Goal: Task Accomplishment & Management: Manage account settings

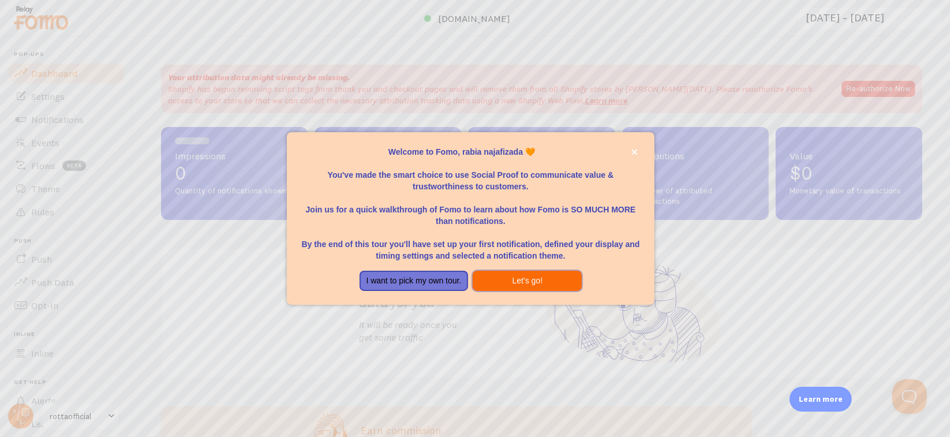
click at [542, 283] on button "Let's go!" at bounding box center [527, 281] width 109 height 21
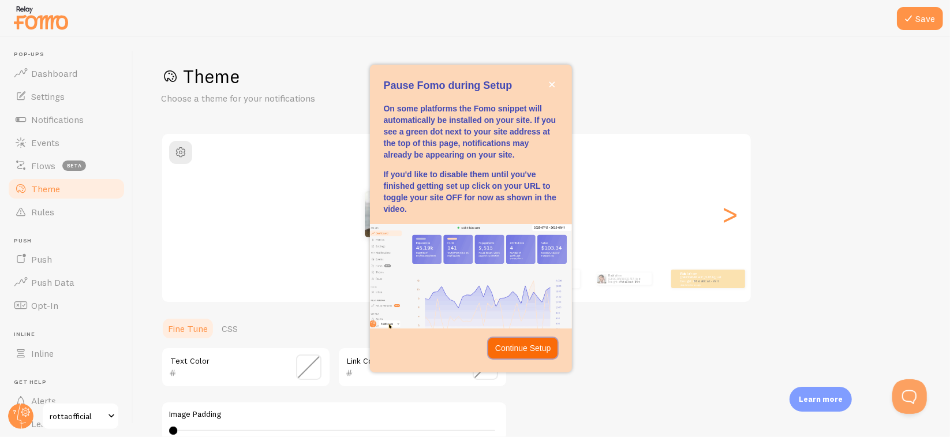
click at [523, 350] on p "Continue Setup" at bounding box center [523, 348] width 56 height 12
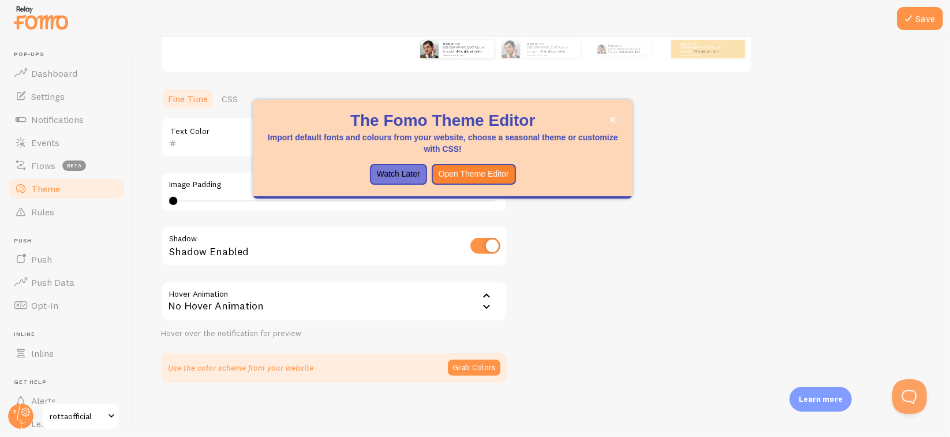
scroll to position [114, 0]
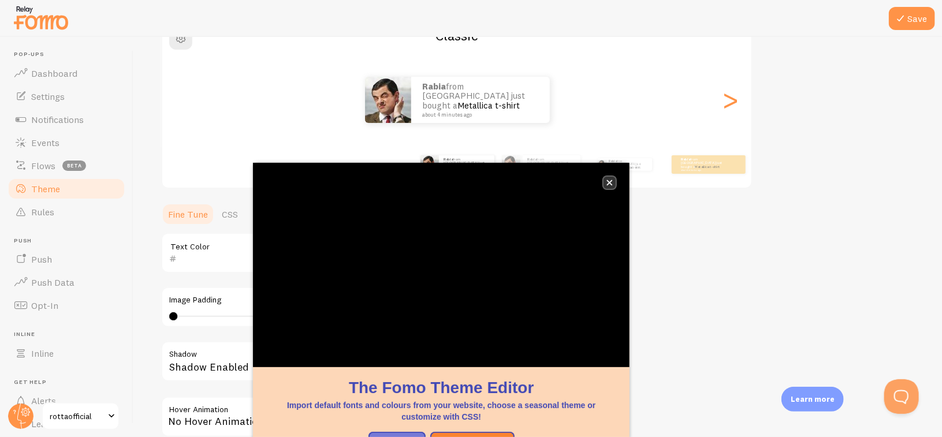
click at [608, 183] on icon "close," at bounding box center [610, 183] width 6 height 6
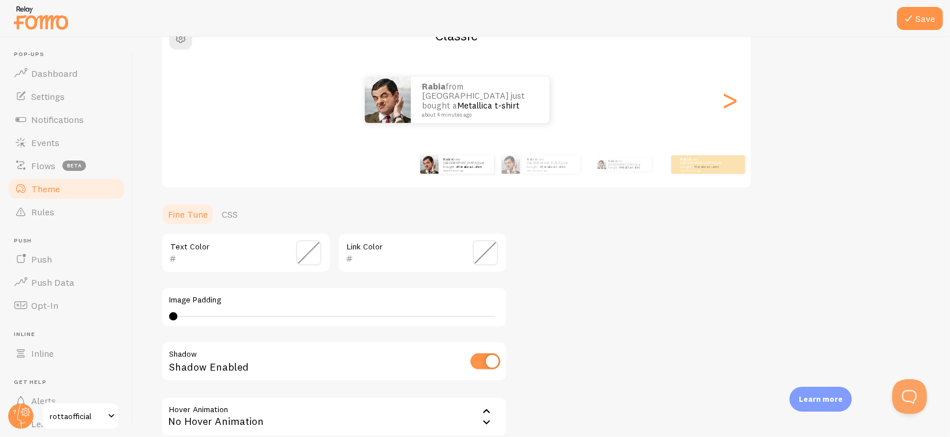
click at [830, 210] on div "Theme Choose a theme for your notifications Classic rabia from [GEOGRAPHIC_DATA…" at bounding box center [541, 224] width 761 height 548
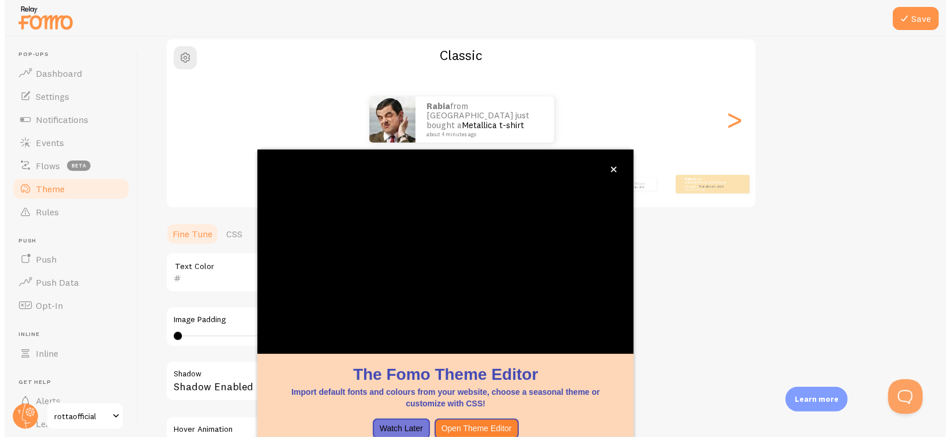
scroll to position [91, 0]
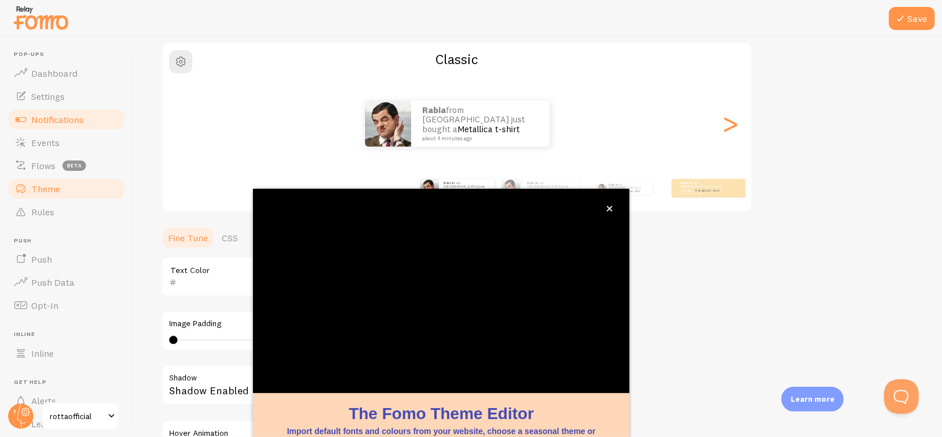
click at [61, 117] on span "Notifications" at bounding box center [57, 120] width 53 height 12
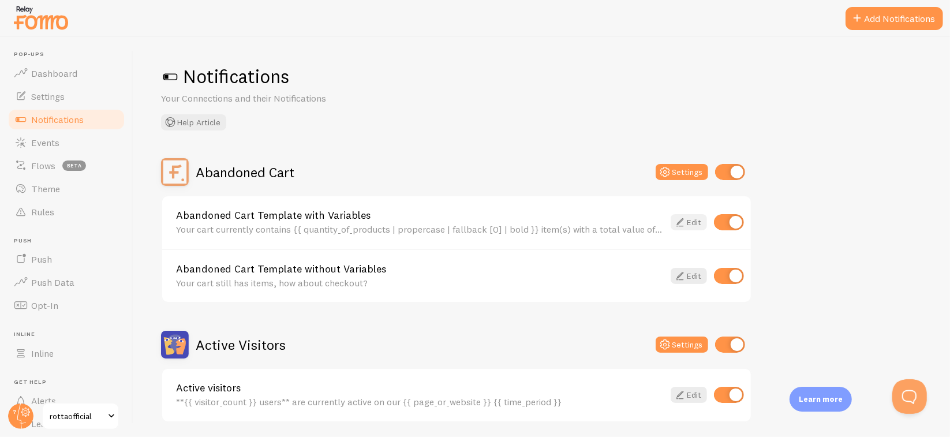
click at [686, 225] on icon at bounding box center [680, 222] width 14 height 14
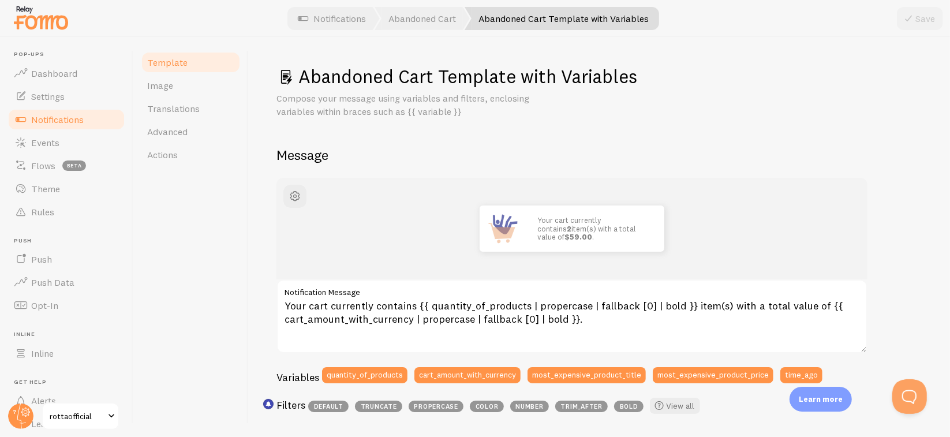
click at [68, 122] on span "Notifications" at bounding box center [57, 120] width 53 height 12
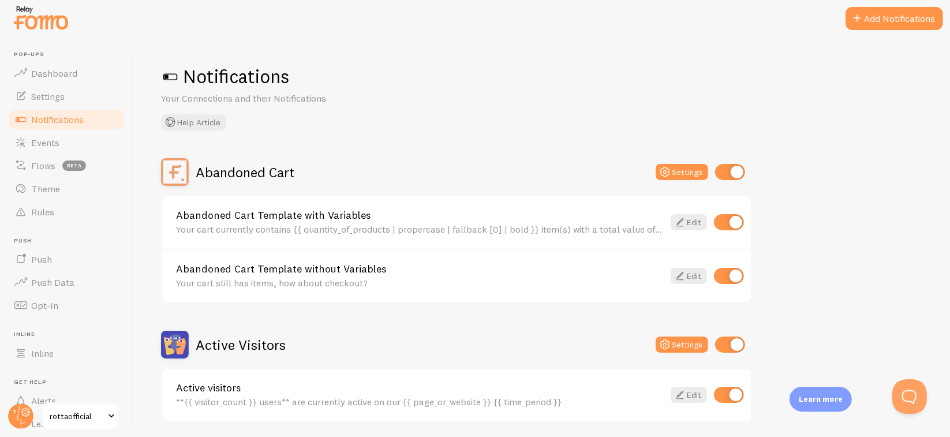
scroll to position [58, 0]
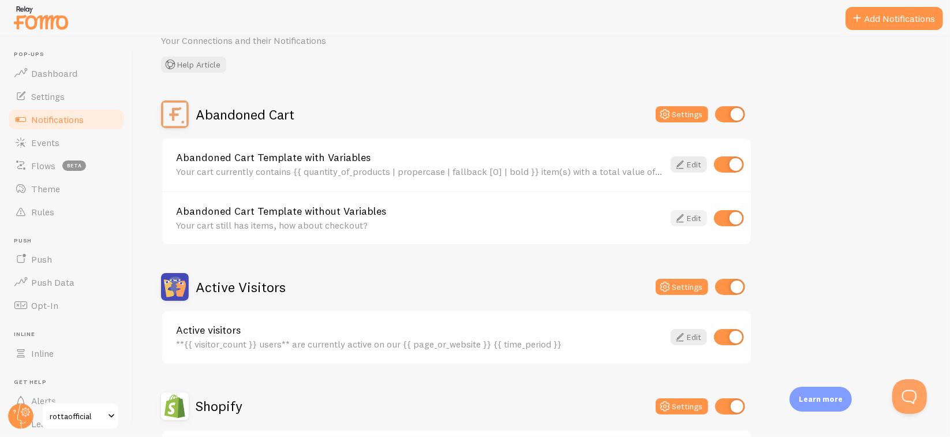
click at [695, 215] on link "Edit" at bounding box center [689, 218] width 36 height 16
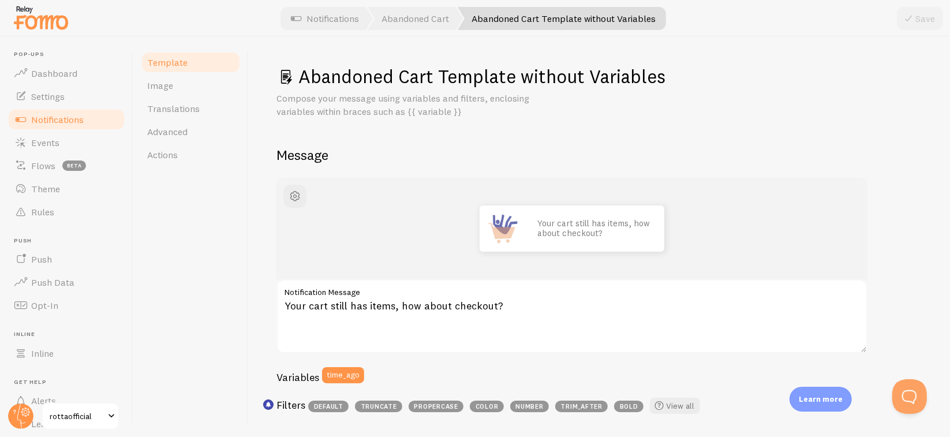
click at [53, 115] on span "Notifications" at bounding box center [57, 120] width 53 height 12
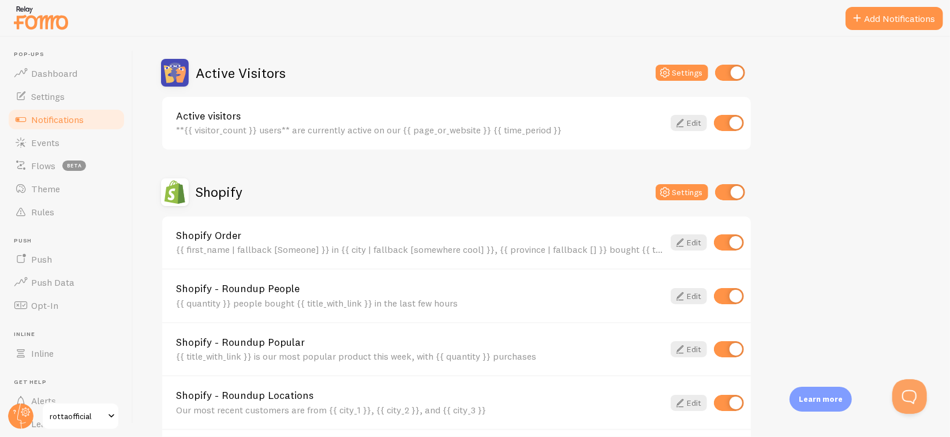
scroll to position [289, 0]
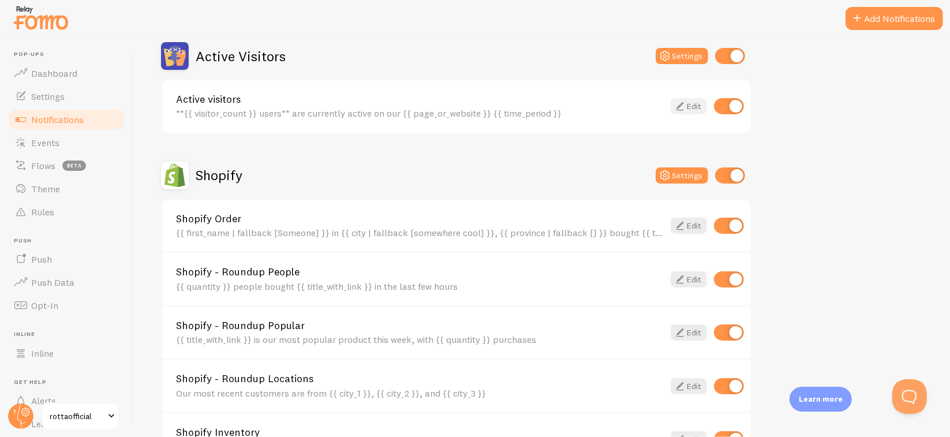
click at [696, 107] on link "Edit" at bounding box center [689, 106] width 36 height 16
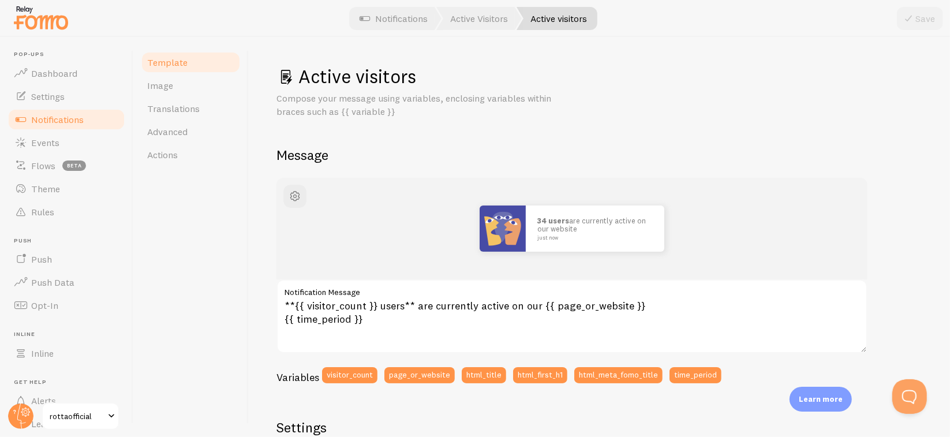
click at [33, 119] on span "Notifications" at bounding box center [57, 120] width 53 height 12
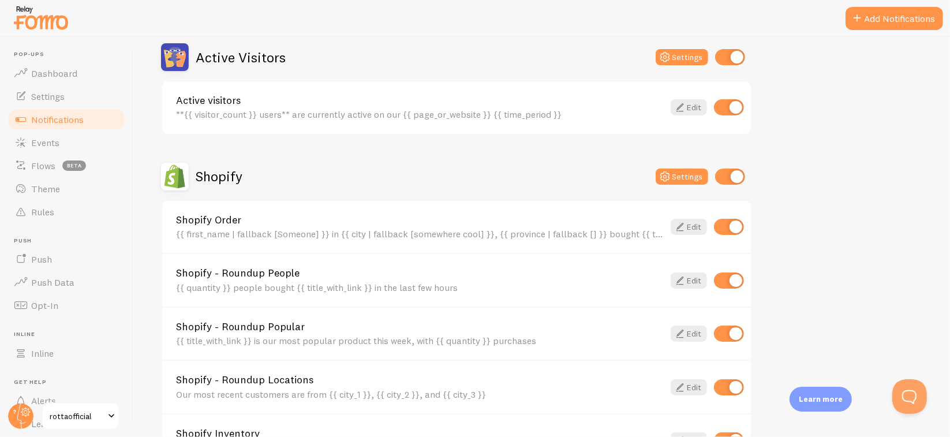
scroll to position [289, 0]
click at [692, 227] on link "Edit" at bounding box center [689, 226] width 36 height 16
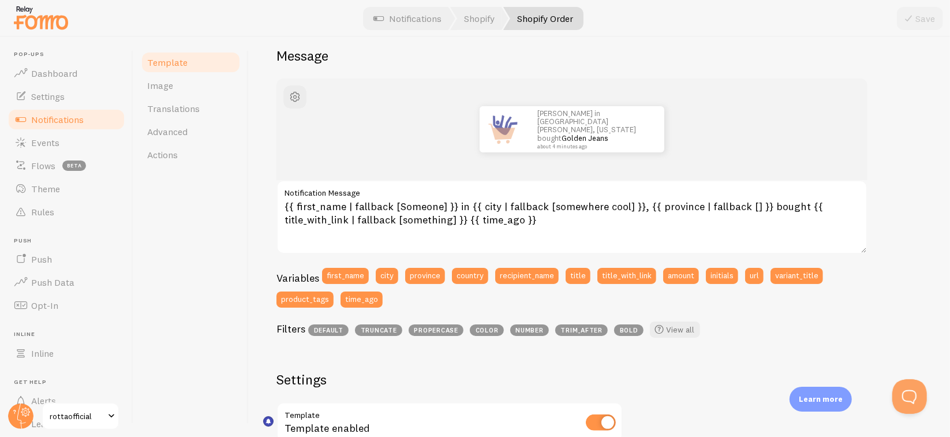
scroll to position [115, 0]
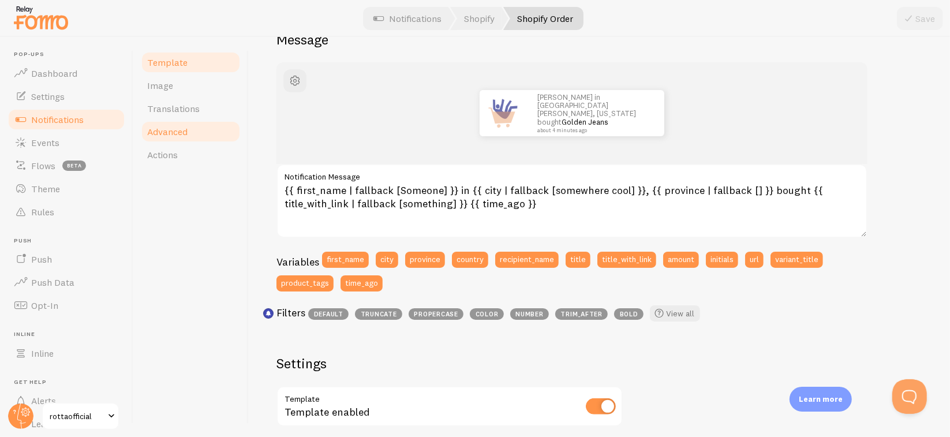
click at [186, 130] on span "Advanced" at bounding box center [167, 132] width 40 height 12
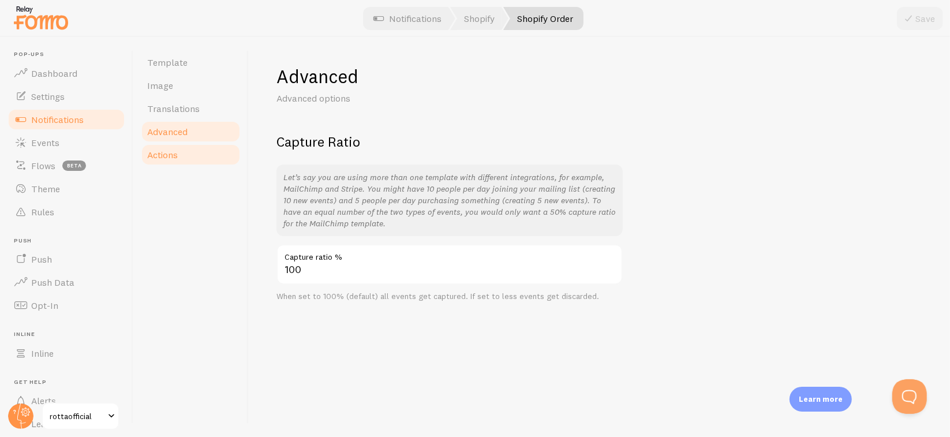
click at [216, 158] on link "Actions" at bounding box center [190, 154] width 101 height 23
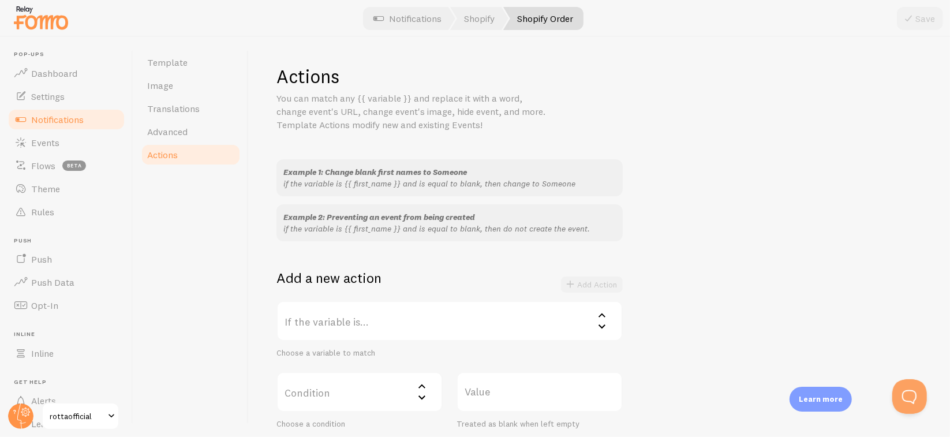
click at [167, 158] on span "Actions" at bounding box center [162, 155] width 31 height 12
click at [77, 121] on span "Notifications" at bounding box center [57, 120] width 53 height 12
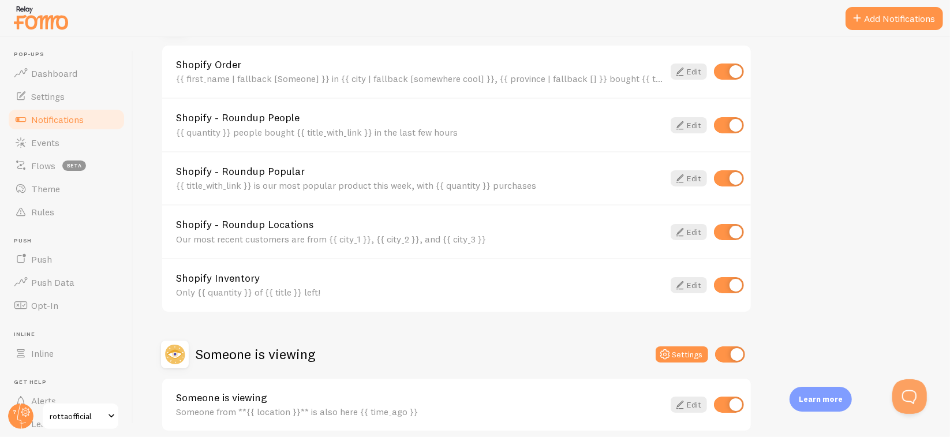
scroll to position [491, 0]
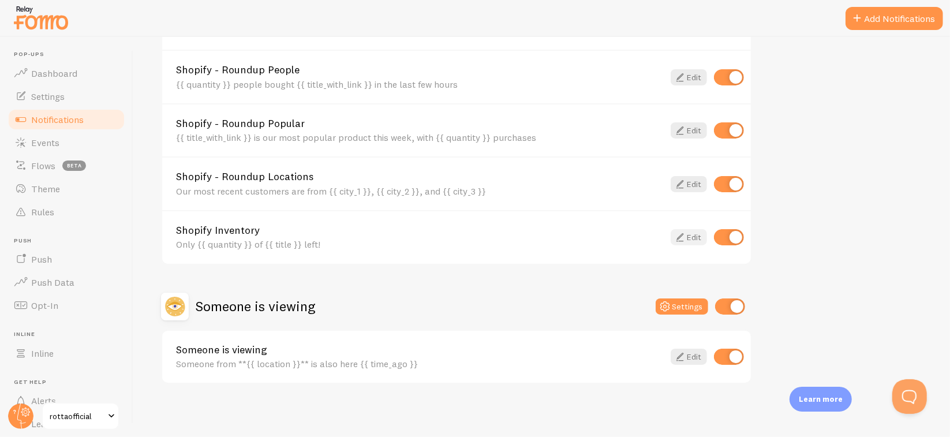
click at [675, 233] on icon at bounding box center [680, 237] width 14 height 14
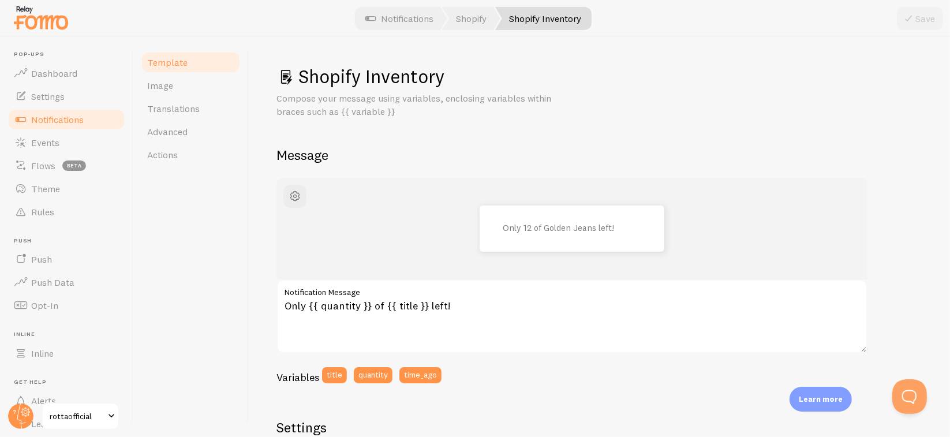
click at [81, 115] on span "Notifications" at bounding box center [57, 120] width 53 height 12
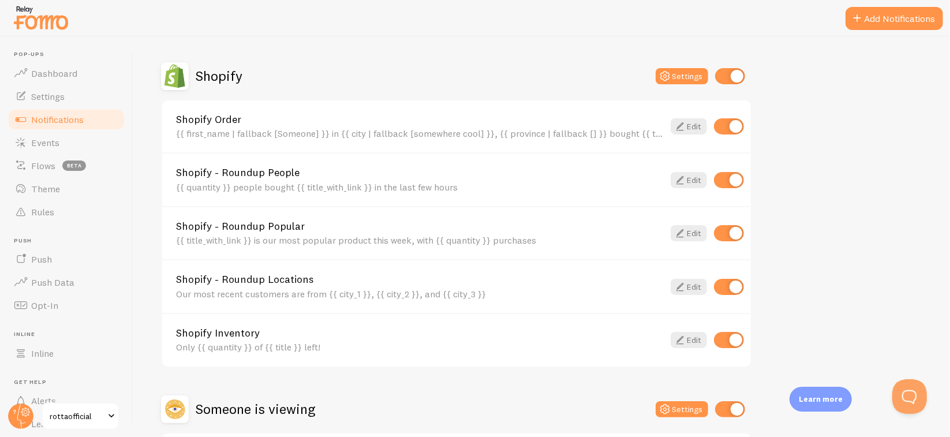
scroll to position [491, 0]
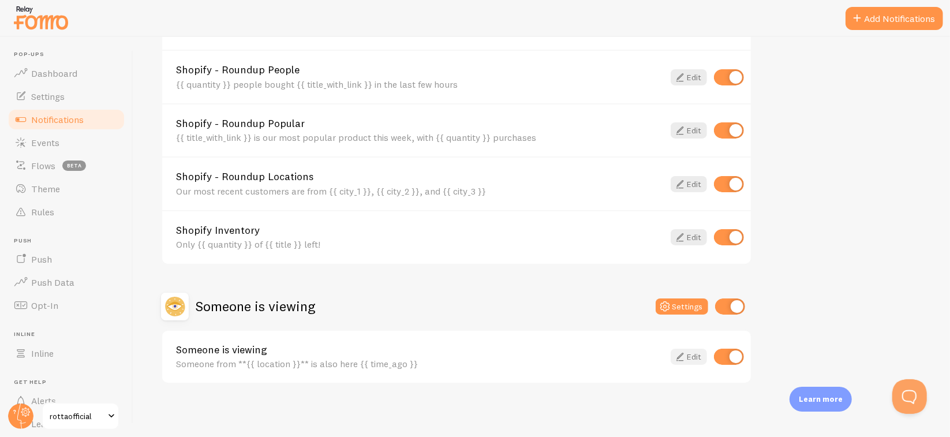
click at [693, 357] on link "Edit" at bounding box center [689, 357] width 36 height 16
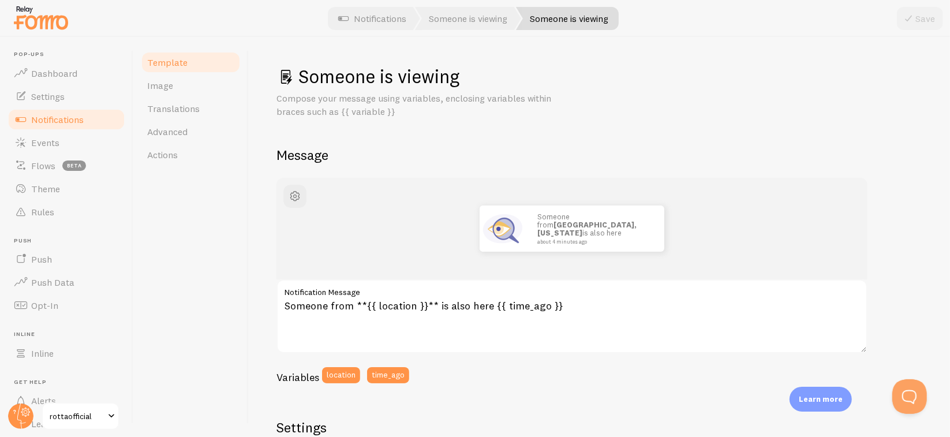
click at [76, 121] on span "Notifications" at bounding box center [57, 120] width 53 height 12
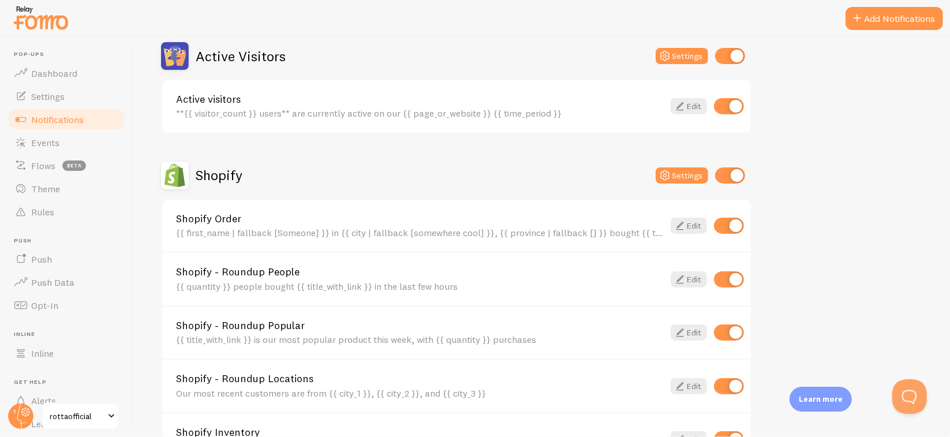
scroll to position [491, 0]
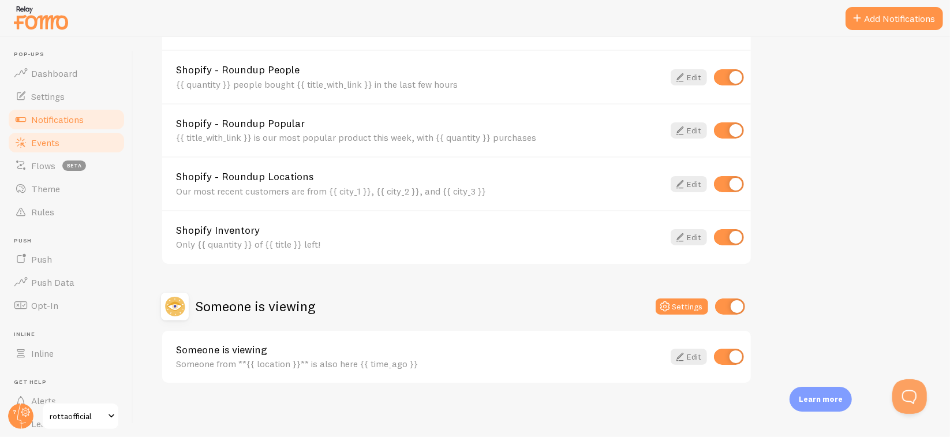
click at [61, 136] on link "Events" at bounding box center [66, 142] width 119 height 23
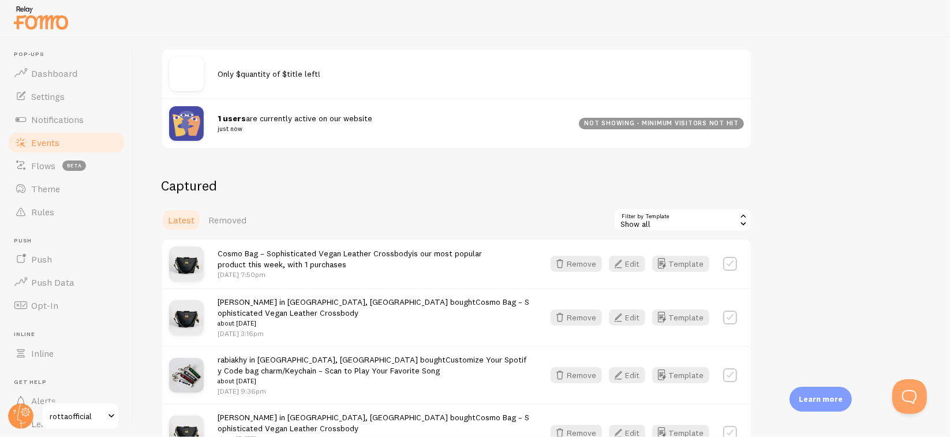
scroll to position [173, 0]
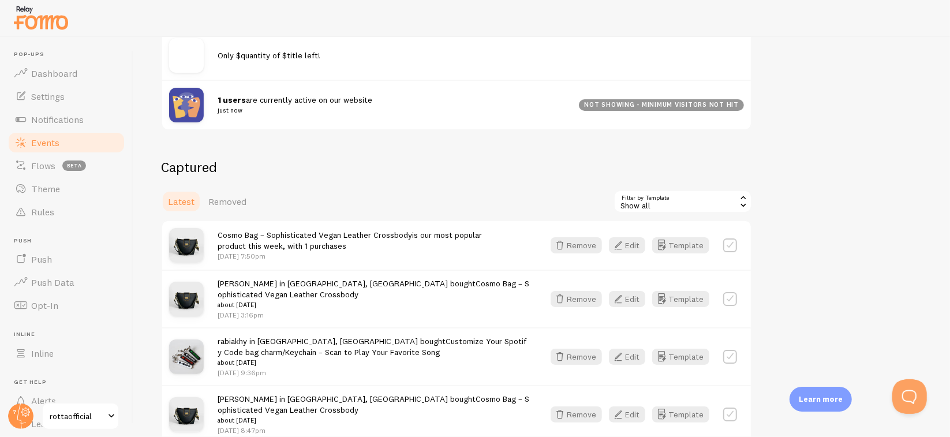
click at [730, 104] on div "not showing - minimum visitors not hit" at bounding box center [661, 105] width 165 height 12
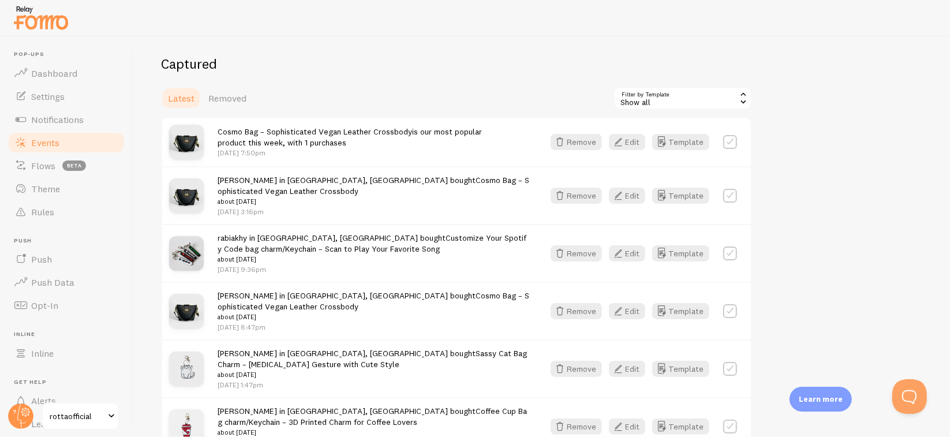
scroll to position [289, 0]
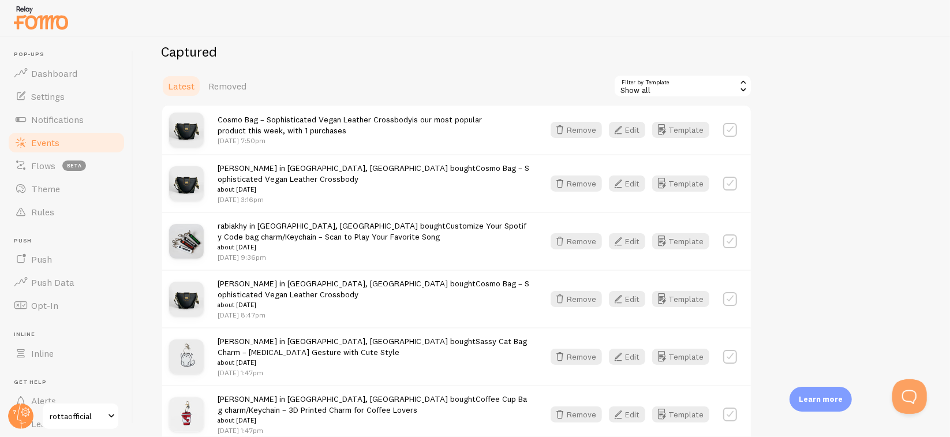
click at [733, 125] on label at bounding box center [730, 130] width 14 height 14
click at [730, 127] on label at bounding box center [730, 130] width 14 height 14
checkbox input "false"
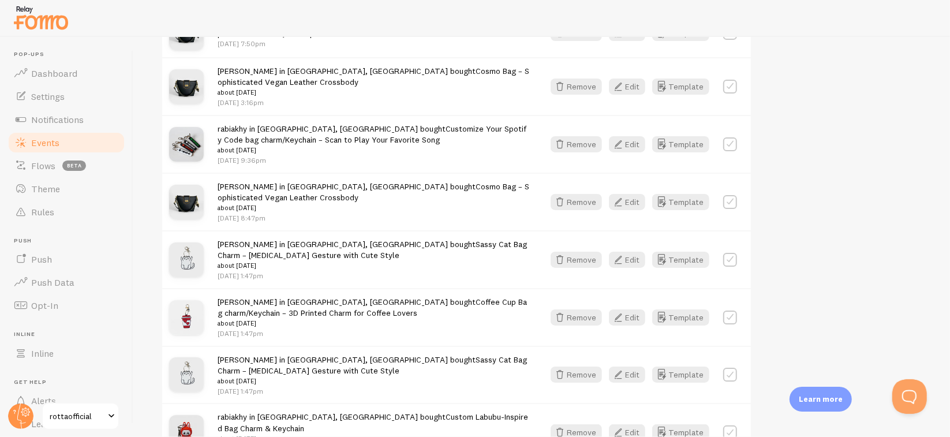
scroll to position [231, 0]
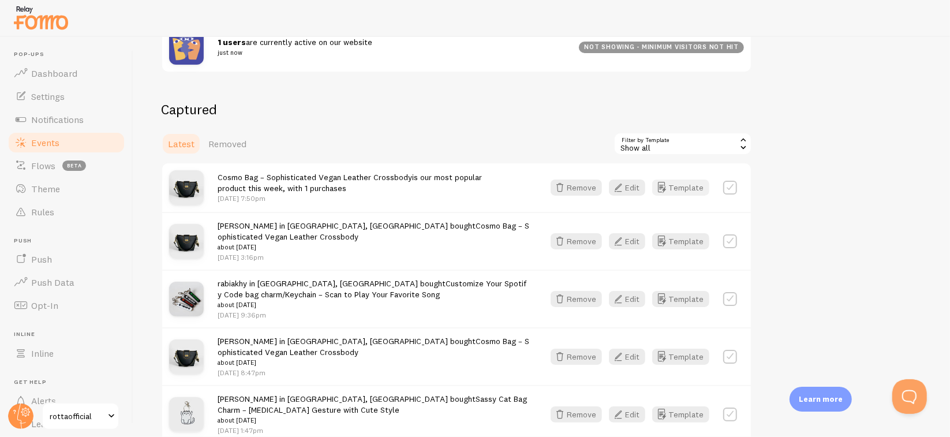
click at [684, 182] on button "Template" at bounding box center [680, 188] width 57 height 16
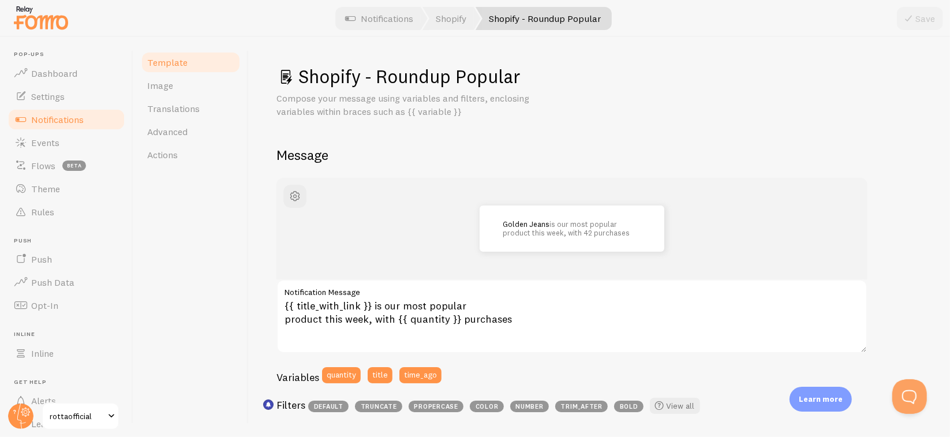
click at [77, 122] on span "Notifications" at bounding box center [57, 120] width 53 height 12
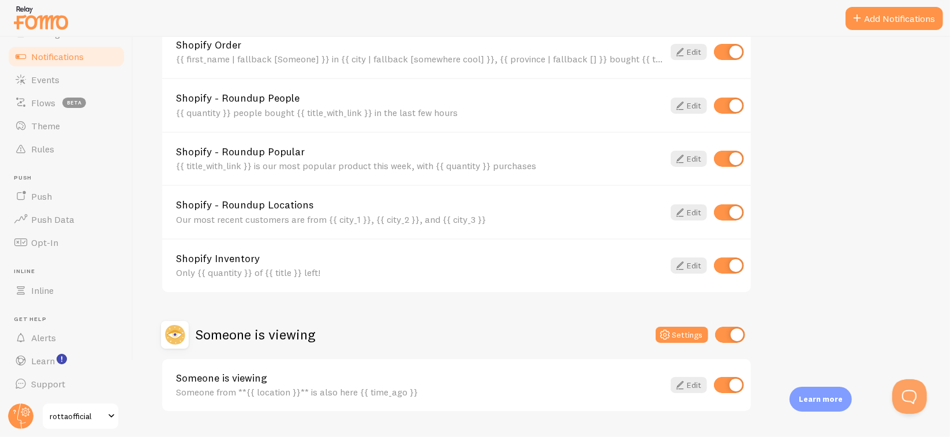
scroll to position [491, 0]
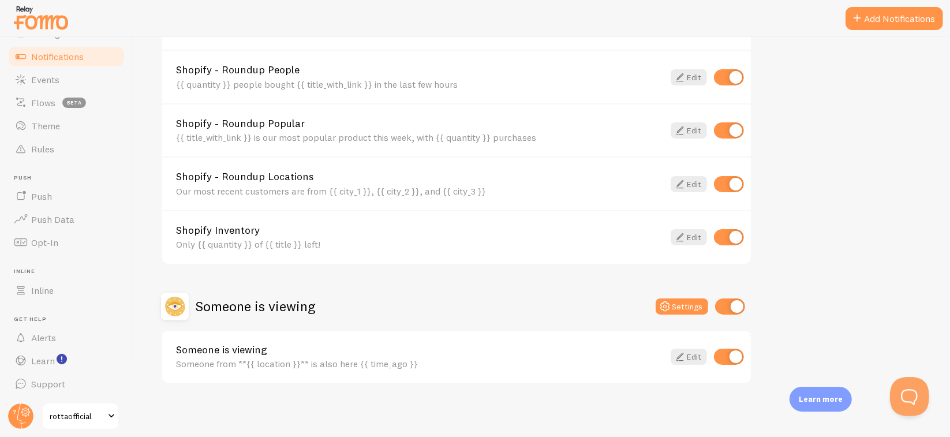
click at [904, 399] on button "Open Beacon popover" at bounding box center [907, 394] width 35 height 35
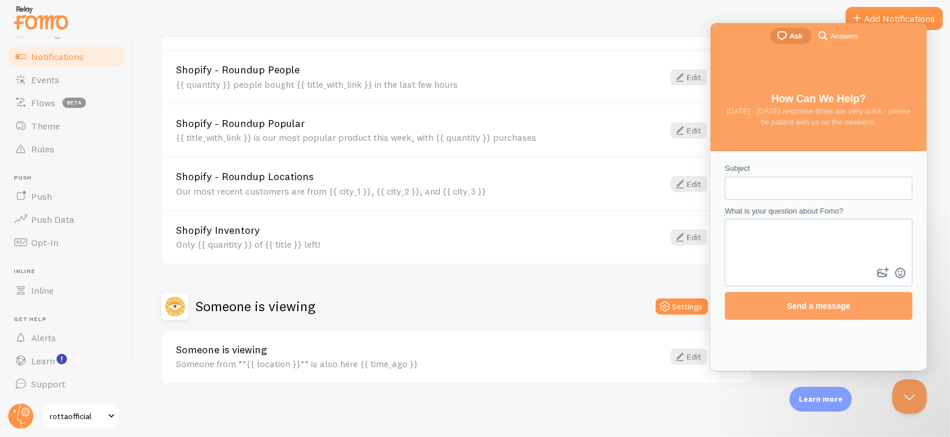
scroll to position [0, 0]
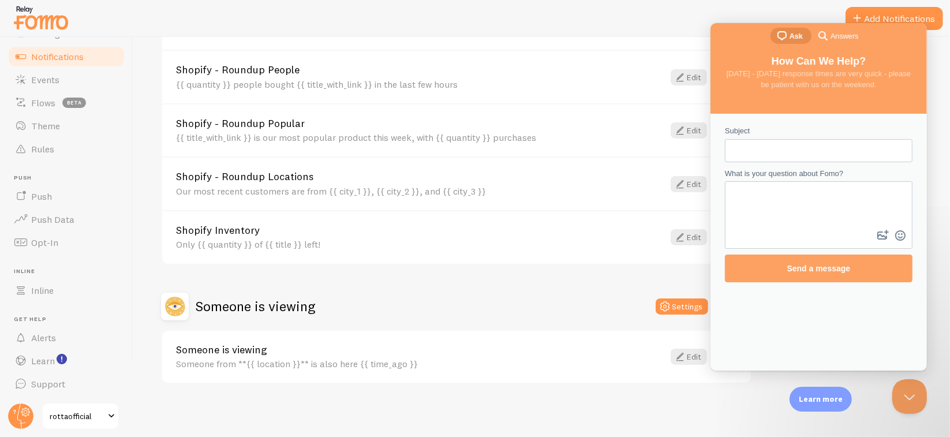
click at [938, 86] on div "Notifications Your Connections and their Notifications Help Article Abandoned C…" at bounding box center [541, 237] width 817 height 400
click at [894, 393] on button "Close Beacon popover" at bounding box center [907, 394] width 35 height 35
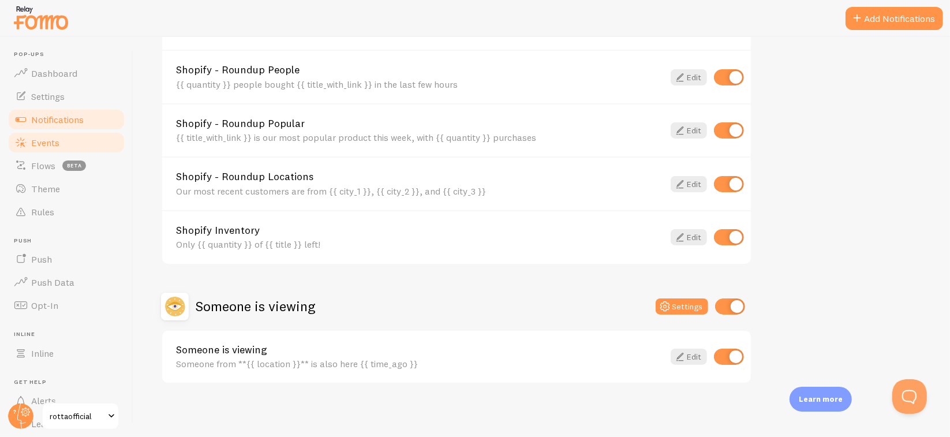
click at [42, 139] on span "Events" at bounding box center [45, 143] width 28 height 12
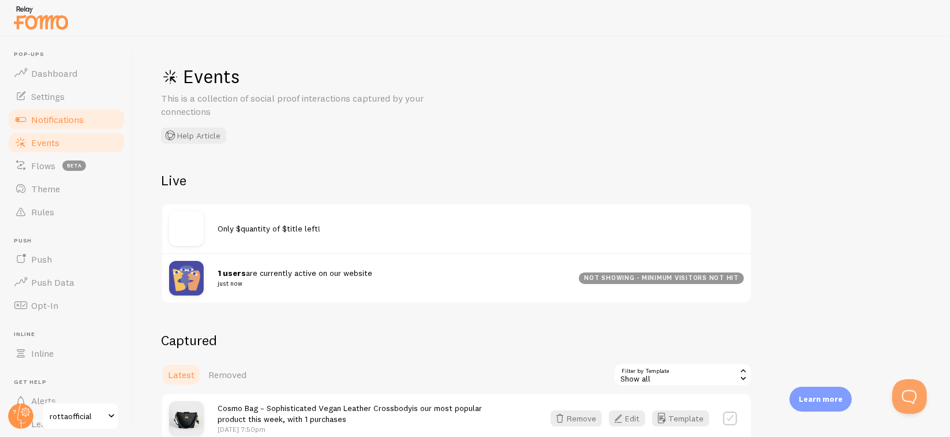
click at [49, 119] on span "Notifications" at bounding box center [57, 120] width 53 height 12
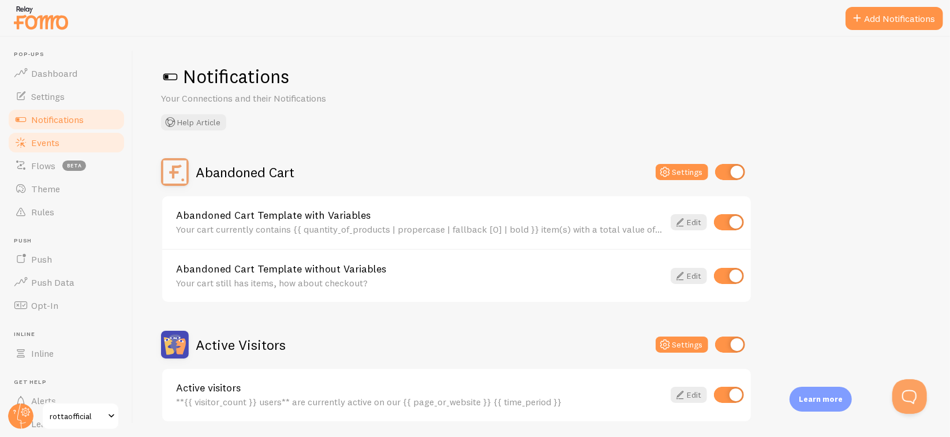
click at [51, 136] on link "Events" at bounding box center [66, 142] width 119 height 23
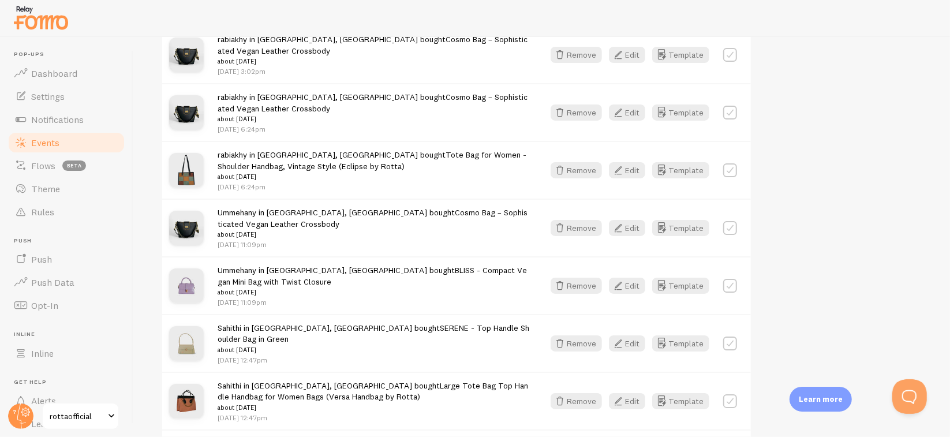
scroll to position [1736, 0]
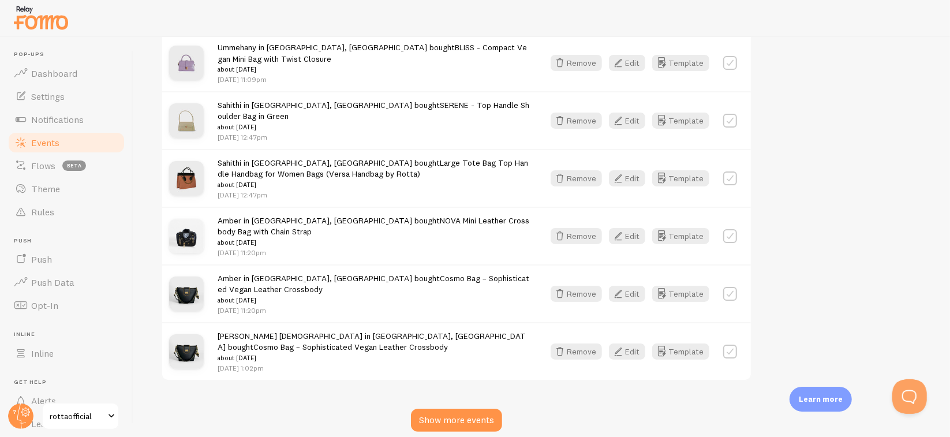
drag, startPoint x: 469, startPoint y: 365, endPoint x: 502, endPoint y: 357, distance: 33.9
click at [470, 409] on div "Show more events" at bounding box center [456, 420] width 91 height 23
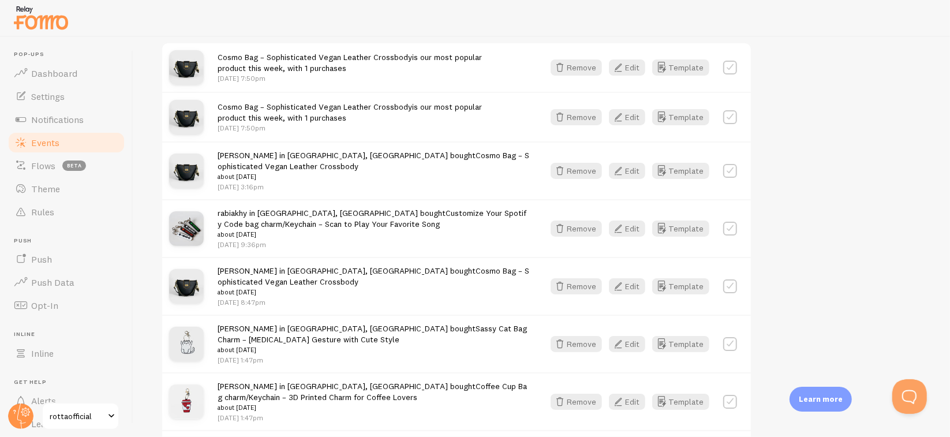
scroll to position [0, 0]
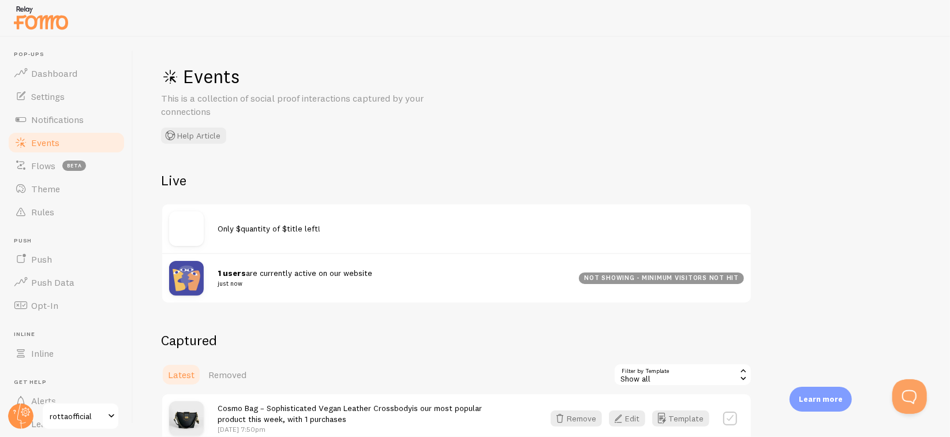
drag, startPoint x: 283, startPoint y: 233, endPoint x: 264, endPoint y: 255, distance: 29.5
click at [283, 232] on span "Only $quantity of $title left!" at bounding box center [269, 228] width 103 height 10
click at [264, 263] on div "1 users are currently active on our website just now not showing - minimum visi…" at bounding box center [456, 278] width 589 height 50
click at [65, 100] on link "Settings" at bounding box center [66, 96] width 119 height 23
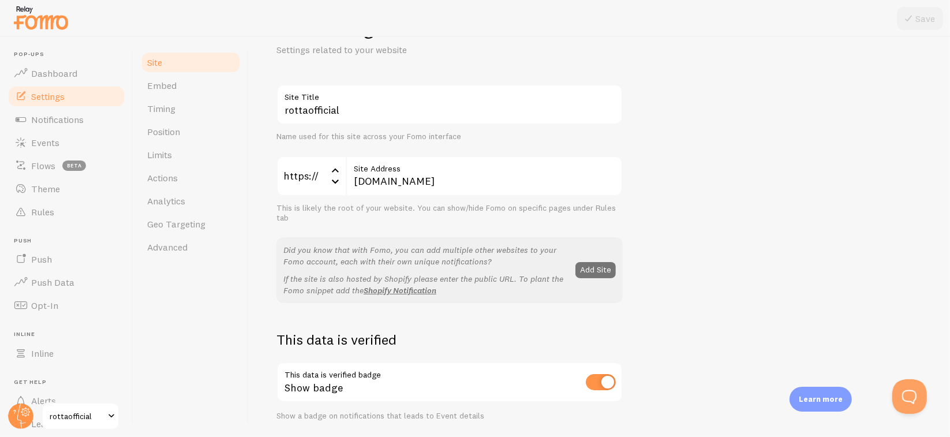
scroll to position [173, 0]
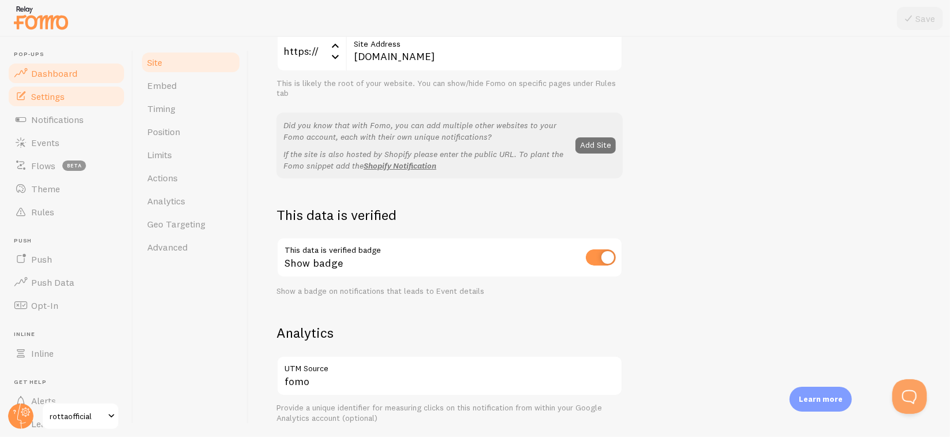
click at [62, 74] on span "Dashboard" at bounding box center [54, 74] width 46 height 12
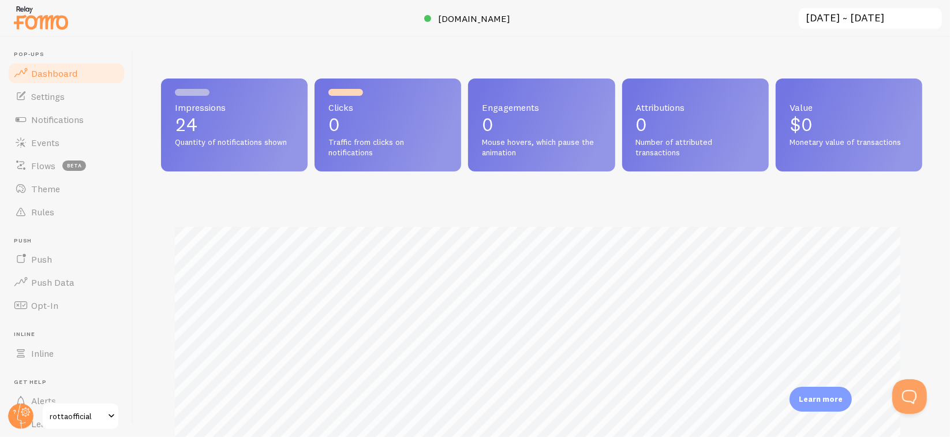
scroll to position [303, 753]
click at [237, 131] on p "24" at bounding box center [234, 124] width 119 height 18
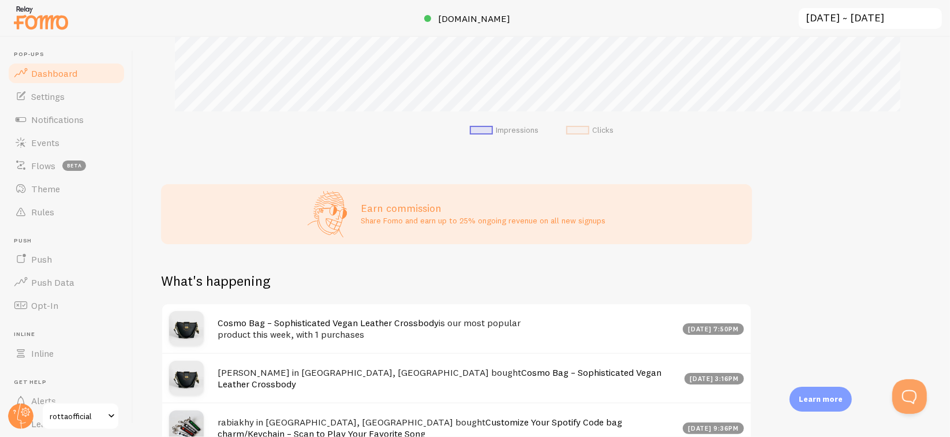
scroll to position [566, 0]
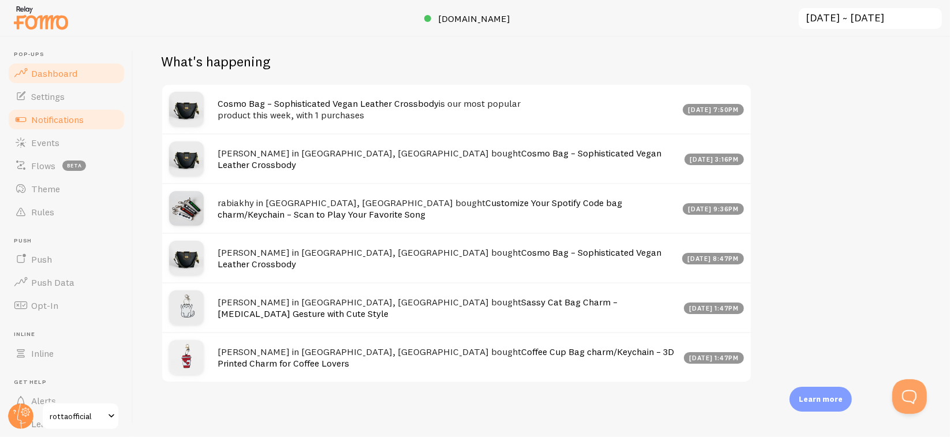
click at [66, 117] on span "Notifications" at bounding box center [57, 120] width 53 height 12
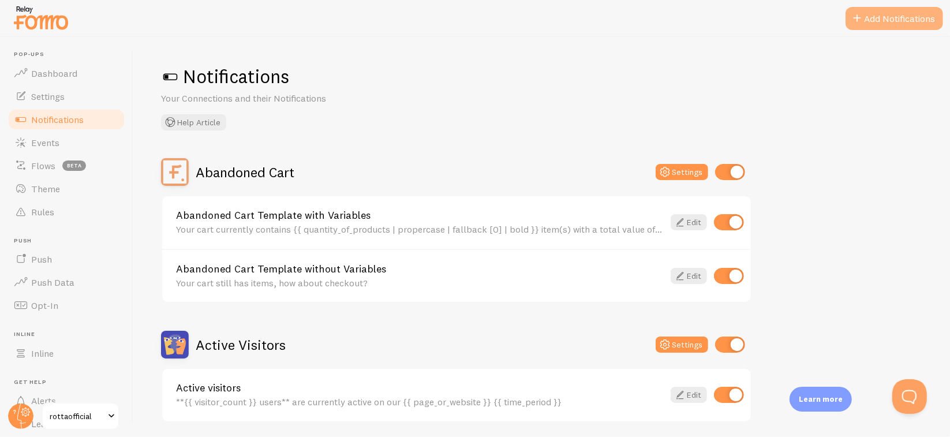
click at [892, 18] on button "Add Notifications" at bounding box center [895, 18] width 98 height 23
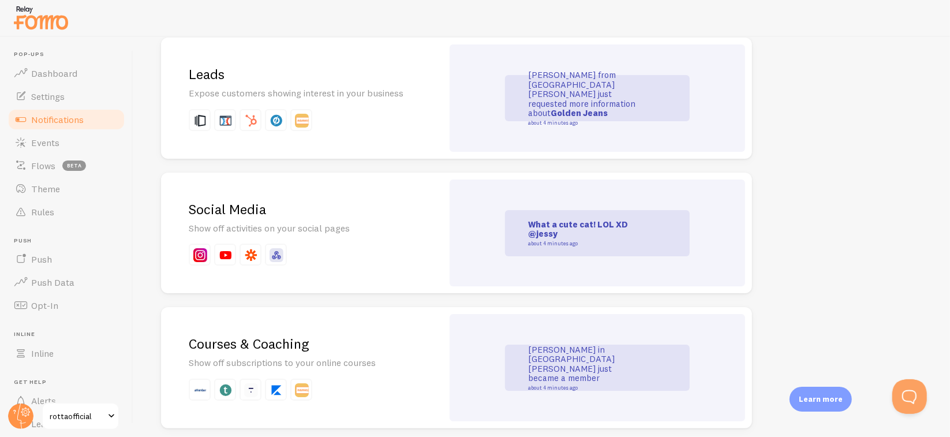
scroll to position [1525, 0]
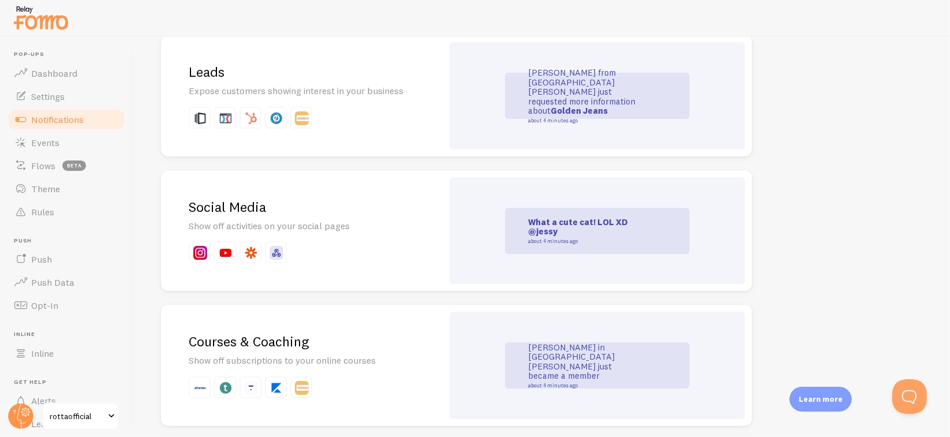
click at [559, 231] on p "What a cute cat! LOL XD @[PERSON_NAME] about 4 minutes ago" at bounding box center [585, 231] width 115 height 27
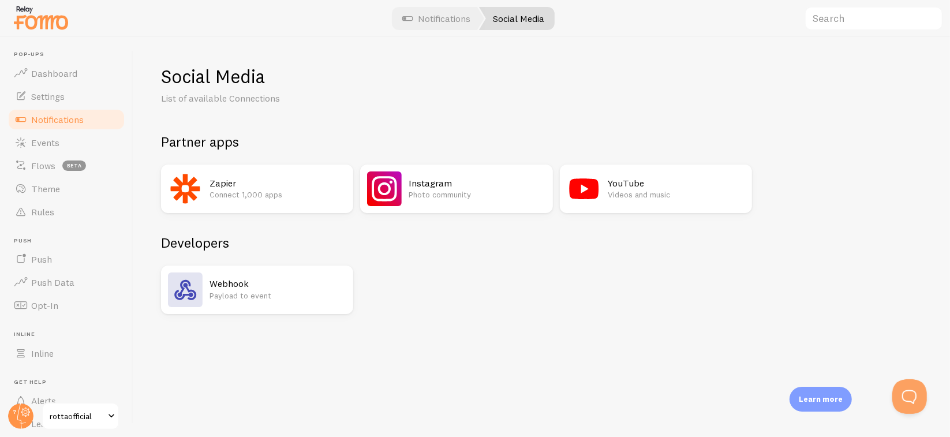
click at [461, 182] on h2 "Instagram" at bounding box center [477, 183] width 137 height 12
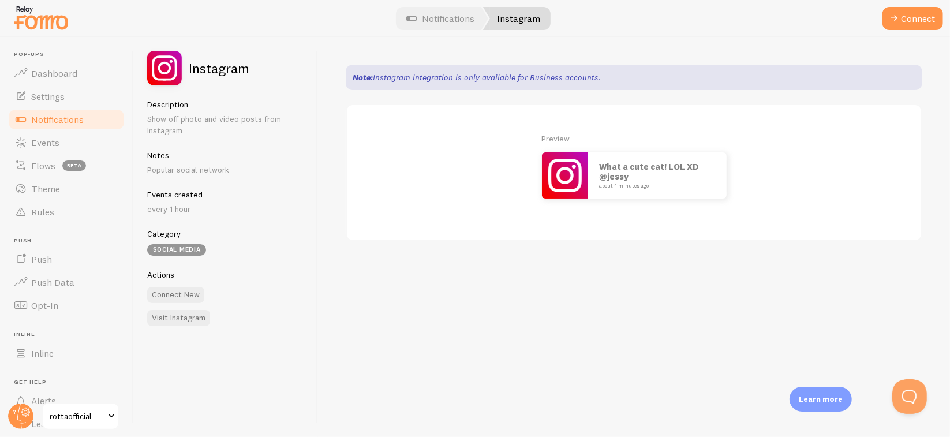
click at [576, 177] on img at bounding box center [565, 175] width 46 height 46
click at [936, 17] on button "Connect" at bounding box center [913, 18] width 61 height 23
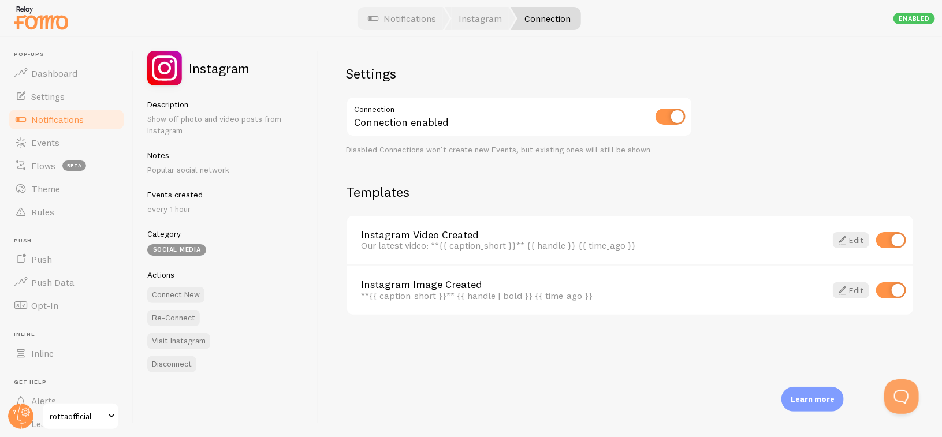
scroll to position [10, 0]
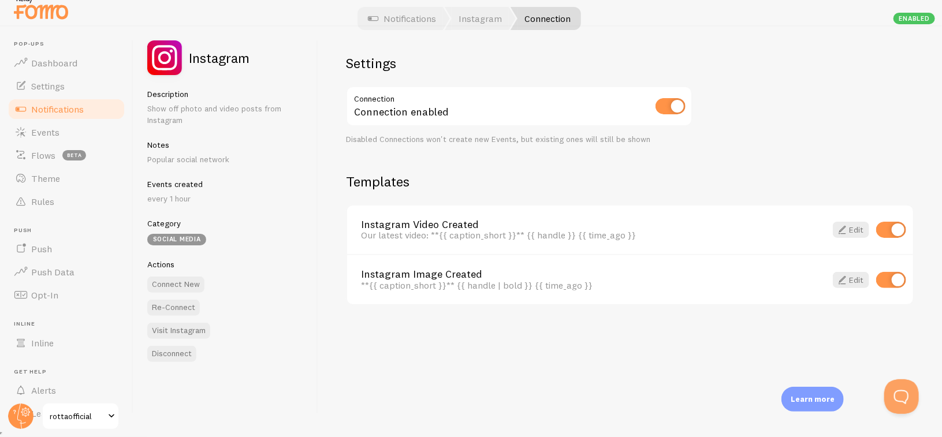
click at [91, 111] on link "Notifications" at bounding box center [66, 109] width 119 height 23
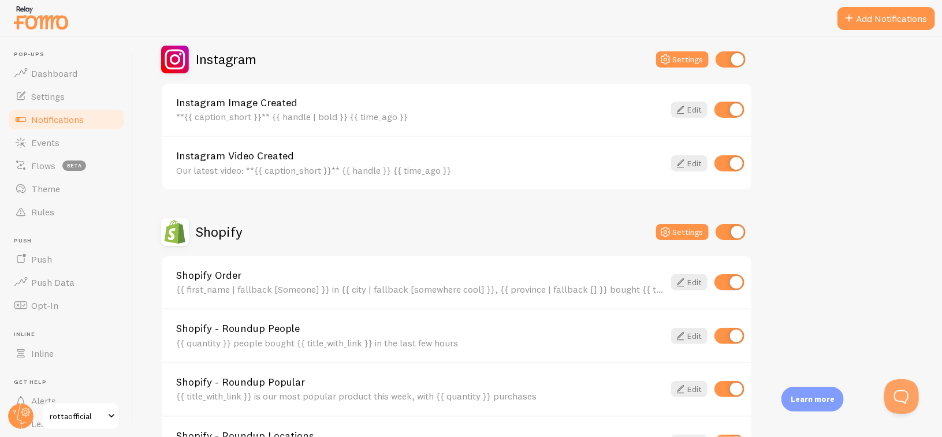
scroll to position [404, 0]
click at [689, 107] on link "Edit" at bounding box center [689, 110] width 36 height 16
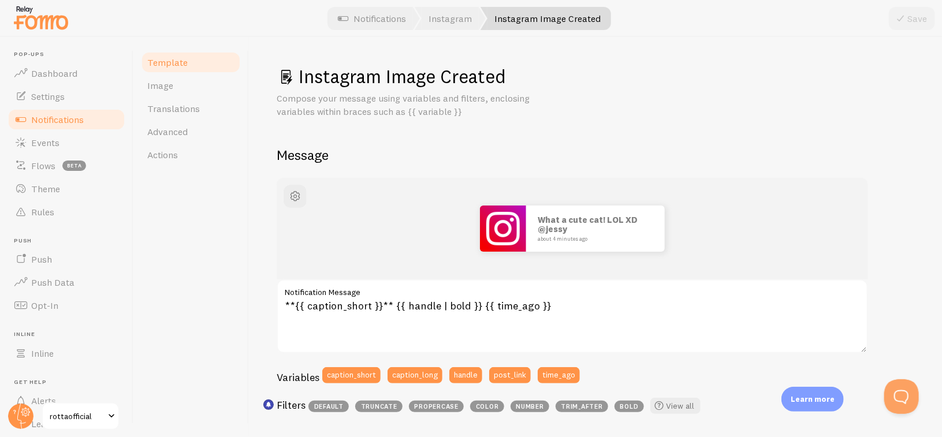
click at [100, 119] on link "Notifications" at bounding box center [66, 119] width 119 height 23
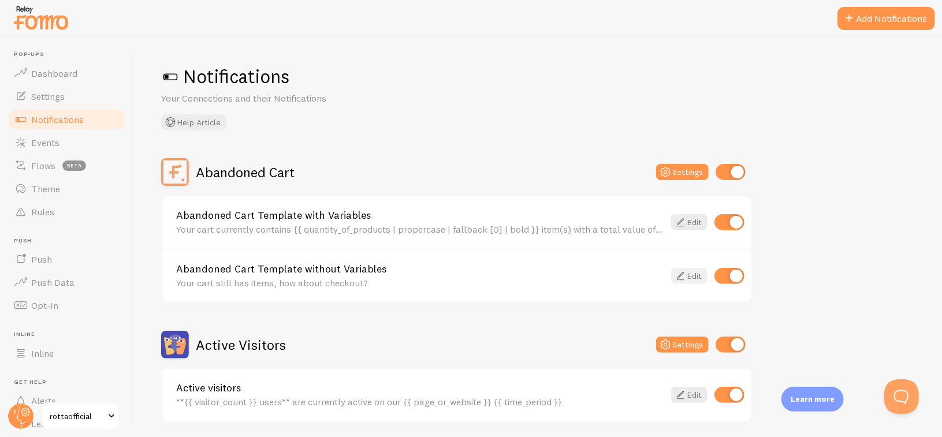
click at [691, 274] on link "Edit" at bounding box center [689, 276] width 36 height 16
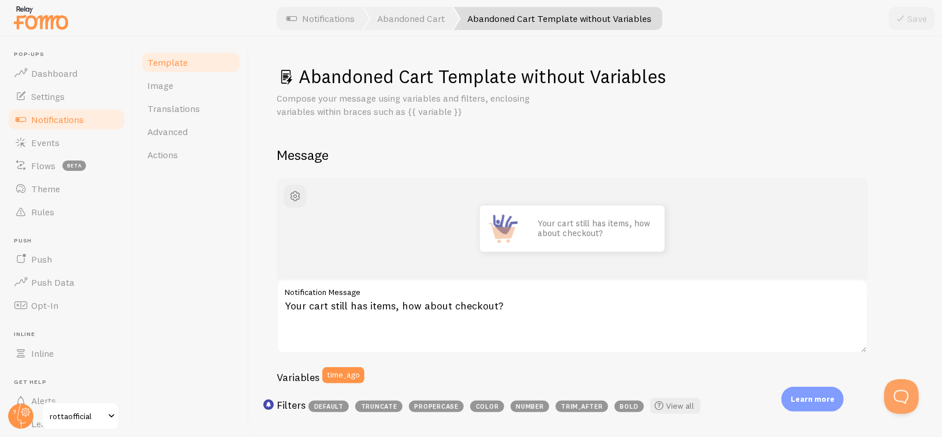
click at [69, 119] on span "Notifications" at bounding box center [57, 120] width 53 height 12
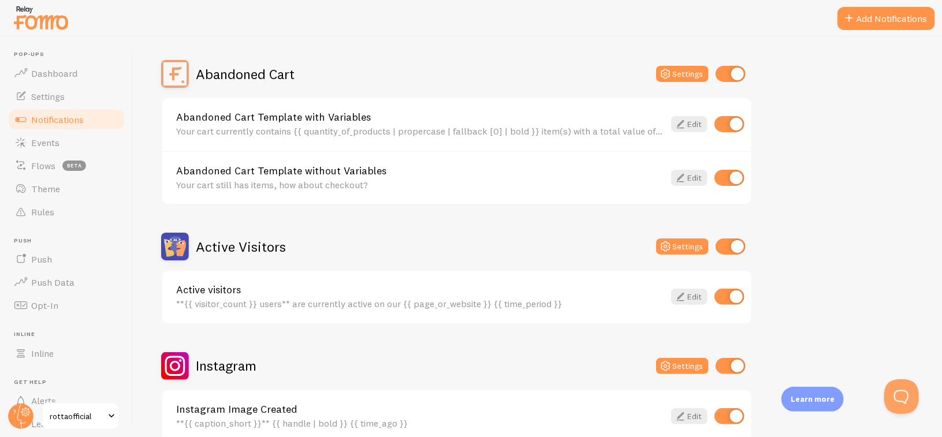
scroll to position [231, 0]
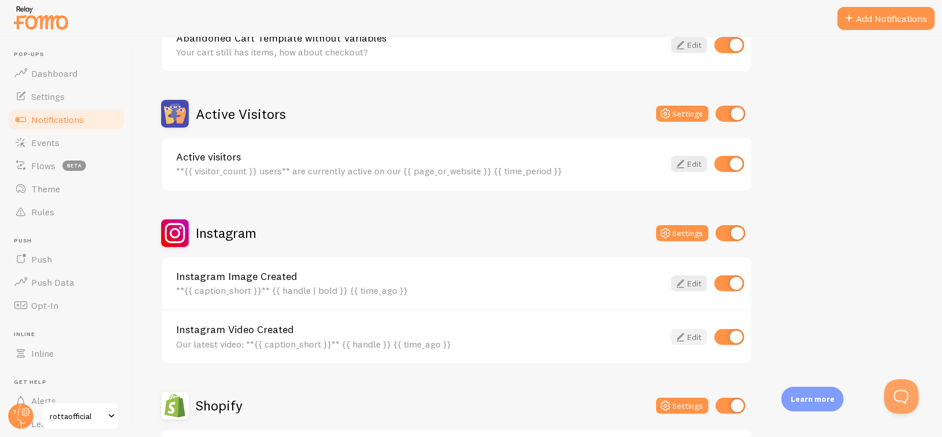
click at [692, 338] on link "Edit" at bounding box center [689, 337] width 36 height 16
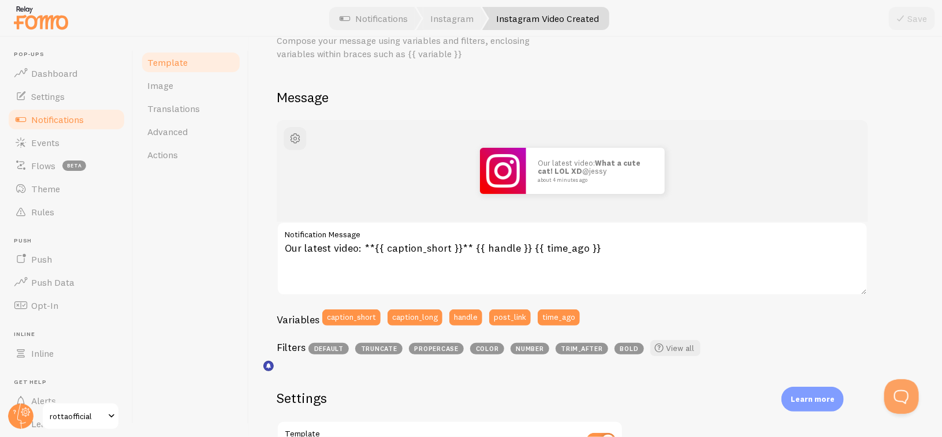
scroll to position [115, 0]
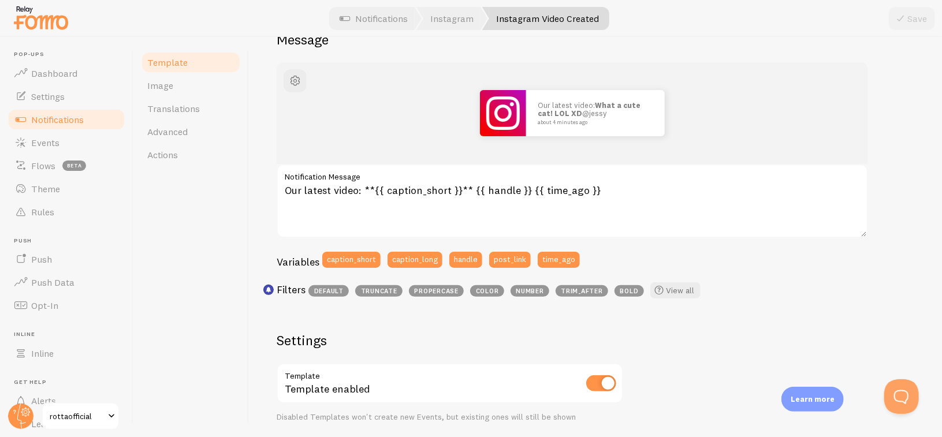
click at [98, 119] on link "Notifications" at bounding box center [66, 119] width 119 height 23
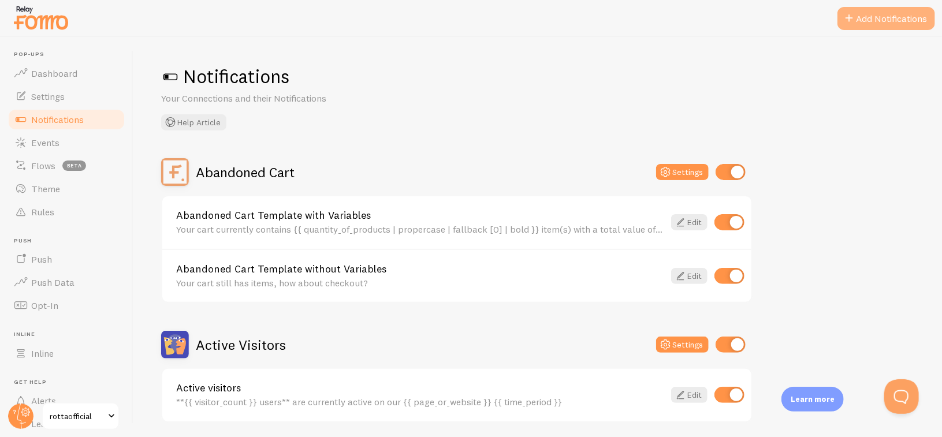
click at [861, 19] on button "Add Notifications" at bounding box center [886, 18] width 98 height 23
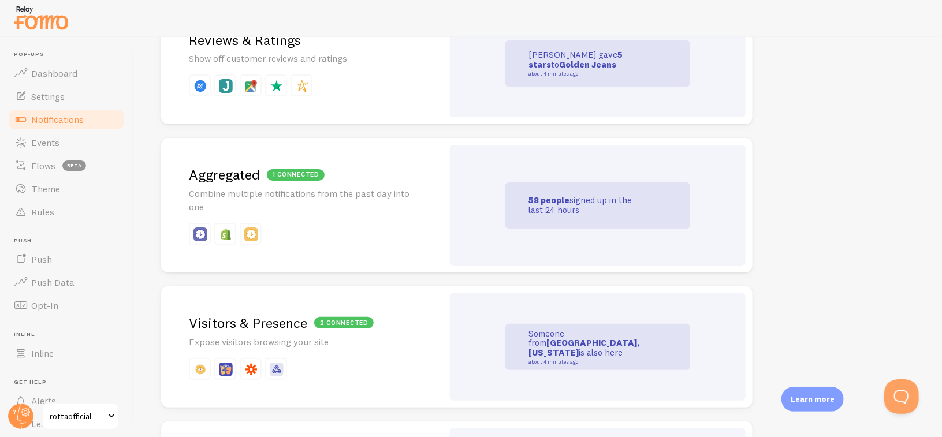
scroll to position [462, 0]
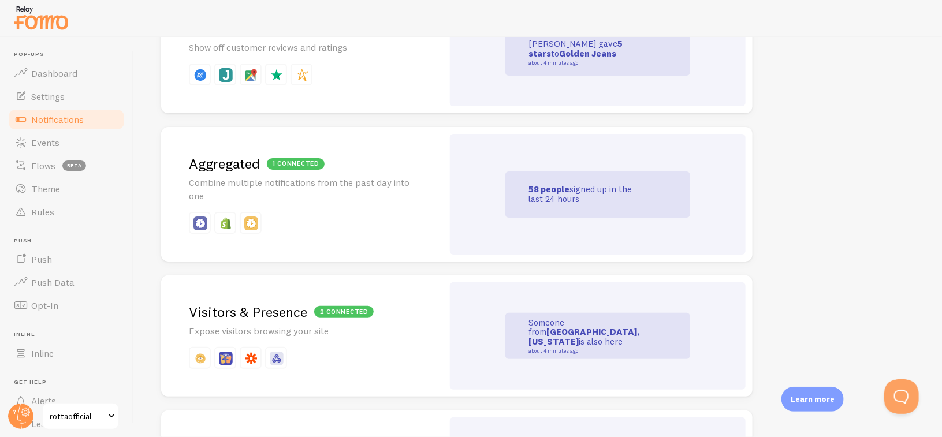
click at [345, 178] on p "Combine multiple notifications from the past day into one" at bounding box center [302, 189] width 226 height 27
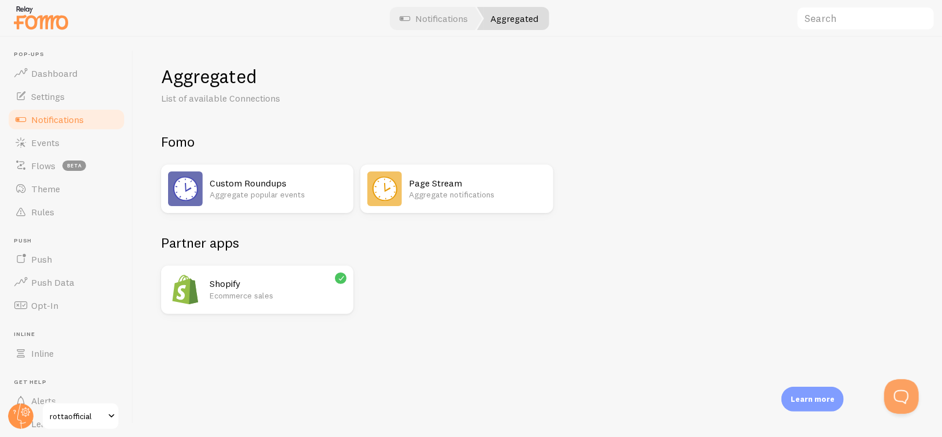
click at [248, 296] on p "Ecommerce sales" at bounding box center [278, 296] width 137 height 12
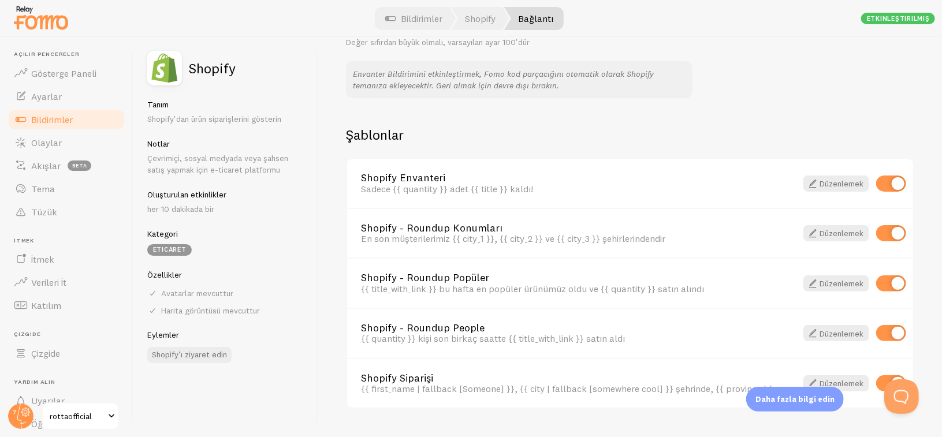
scroll to position [774, 0]
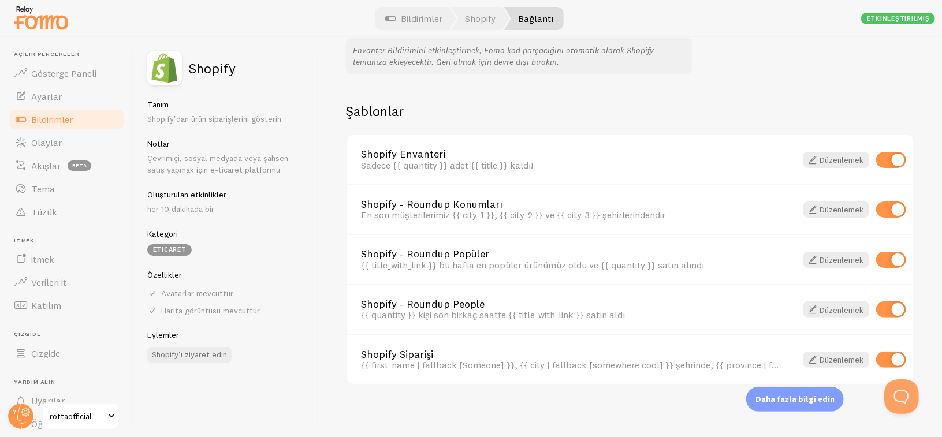
click at [91, 121] on link "Bildirimler" at bounding box center [66, 119] width 119 height 23
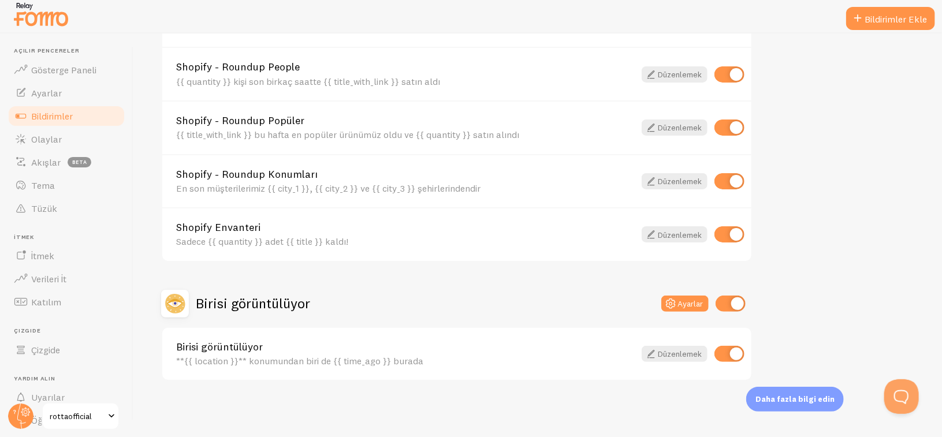
scroll to position [10, 0]
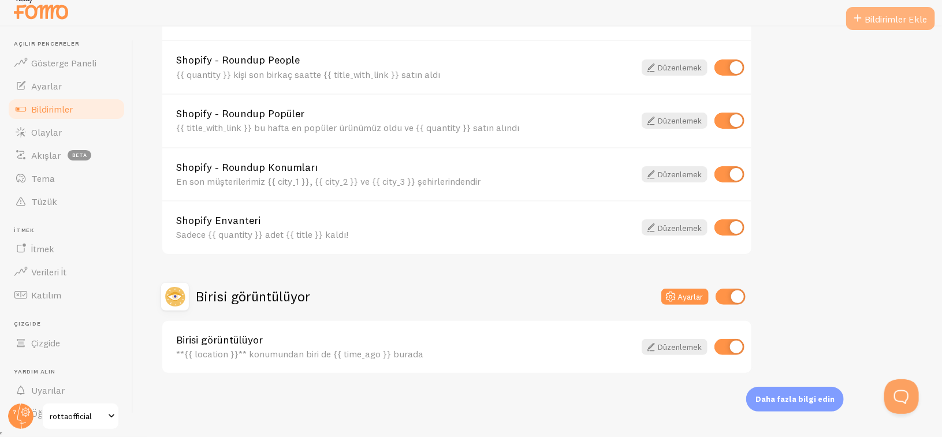
click at [897, 23] on font "Bildirimler Ekle" at bounding box center [895, 19] width 62 height 12
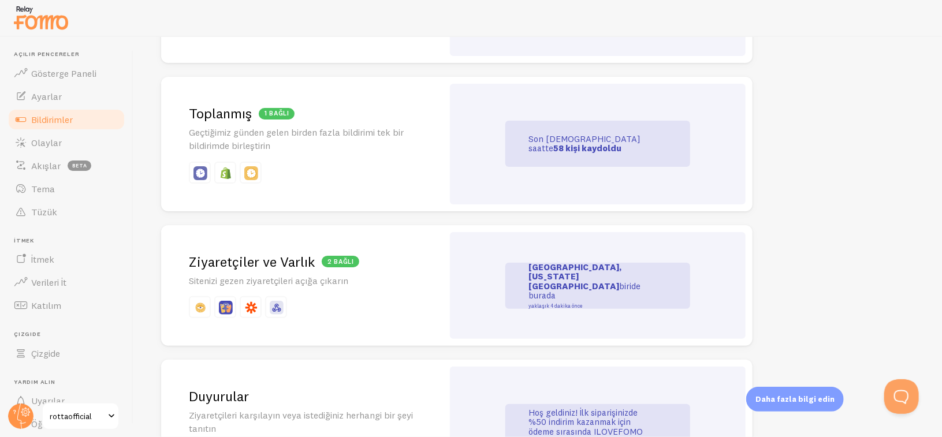
scroll to position [520, 0]
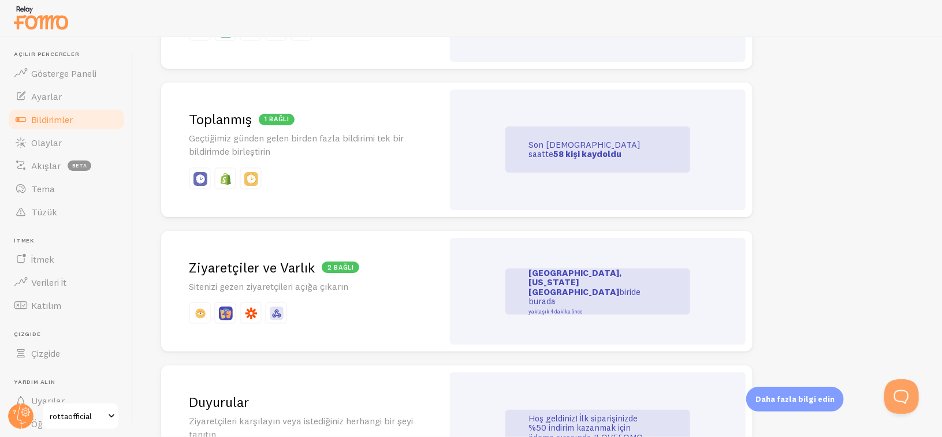
click at [342, 129] on div "1 bağlı Toplanmış Geçtiğimiz günden gelen birden fazla bildirimi tek bir bildir…" at bounding box center [302, 150] width 282 height 135
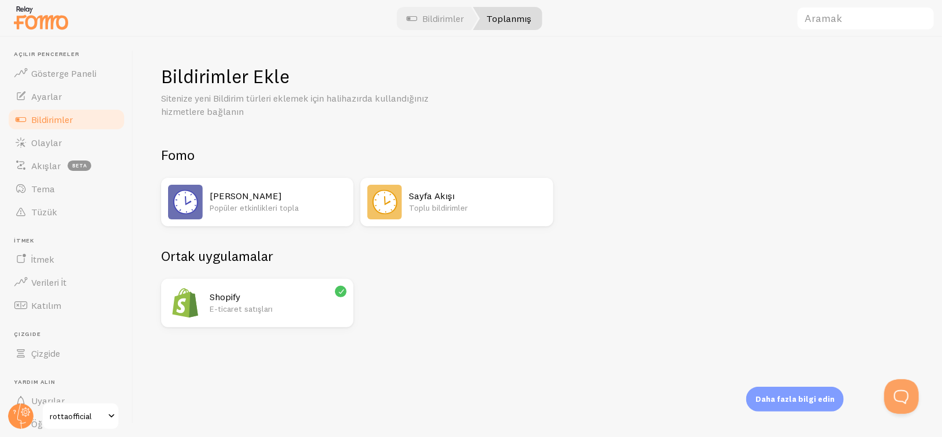
click at [267, 308] on font "E-ticaret satışları" at bounding box center [241, 309] width 63 height 10
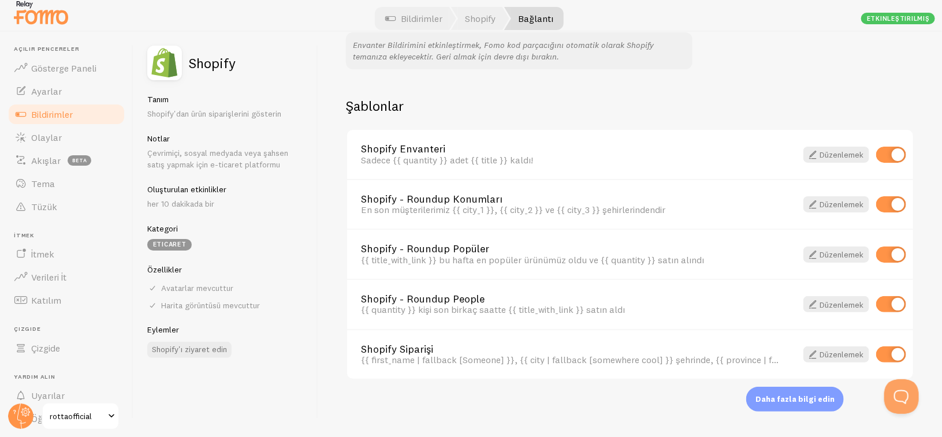
scroll to position [10, 0]
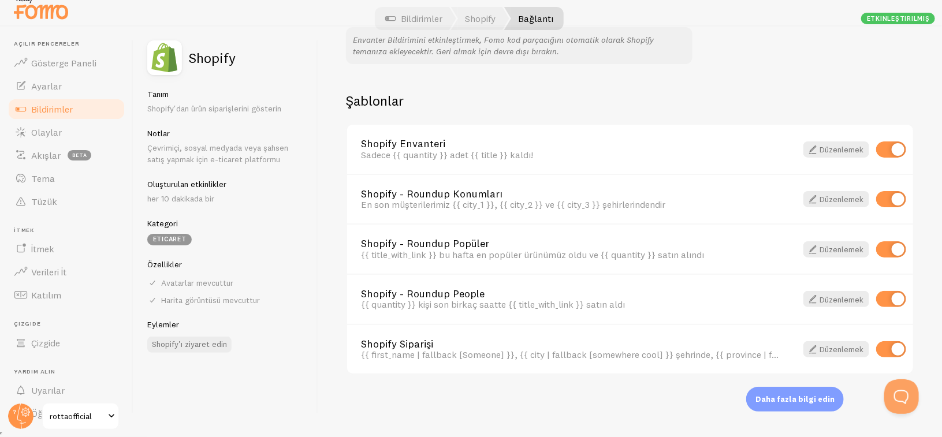
click at [94, 115] on link "Bildirimler" at bounding box center [66, 109] width 119 height 23
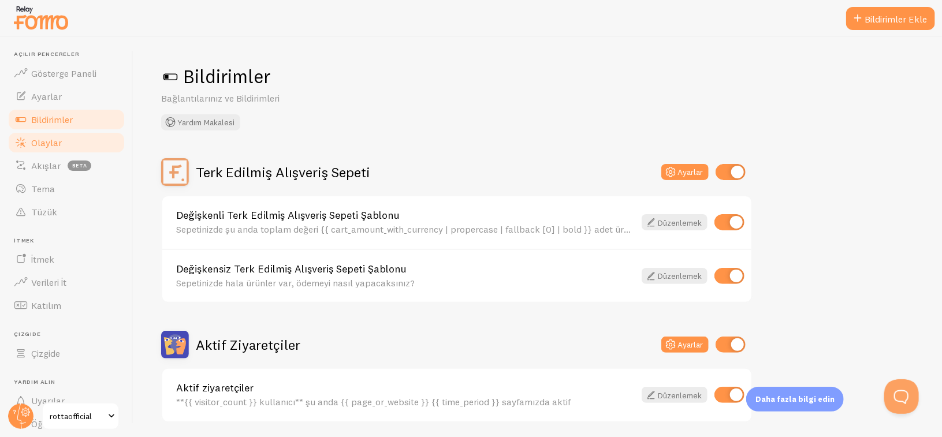
click at [63, 141] on link "Olaylar" at bounding box center [66, 142] width 119 height 23
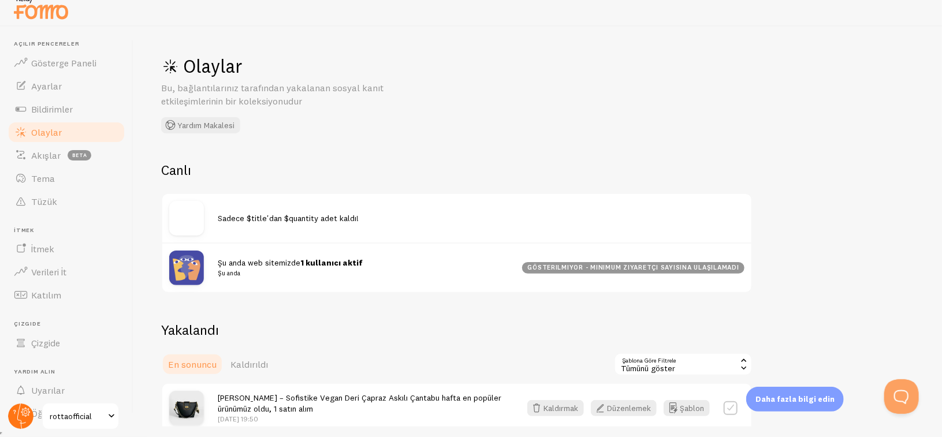
click at [15, 412] on icon at bounding box center [14, 412] width 3 height 4
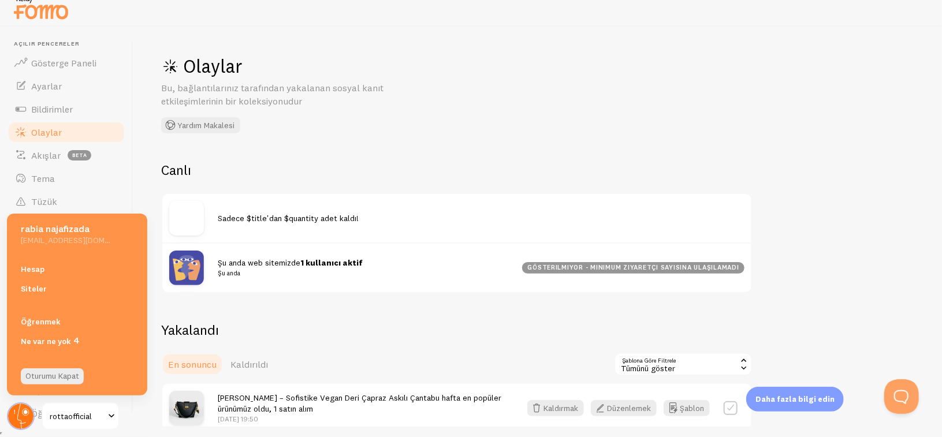
click at [15, 412] on icon at bounding box center [14, 412] width 3 height 4
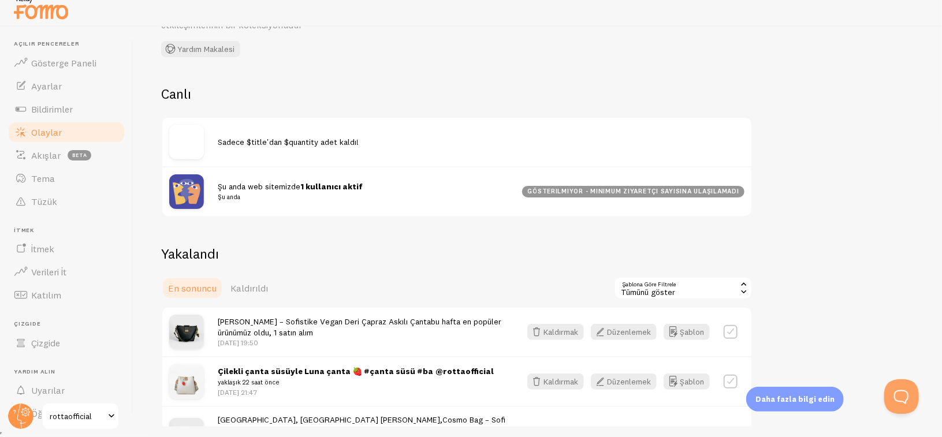
scroll to position [68, 0]
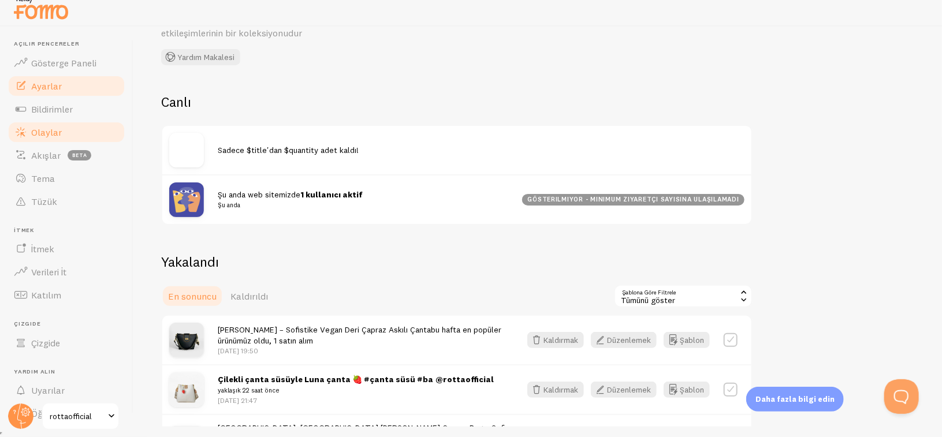
click at [64, 107] on font "Bildirimler" at bounding box center [52, 109] width 42 height 12
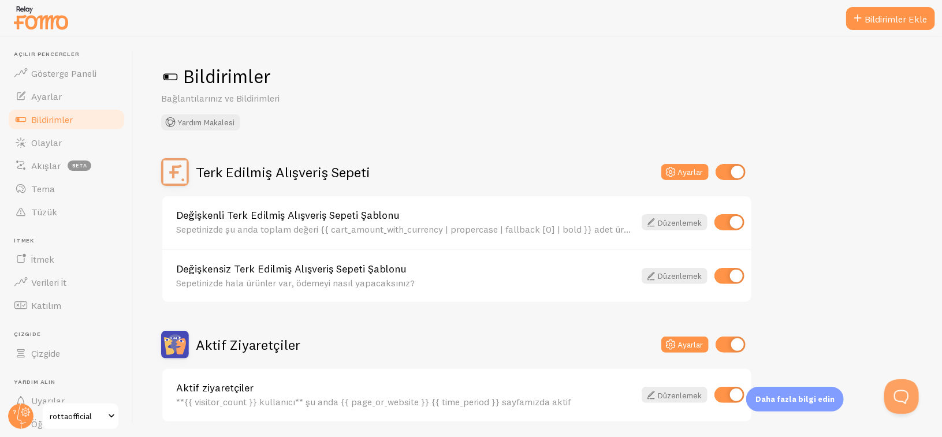
click at [171, 76] on span at bounding box center [170, 77] width 18 height 18
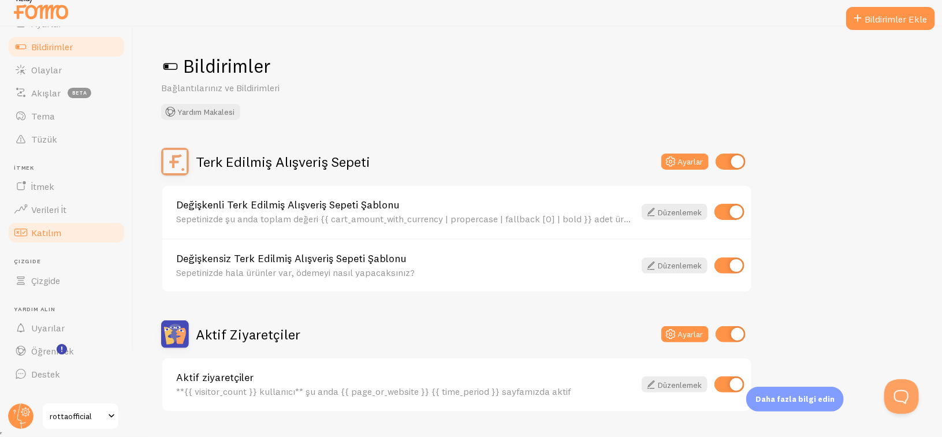
scroll to position [63, 0]
click at [54, 230] on font "Katılım" at bounding box center [46, 232] width 30 height 12
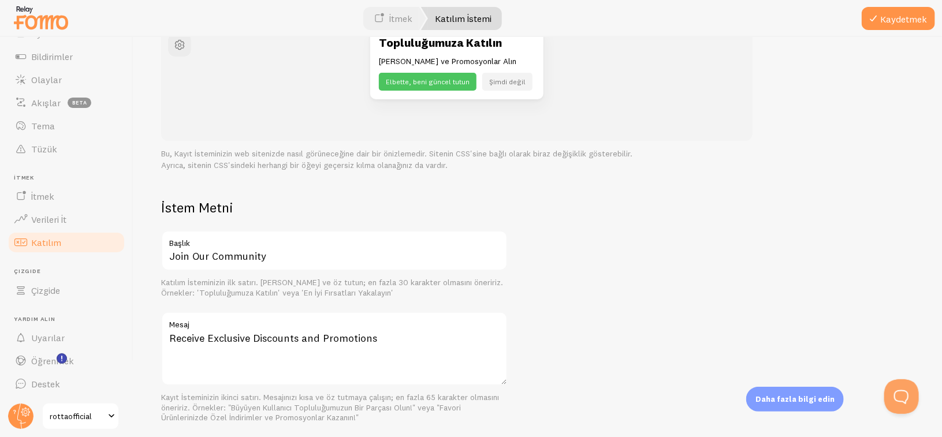
scroll to position [173, 0]
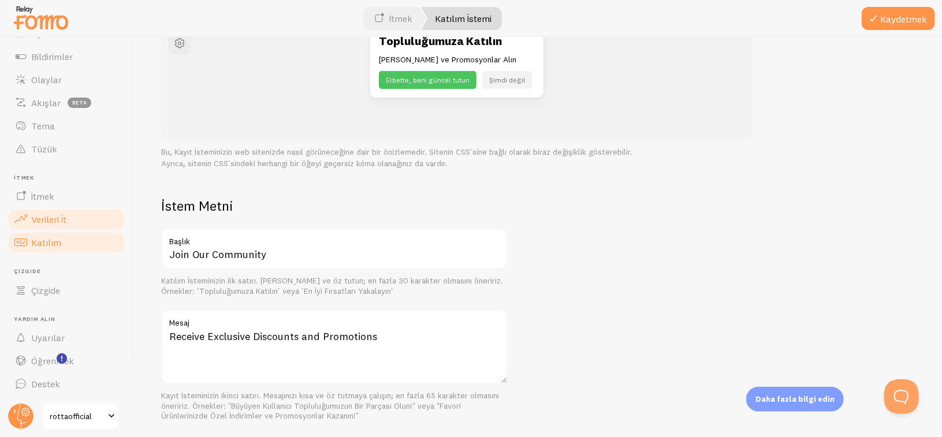
click at [62, 221] on font "Verileri İt" at bounding box center [48, 220] width 35 height 12
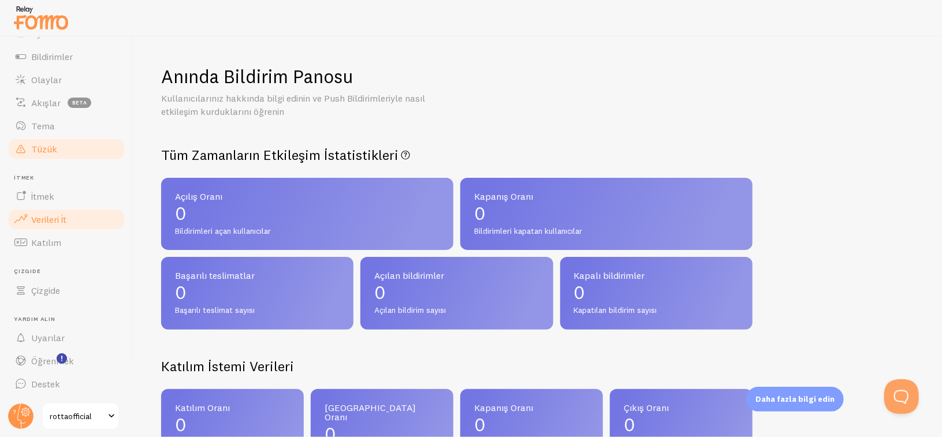
click at [73, 159] on link "Tüzük" at bounding box center [66, 148] width 119 height 23
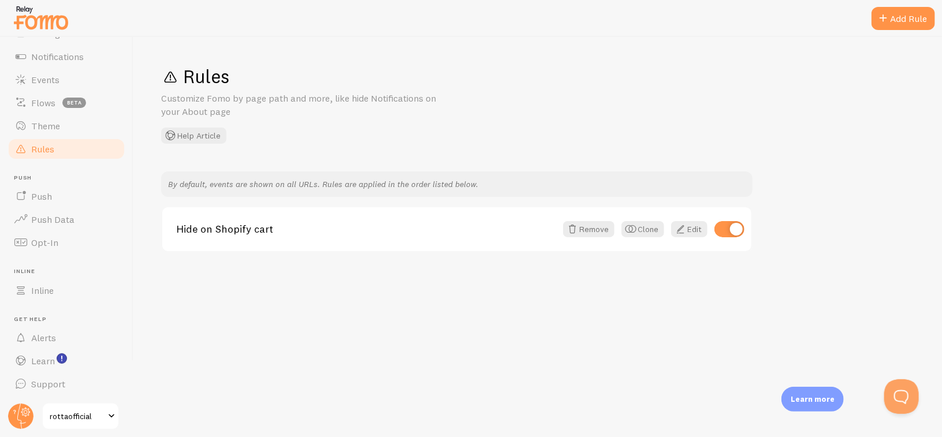
click at [382, 284] on div "Rules Customize Fomo by page path and more, like hide Notifications on your Abo…" at bounding box center [537, 237] width 808 height 400
click at [81, 60] on span "Notifications" at bounding box center [57, 57] width 53 height 12
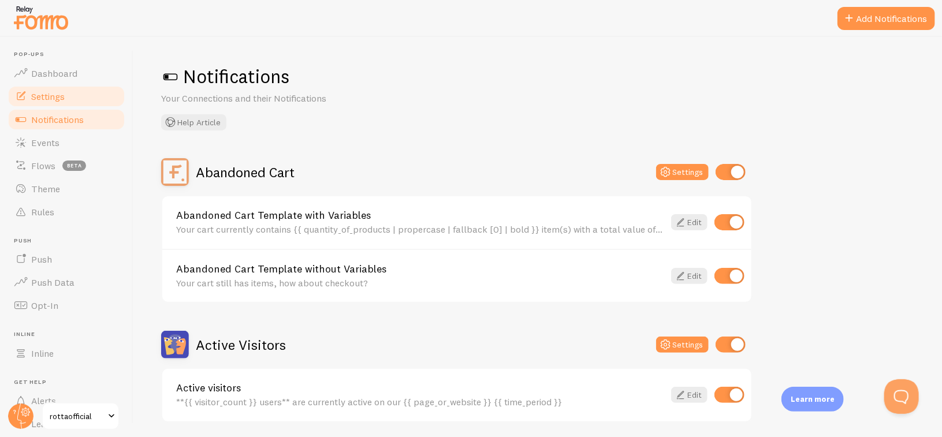
click at [55, 97] on span "Settings" at bounding box center [47, 97] width 33 height 12
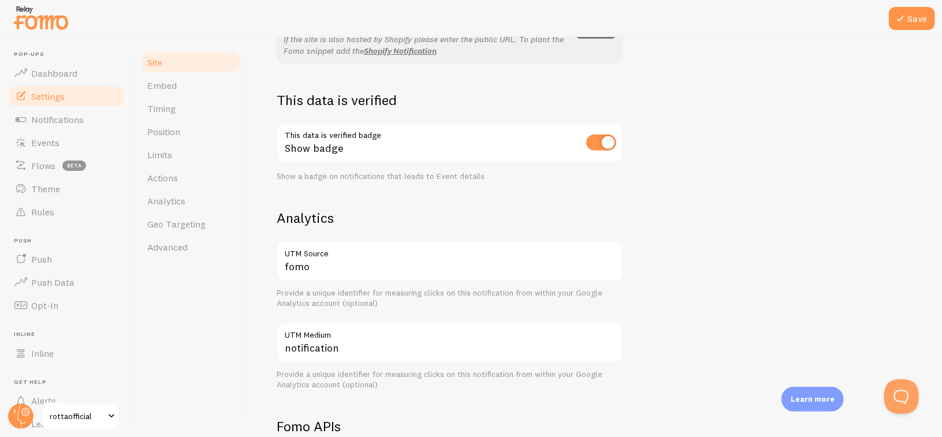
scroll to position [289, 0]
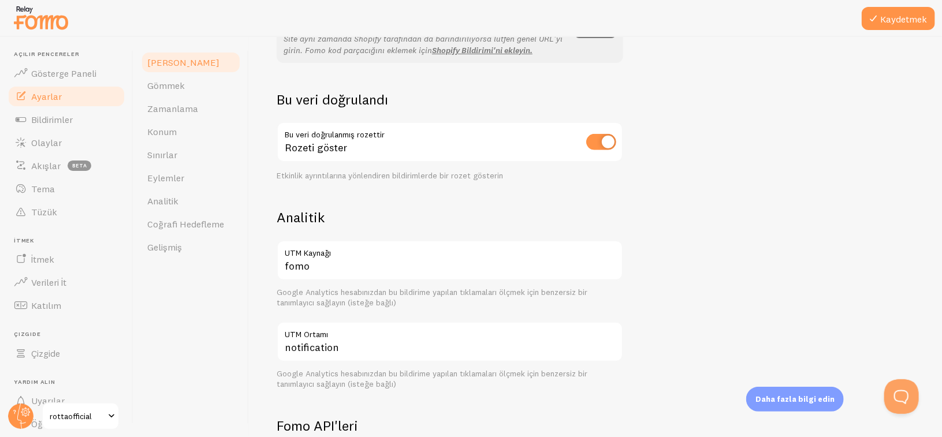
drag, startPoint x: 206, startPoint y: 83, endPoint x: 525, endPoint y: 36, distance: 322.6
click at [206, 83] on link "Gömmek" at bounding box center [190, 85] width 101 height 23
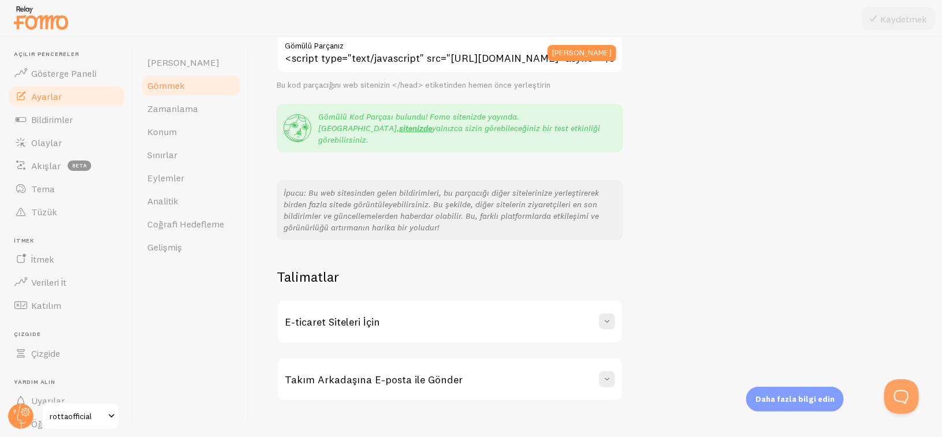
scroll to position [181, 0]
click at [615, 303] on div "E-ticaret Siteleri İçin" at bounding box center [450, 322] width 344 height 42
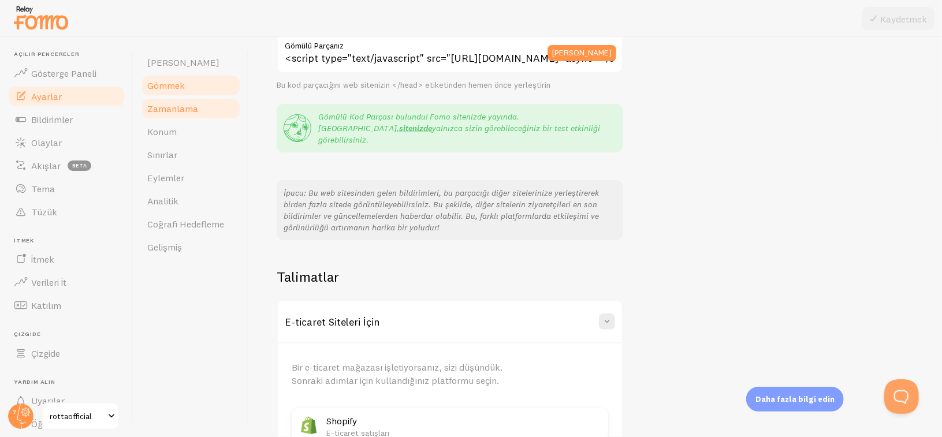
click at [203, 106] on link "Zamanlama" at bounding box center [190, 108] width 101 height 23
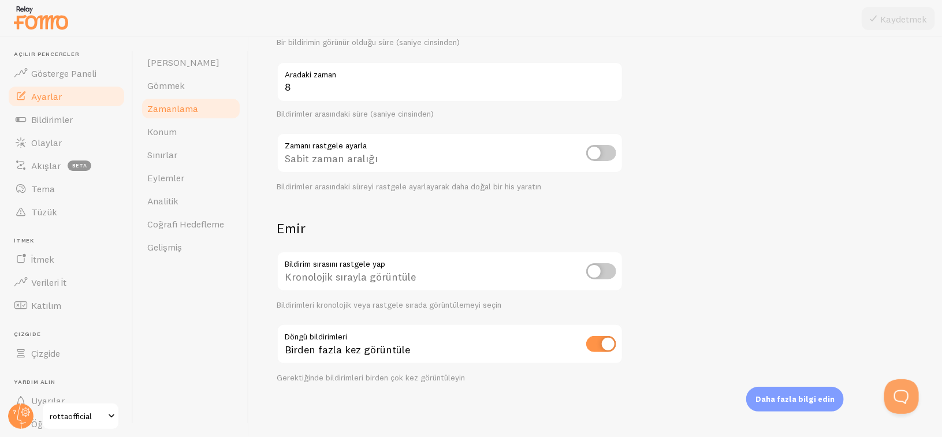
scroll to position [10, 0]
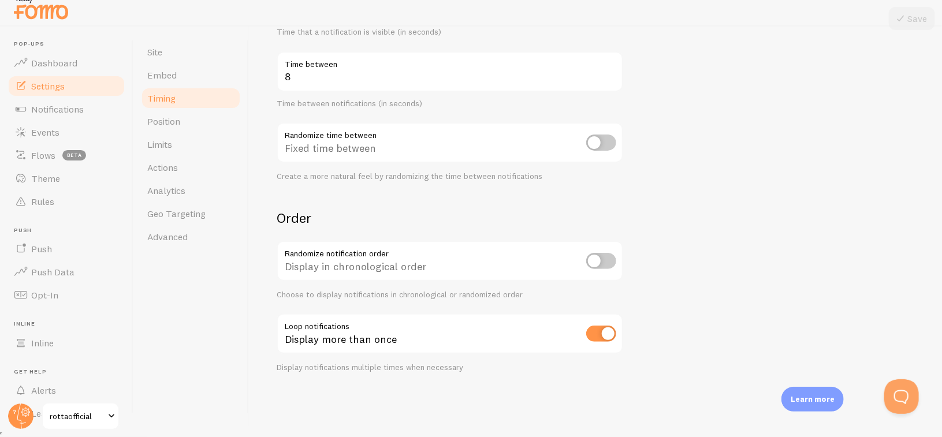
click at [601, 262] on input "checkbox" at bounding box center [601, 261] width 30 height 16
checkbox input "true"
click at [914, 23] on button "Save" at bounding box center [911, 18] width 46 height 23
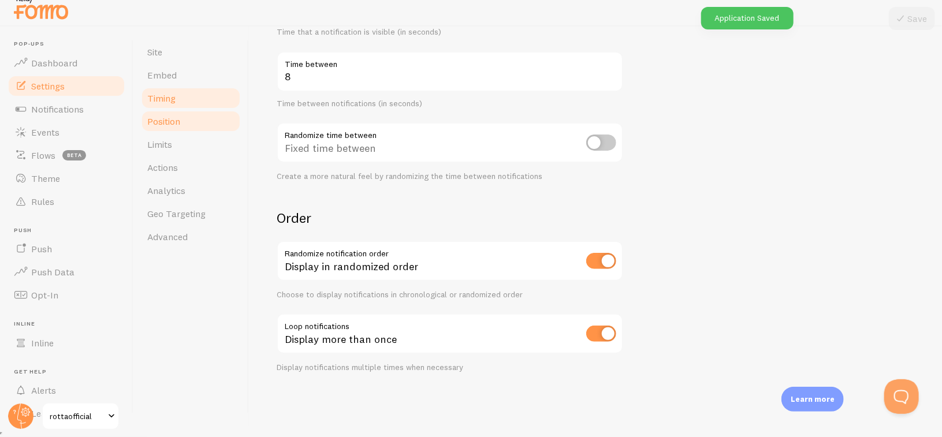
click at [187, 117] on link "Position" at bounding box center [190, 121] width 101 height 23
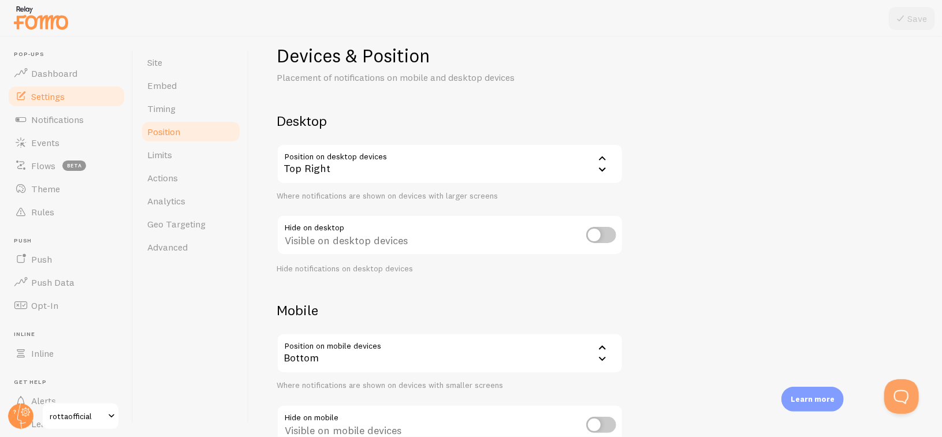
scroll to position [58, 0]
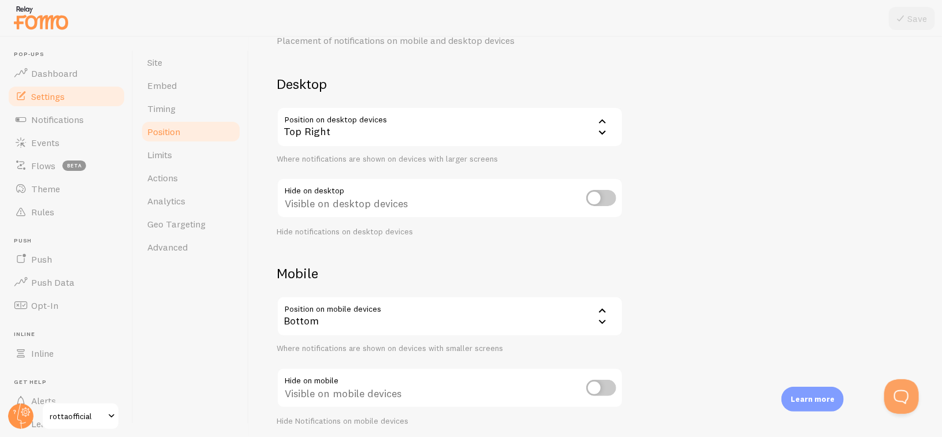
click at [423, 129] on div "Top Right" at bounding box center [450, 127] width 346 height 40
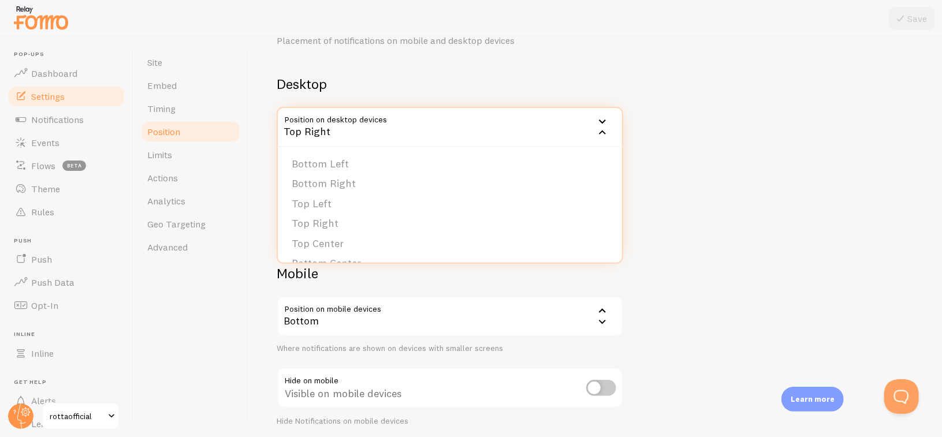
click at [770, 148] on div "Devices & Position Placement of notifications on mobile and desktop devices Des…" at bounding box center [595, 217] width 637 height 420
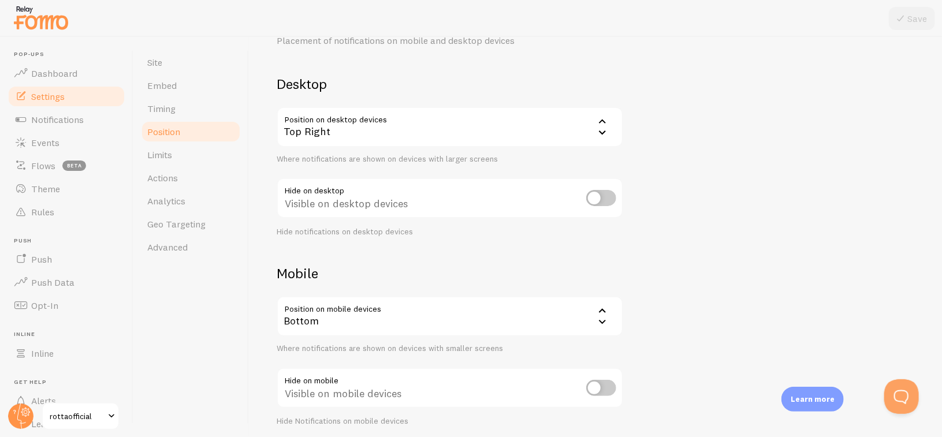
click at [427, 135] on div "Top Right" at bounding box center [450, 127] width 346 height 40
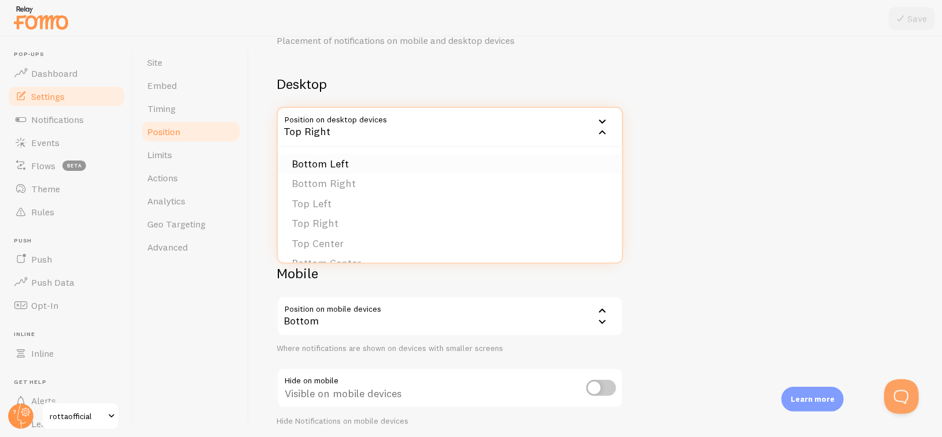
click at [357, 162] on li "Bottom Left" at bounding box center [450, 164] width 344 height 20
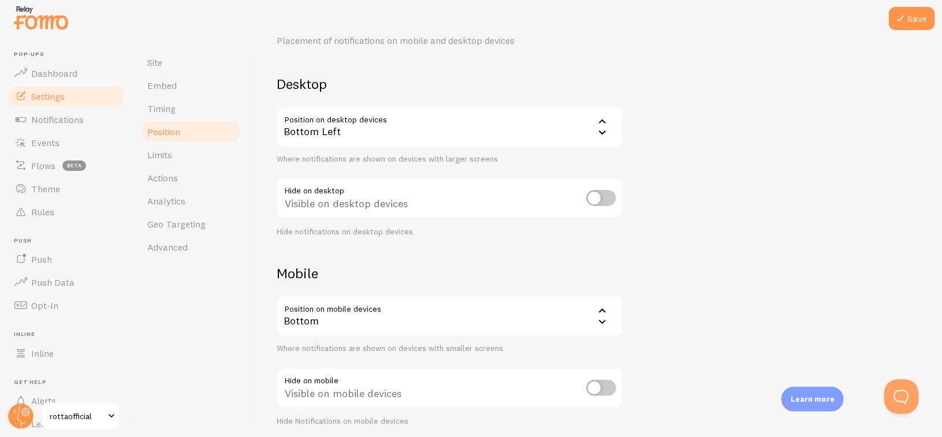
click at [736, 141] on div "Devices & Position Placement of notifications on mobile and desktop devices Des…" at bounding box center [595, 217] width 637 height 420
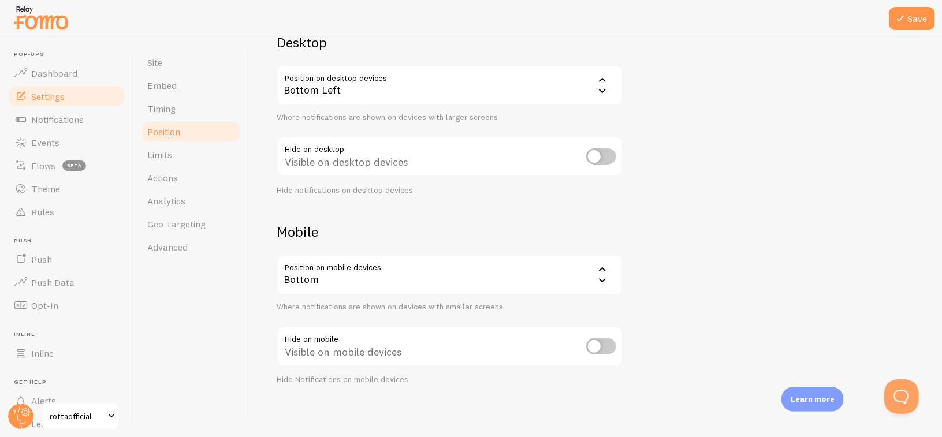
scroll to position [102, 0]
click at [349, 273] on div "Bottom" at bounding box center [450, 272] width 346 height 40
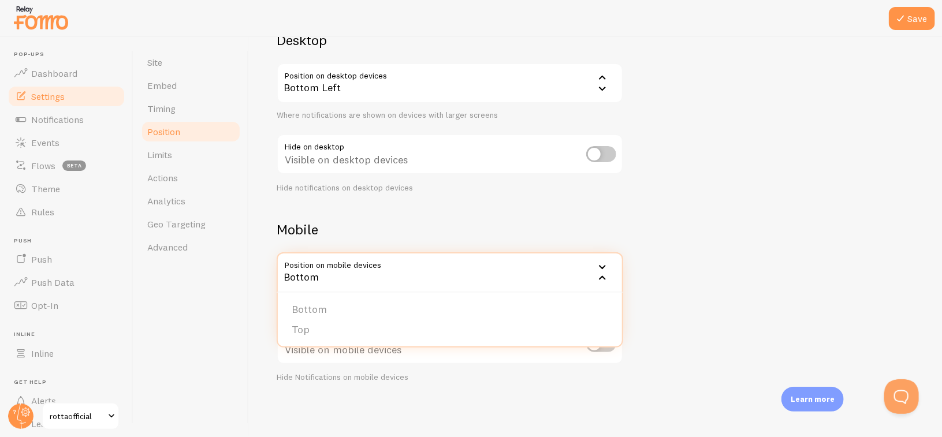
click at [718, 293] on div "Devices & Position Placement of notifications on mobile and desktop devices Des…" at bounding box center [595, 173] width 637 height 420
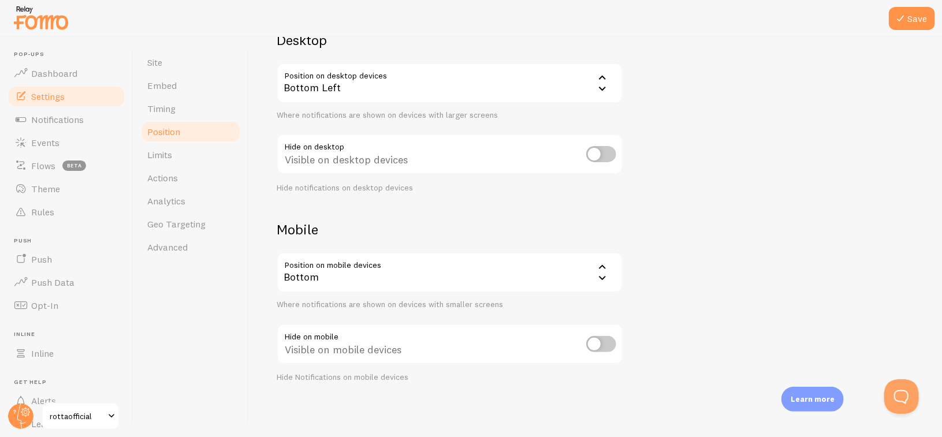
click at [393, 266] on div "Bottom" at bounding box center [450, 272] width 346 height 40
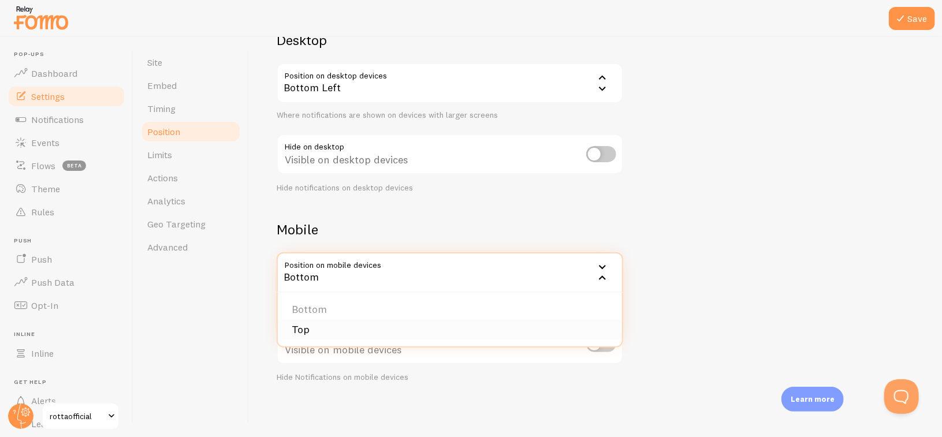
click at [342, 326] on li "Top" at bounding box center [450, 330] width 344 height 20
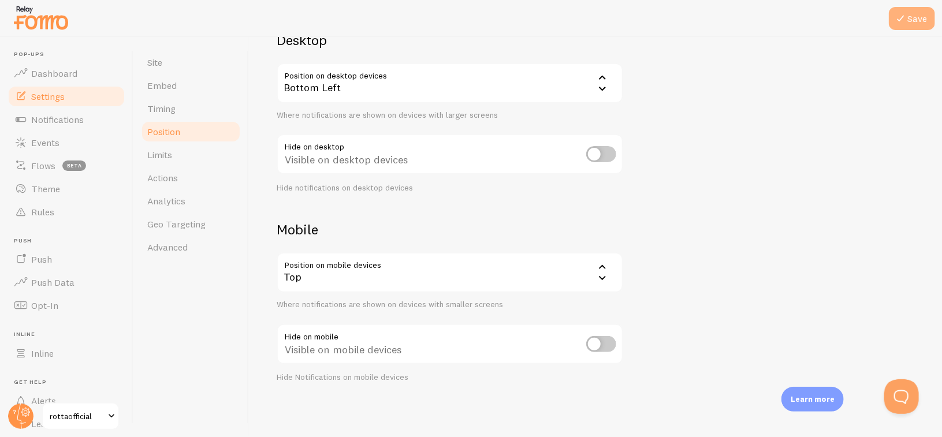
click at [897, 20] on icon at bounding box center [900, 19] width 14 height 14
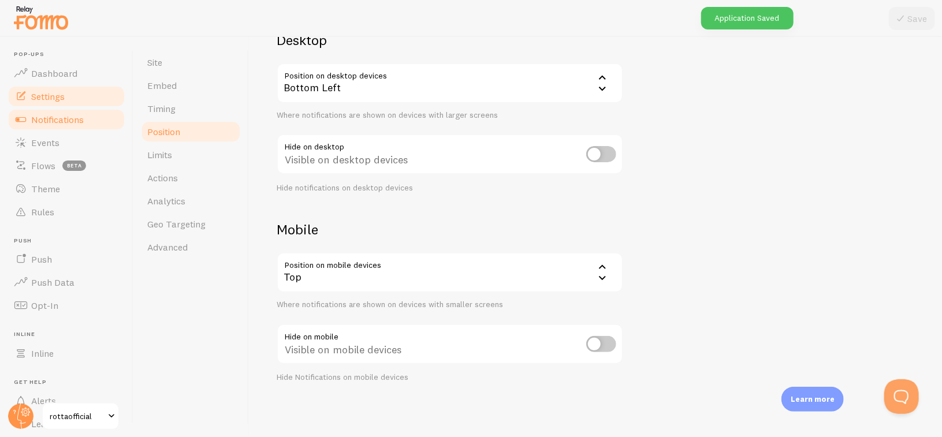
click at [72, 121] on span "Notifications" at bounding box center [57, 120] width 53 height 12
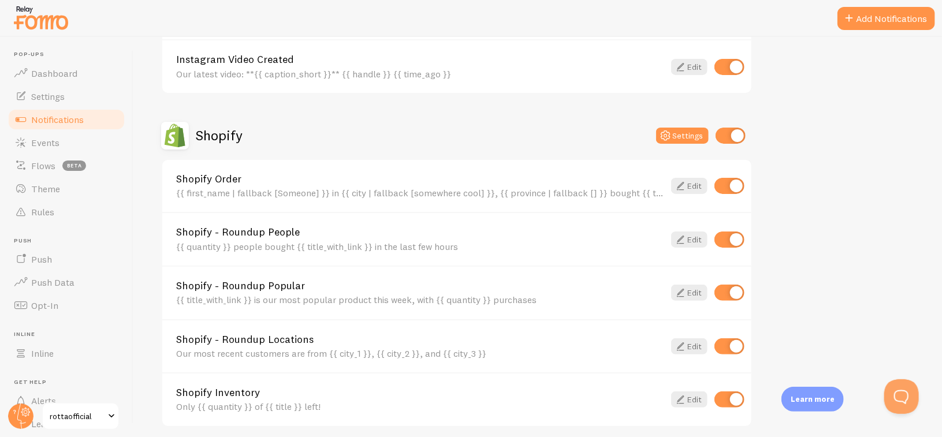
scroll to position [520, 0]
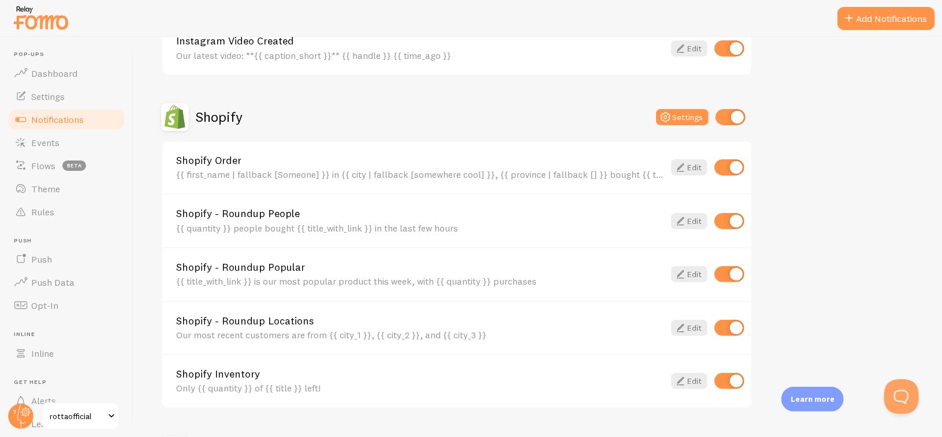
click at [730, 166] on input "checkbox" at bounding box center [729, 167] width 30 height 16
checkbox input "false"
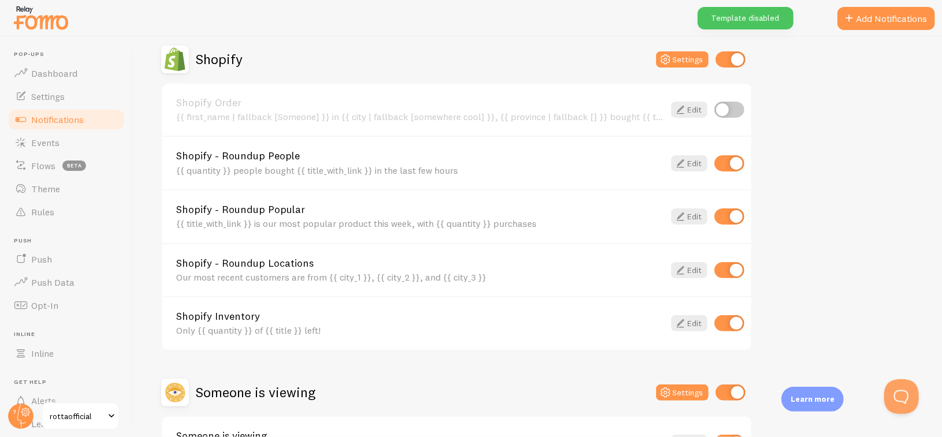
scroll to position [635, 0]
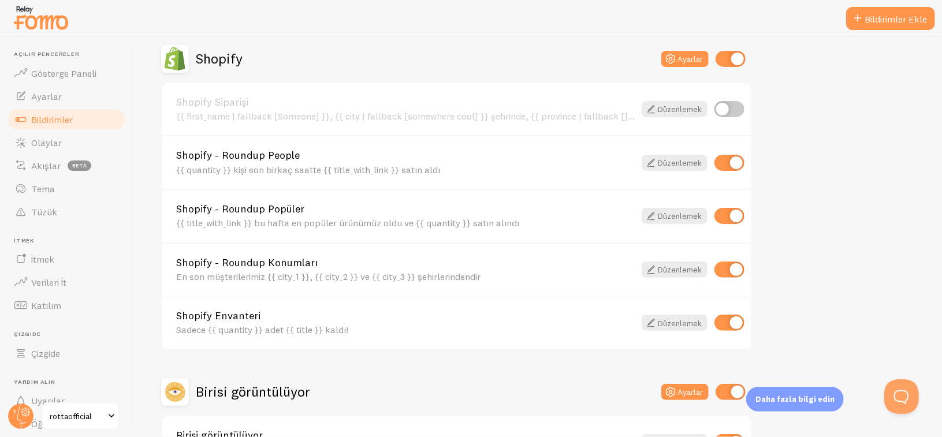
scroll to position [577, 0]
click at [669, 106] on font "Düzenlemek" at bounding box center [680, 110] width 44 height 10
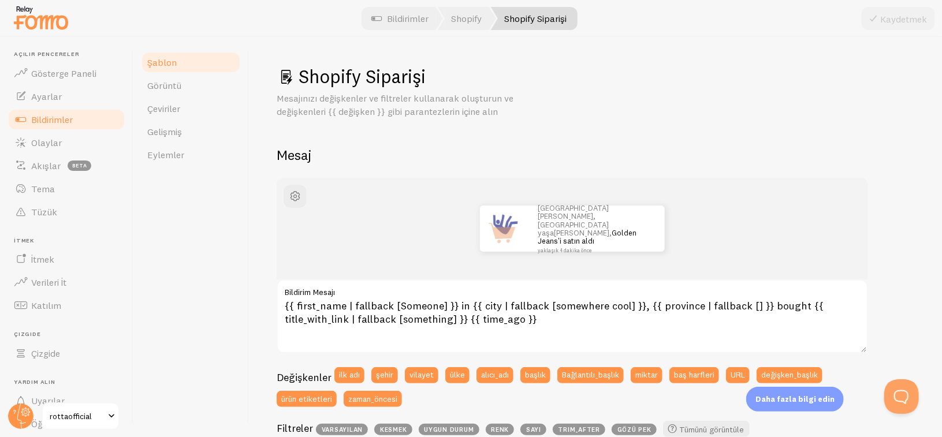
click at [66, 123] on font "Bildirimler" at bounding box center [52, 120] width 42 height 12
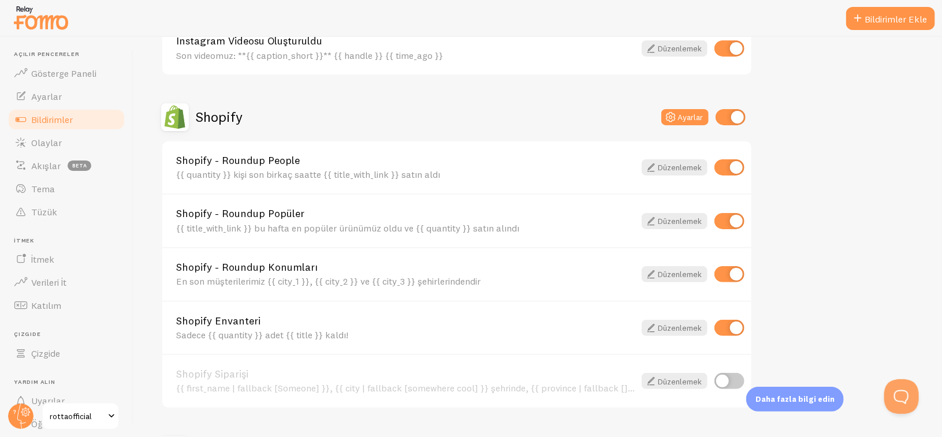
scroll to position [663, 0]
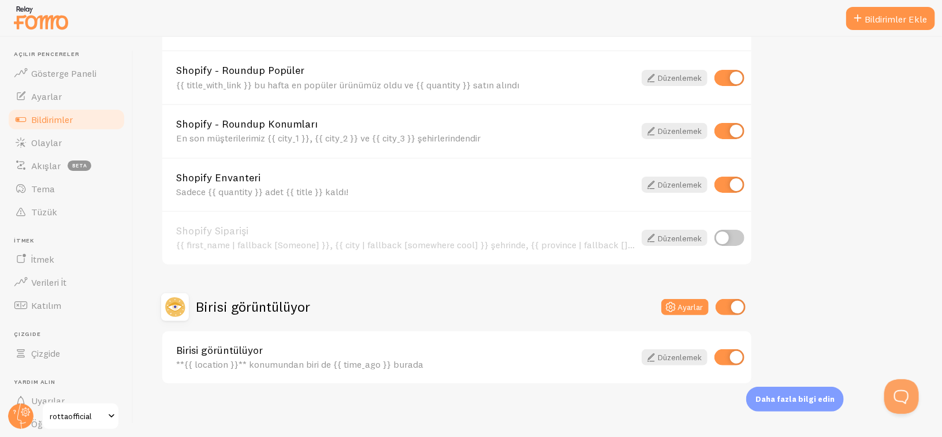
click at [730, 124] on input "checkbox" at bounding box center [729, 131] width 30 height 16
checkbox input "false"
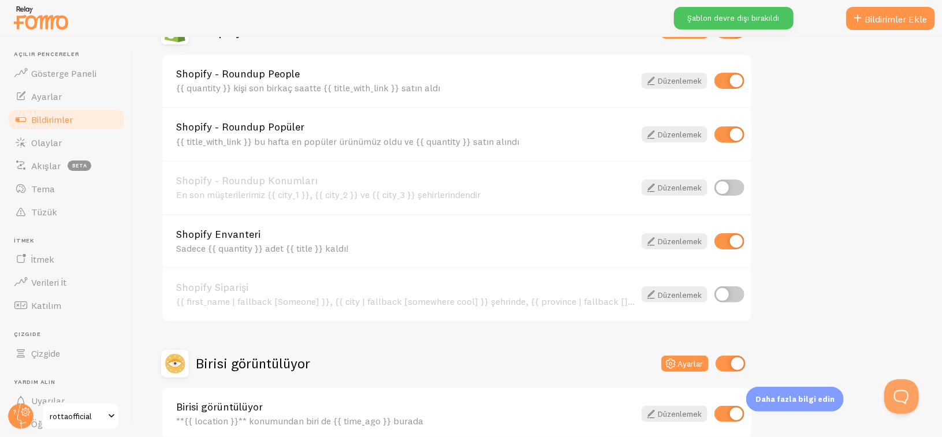
scroll to position [605, 0]
click at [732, 131] on input "checkbox" at bounding box center [729, 136] width 30 height 16
checkbox input "false"
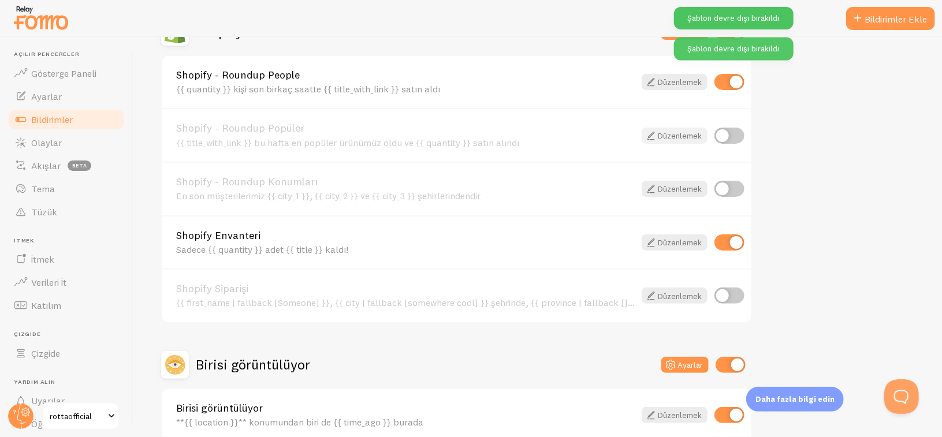
click at [693, 133] on font "Düzenlemek" at bounding box center [680, 135] width 44 height 10
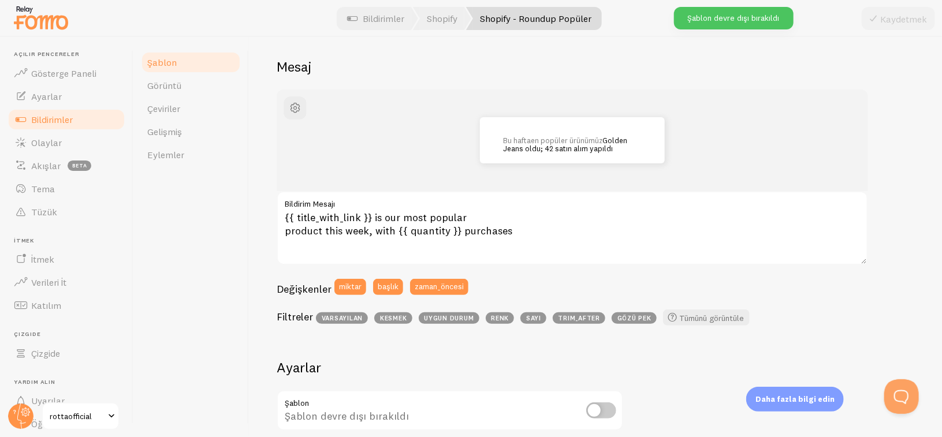
scroll to position [115, 0]
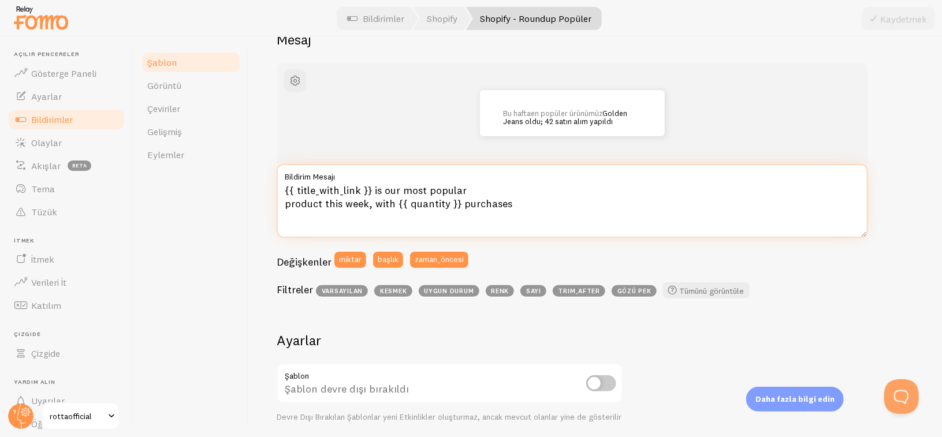
drag, startPoint x: 457, startPoint y: 203, endPoint x: 375, endPoint y: 208, distance: 82.1
click at [375, 208] on textarea "{{ title_with_link }} is our most popular product this week, with {{ quantity }…" at bounding box center [572, 201] width 591 height 74
drag, startPoint x: 515, startPoint y: 205, endPoint x: 375, endPoint y: 208, distance: 139.7
click at [375, 208] on textarea "{{ title_with_link }} is our most popular product this week, with {{ quantity }…" at bounding box center [572, 201] width 591 height 74
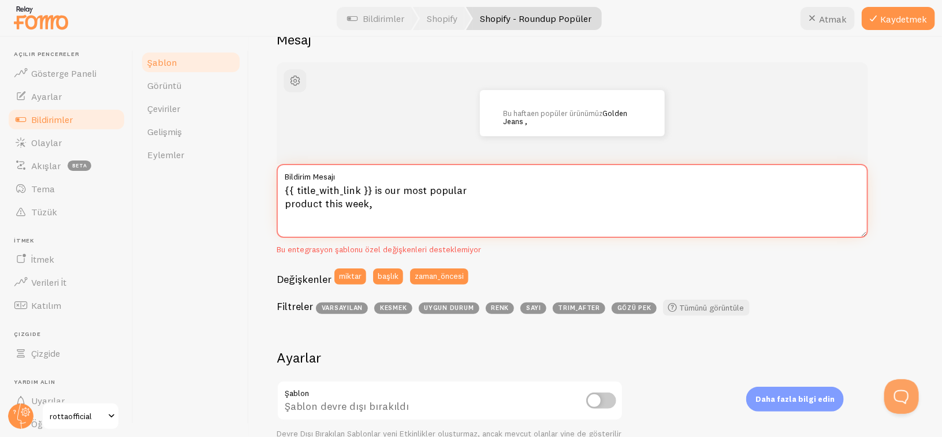
drag, startPoint x: 405, startPoint y: 206, endPoint x: 274, endPoint y: 190, distance: 132.6
click at [274, 190] on div "Shopify - Roundup Popüler Mesajınızı değişkenler ve filtreler kullanarak oluştu…" at bounding box center [595, 237] width 693 height 400
click at [677, 255] on div "Bu hafta en popüler ürünümüz Golden Jeans , {{ title_with_link }} is our most p…" at bounding box center [572, 191] width 591 height 259
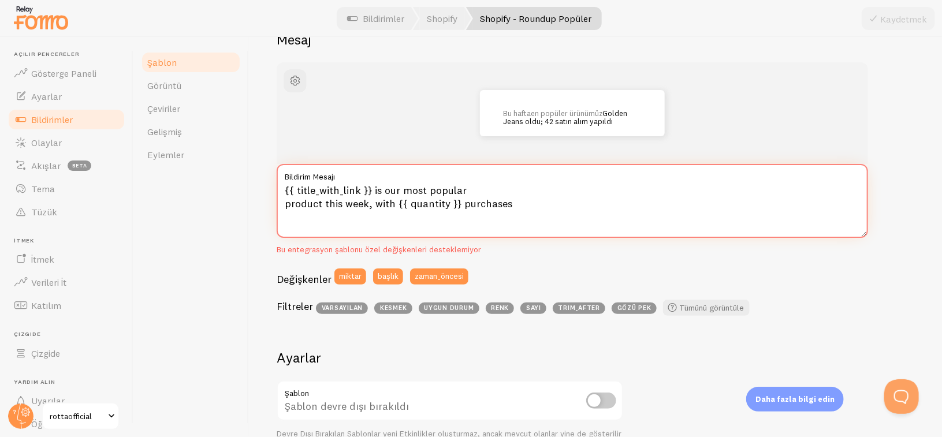
click at [544, 208] on textarea "{{ title_with_link }} is our most popular product this week, with {{ quantity }…" at bounding box center [572, 201] width 591 height 74
click at [525, 206] on textarea "{{ title_with_link }} is our most popular product this week, with {{ quantity }…" at bounding box center [572, 201] width 591 height 74
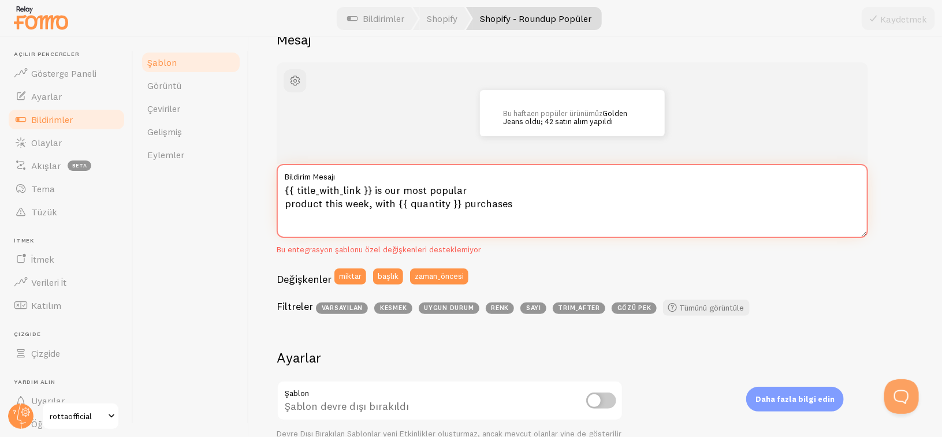
click at [525, 206] on textarea "{{ title_with_link }} is our most popular product this week, with {{ quantity }…" at bounding box center [572, 201] width 591 height 74
click at [529, 203] on textarea "{{ title_with_link }} is our most popular product this week, with {{ quantity }…" at bounding box center [572, 201] width 591 height 74
click at [509, 203] on textarea "{{ title_with_link }} is our most popular product this week, with {{ quantity }…" at bounding box center [572, 201] width 591 height 74
drag, startPoint x: 511, startPoint y: 204, endPoint x: 259, endPoint y: 189, distance: 252.7
click at [259, 189] on div "Shopify - Roundup Popüler Mesajınızı değişkenler ve filtreler kullanarak oluştu…" at bounding box center [595, 237] width 693 height 400
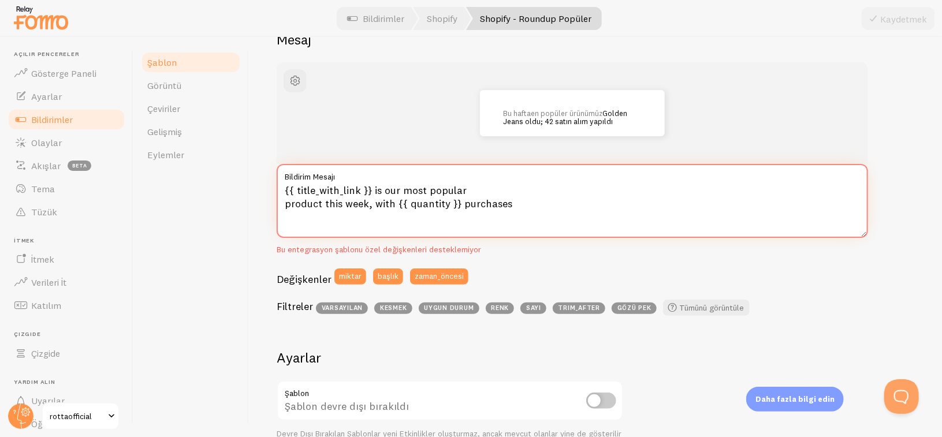
click at [449, 207] on textarea "{{ title_with_link }} is our most popular product this week, with {{ quantity }…" at bounding box center [572, 201] width 591 height 74
drag, startPoint x: 448, startPoint y: 203, endPoint x: 408, endPoint y: 207, distance: 40.7
click at [408, 207] on textarea "{{ title_with_link }} is our most popular product this week, with {{ quantity }…" at bounding box center [572, 201] width 591 height 74
click at [905, 147] on div "Shopify - Roundup Popüler Mesajınızı değişkenler ve filtreler kullanarak oluştu…" at bounding box center [595, 237] width 693 height 400
click at [647, 212] on textarea "{{ title_with_link }} is our most popular product this week, with {{ 17}} purch…" at bounding box center [572, 201] width 591 height 74
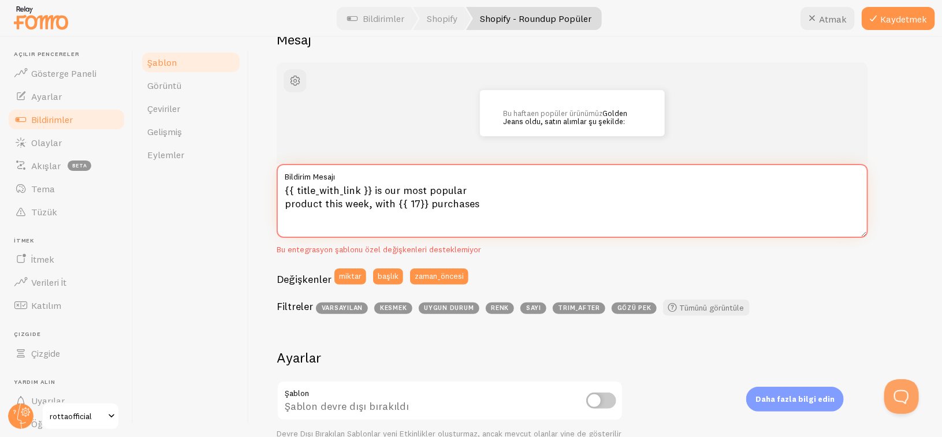
click at [417, 204] on textarea "{{ title_with_link }} is our most popular product this week, with {{ 17}} purch…" at bounding box center [572, 201] width 591 height 74
click at [525, 208] on textarea "{{ title_with_link }} is our most popular product this week, with {{ 17 }} purc…" at bounding box center [572, 201] width 591 height 74
click at [424, 205] on textarea "{{ title_with_link }} is our most popular product this week, with {{ 17 }} purc…" at bounding box center [572, 201] width 591 height 74
click at [404, 204] on textarea "{{ title_with_link }} is our most popular product this week, with {{ 17 } purch…" at bounding box center [572, 201] width 591 height 74
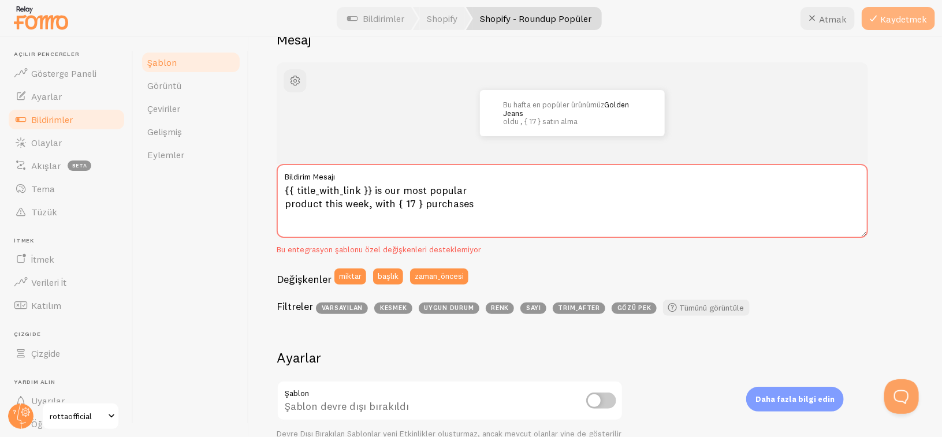
click at [906, 22] on font "Kaydetmek" at bounding box center [903, 19] width 47 height 12
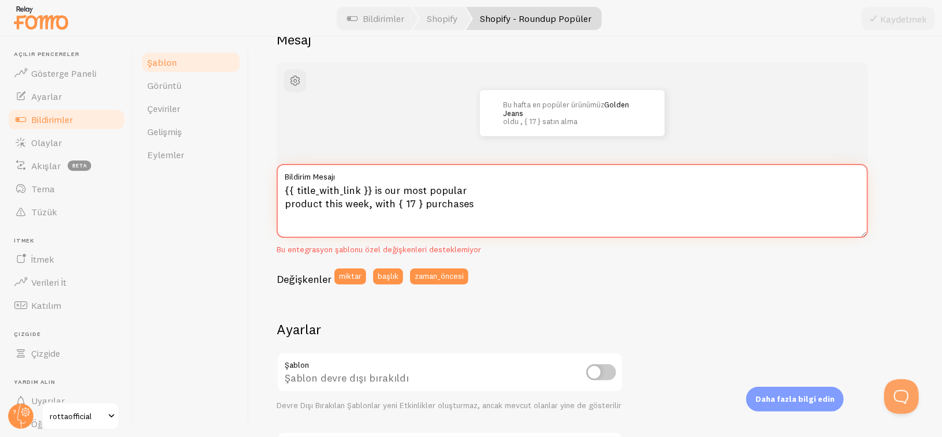
drag, startPoint x: 417, startPoint y: 204, endPoint x: 428, endPoint y: 204, distance: 11.0
click at [417, 204] on textarea "{{ title_with_link }} is our most popular product this week, with { 17 } purcha…" at bounding box center [572, 201] width 591 height 74
click at [398, 204] on textarea "{{ title_with_link }} is our most popular product this week, with { 17 purchases" at bounding box center [572, 201] width 591 height 74
type textarea "{{ title_with_link }} is our most popular product this week, with 17 purchases"
click at [897, 191] on div "Bu hafta en popüler ürünümüz Golden Jeans oldu , 17 satın alım yapıldı {{ title…" at bounding box center [595, 369] width 637 height 615
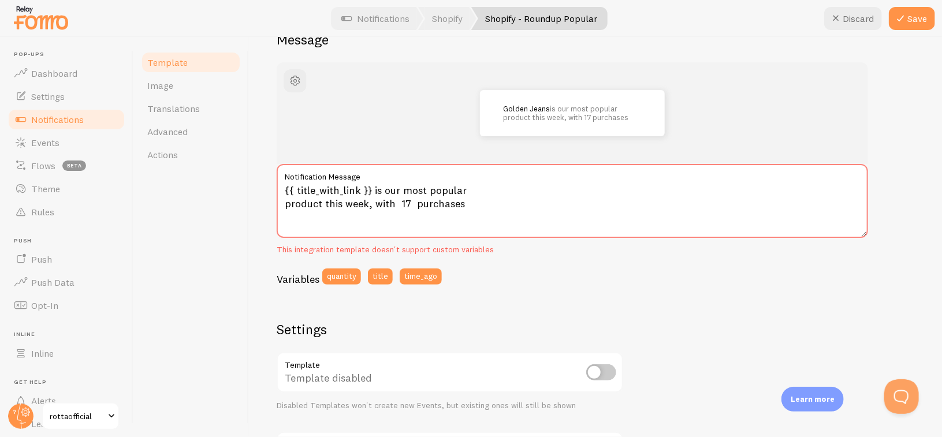
click at [909, 175] on div "Shopify - Roundup Popular Compose your message using variables and filters, enc…" at bounding box center [595, 237] width 693 height 400
click at [924, 11] on button "Save" at bounding box center [911, 18] width 46 height 23
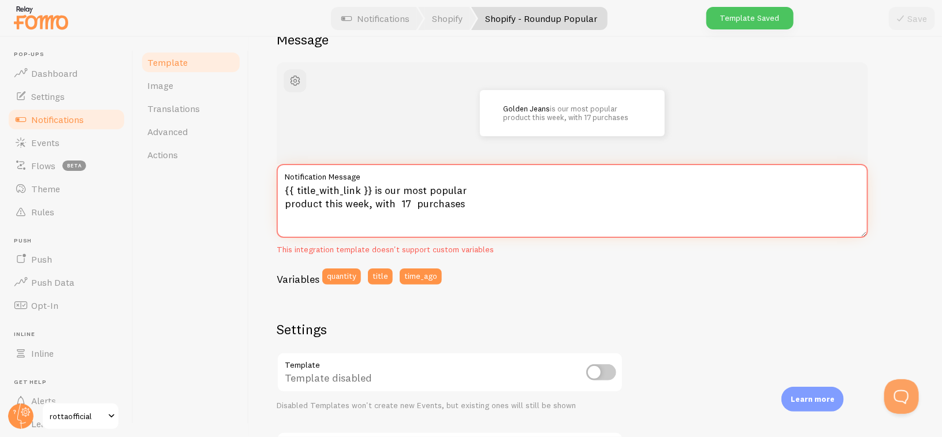
click at [494, 210] on textarea "{{ title_with_link }} is our most popular product this week, with 17 purchases" at bounding box center [572, 201] width 591 height 74
click at [893, 222] on div "Golden Jeans is our most popular product this week, with 17 purchases {{ title_…" at bounding box center [595, 374] width 637 height 625
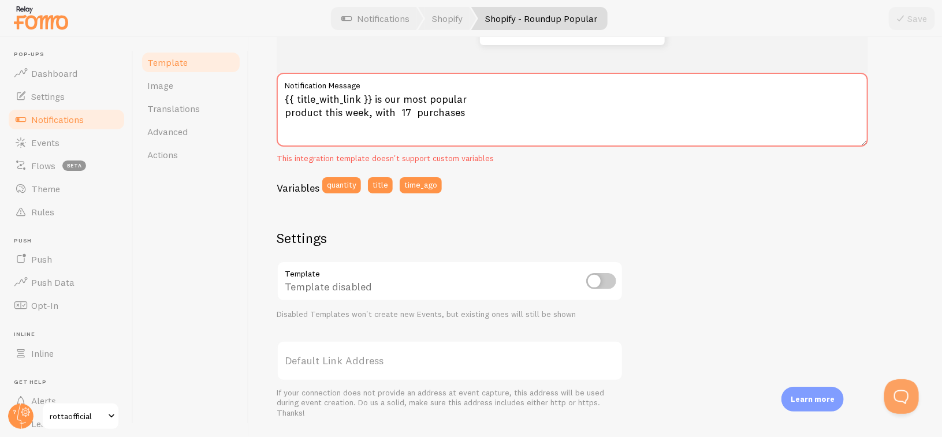
scroll to position [231, 0]
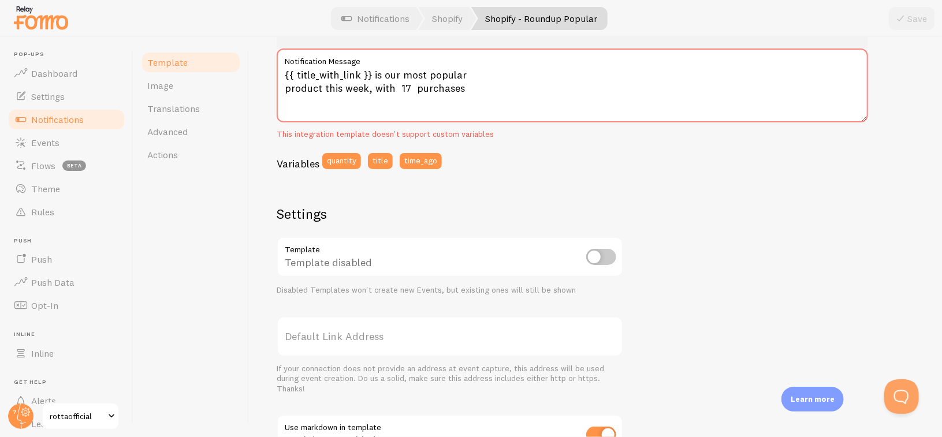
click at [596, 259] on input "checkbox" at bounding box center [601, 257] width 30 height 16
checkbox input "true"
click at [899, 20] on icon at bounding box center [900, 19] width 14 height 14
click at [79, 118] on span "Notifications" at bounding box center [57, 120] width 53 height 12
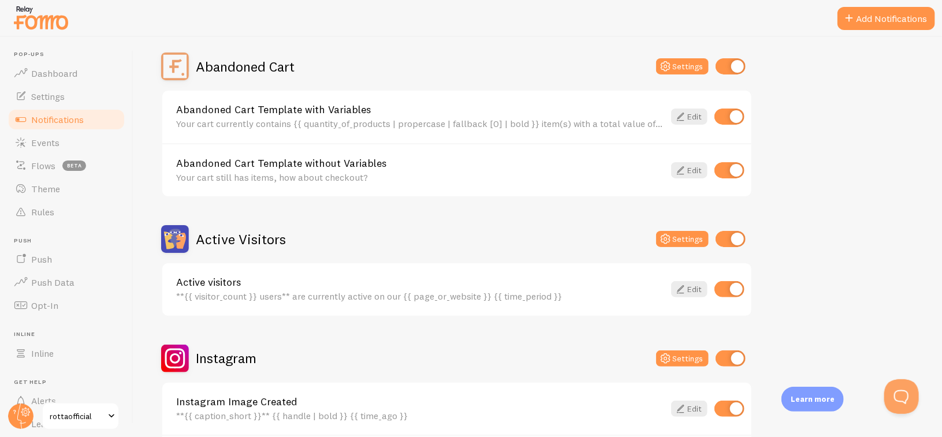
scroll to position [115, 0]
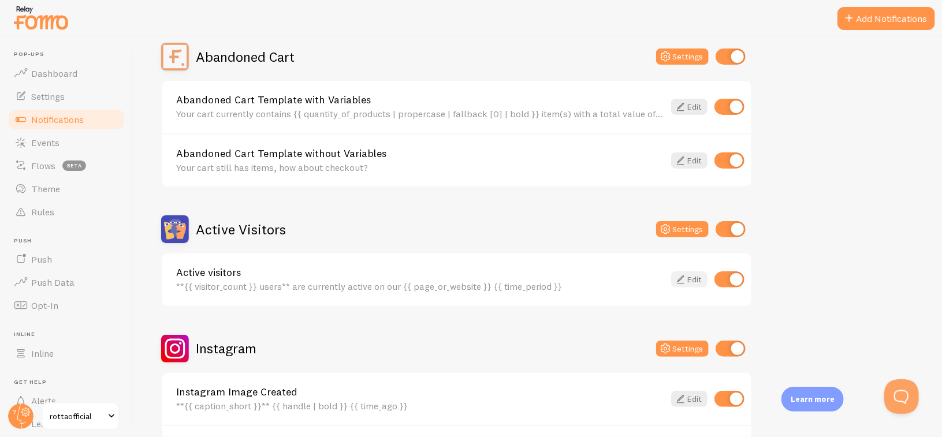
click at [690, 277] on link "Edit" at bounding box center [689, 279] width 36 height 16
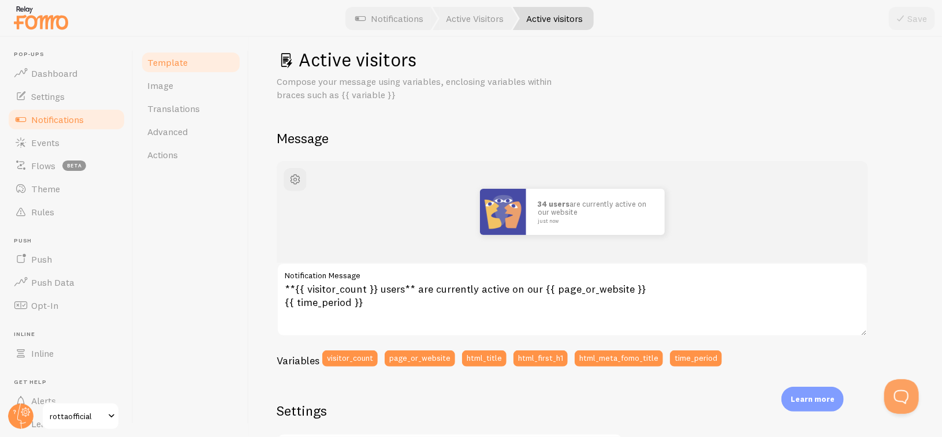
scroll to position [58, 0]
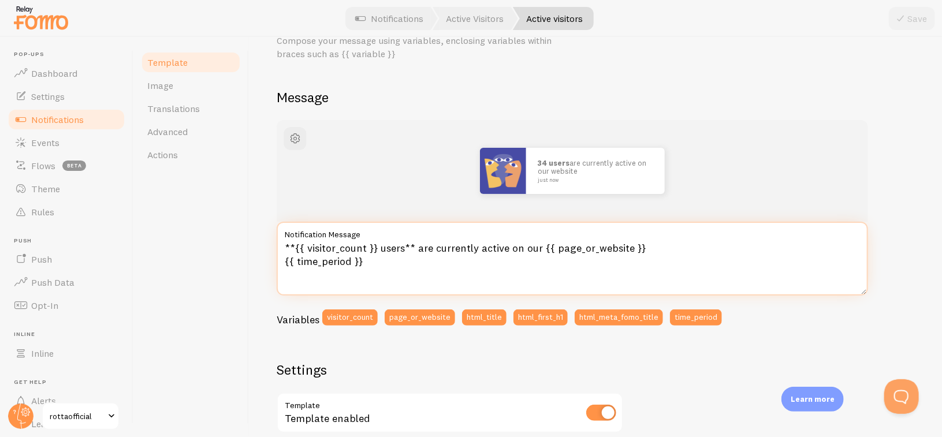
drag, startPoint x: 374, startPoint y: 251, endPoint x: 292, endPoint y: 247, distance: 82.7
click at [292, 247] on textarea "**{{ visitor_count }} users** are currently active on our {{ page_or_website }}…" at bounding box center [572, 259] width 591 height 74
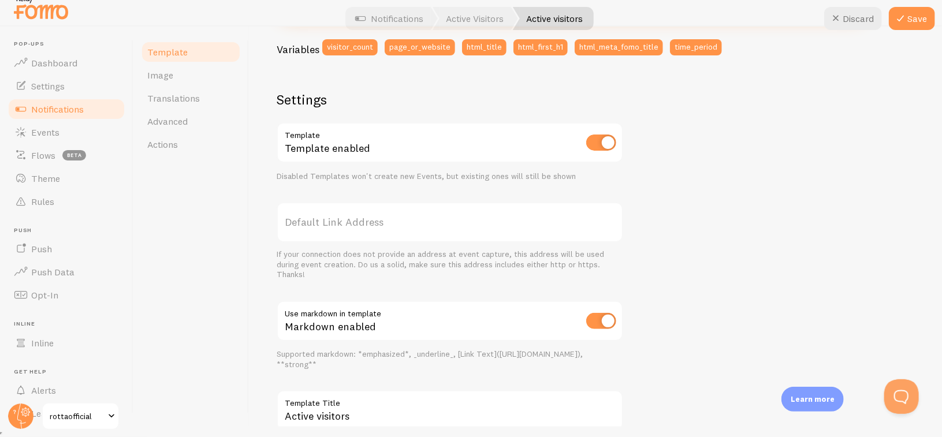
scroll to position [397, 0]
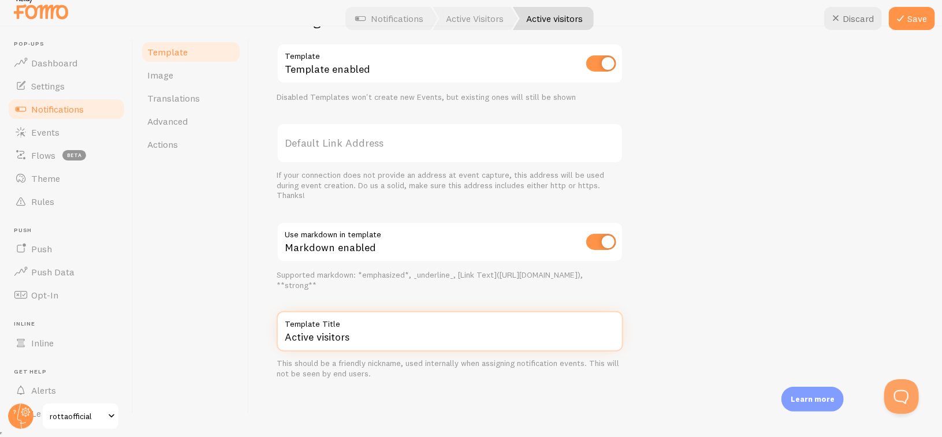
click at [300, 338] on input "Active visitors" at bounding box center [450, 331] width 346 height 40
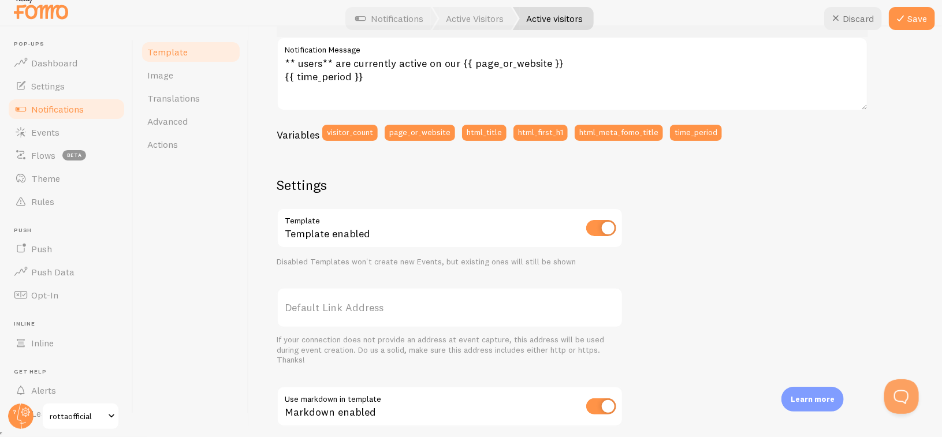
scroll to position [223, 0]
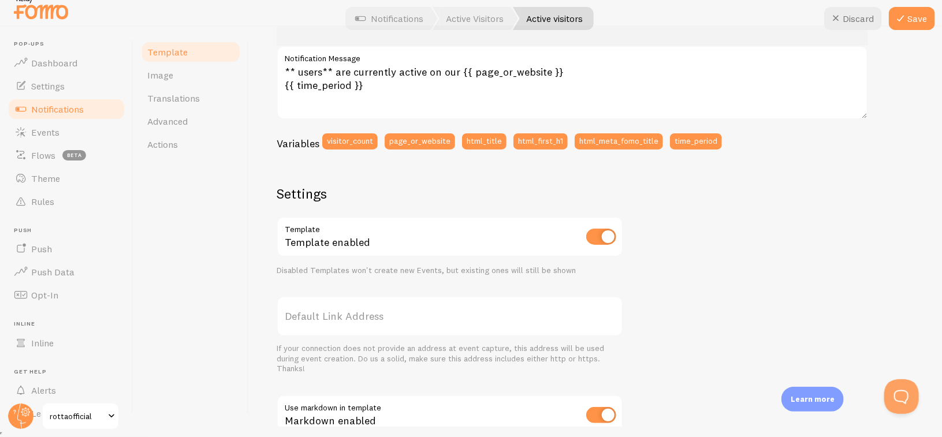
click at [352, 318] on label "Default Link Address" at bounding box center [450, 316] width 346 height 40
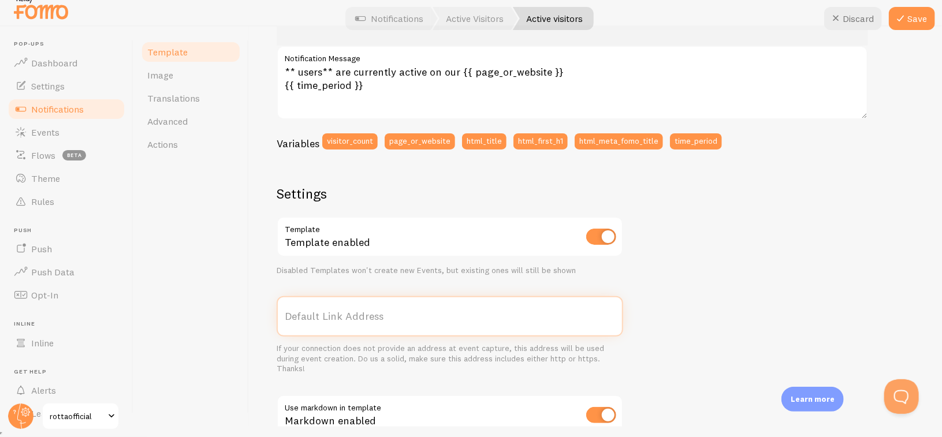
click at [352, 318] on input "Default Link Address" at bounding box center [450, 316] width 346 height 40
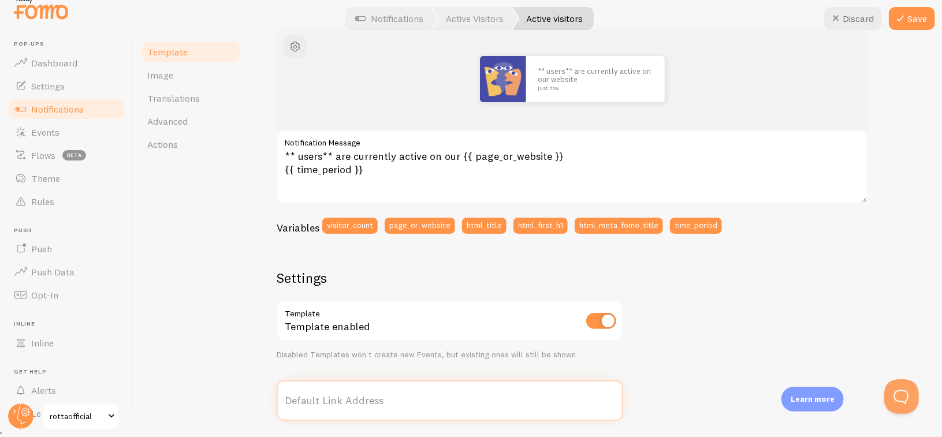
scroll to position [108, 0]
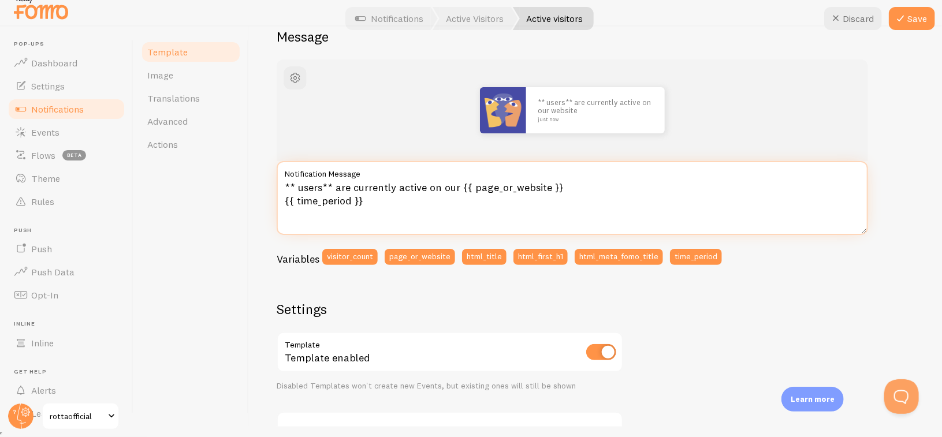
drag, startPoint x: 321, startPoint y: 188, endPoint x: 338, endPoint y: 190, distance: 16.9
click at [338, 190] on textarea "** users** are currently active on our {{ page_or_website }} {{ time_period }}" at bounding box center [572, 198] width 591 height 74
click at [296, 189] on textarea "** users** are currently active on our {{ page_or_website }} {{ time_period }}" at bounding box center [572, 198] width 591 height 74
type textarea "** 8 users** are currently active on our {{ page_or_website }} {{ time_period }}"
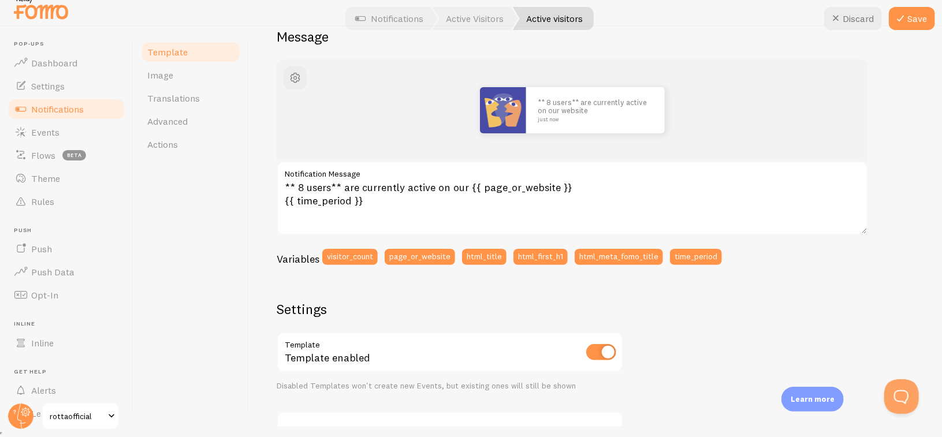
click at [856, 113] on div "** 8 users** are currently active on our website just now" at bounding box center [572, 110] width 591 height 102
click at [902, 16] on icon at bounding box center [900, 19] width 14 height 14
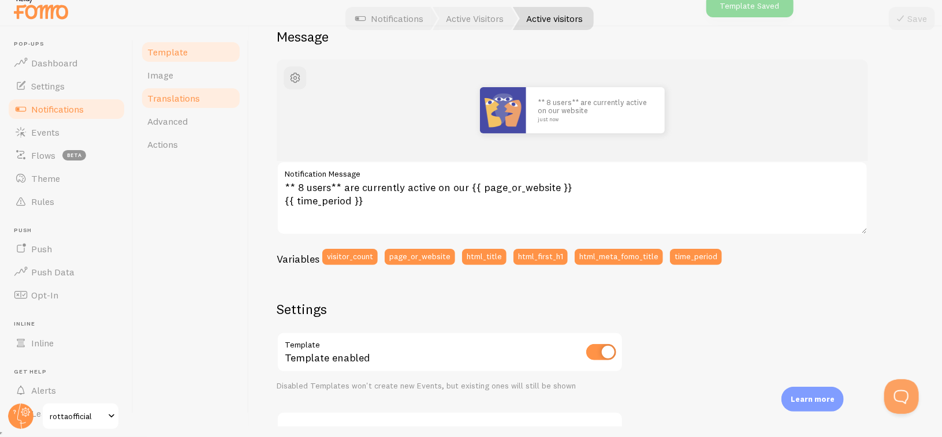
click at [204, 119] on link "Advanced" at bounding box center [190, 121] width 101 height 23
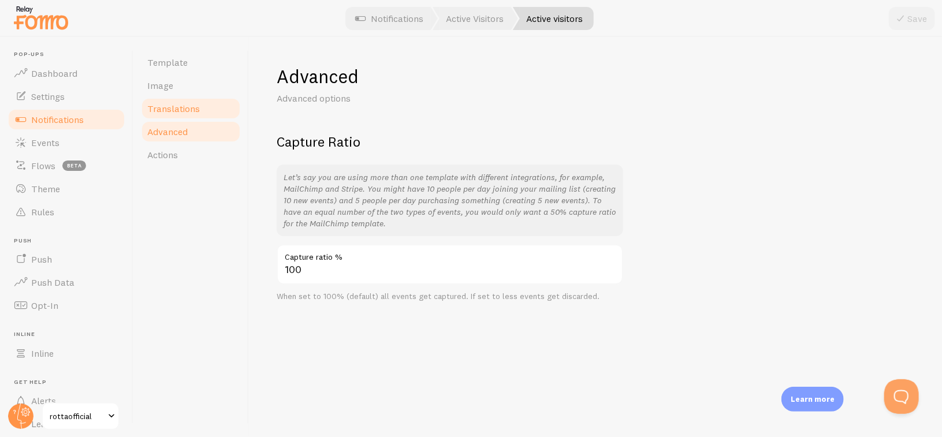
click at [189, 108] on span "Translations" at bounding box center [173, 109] width 53 height 12
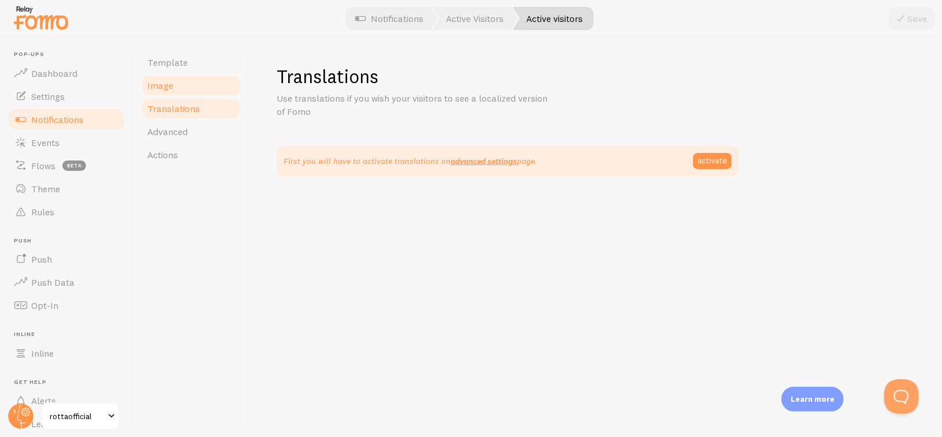
click at [196, 95] on link "Image" at bounding box center [190, 85] width 101 height 23
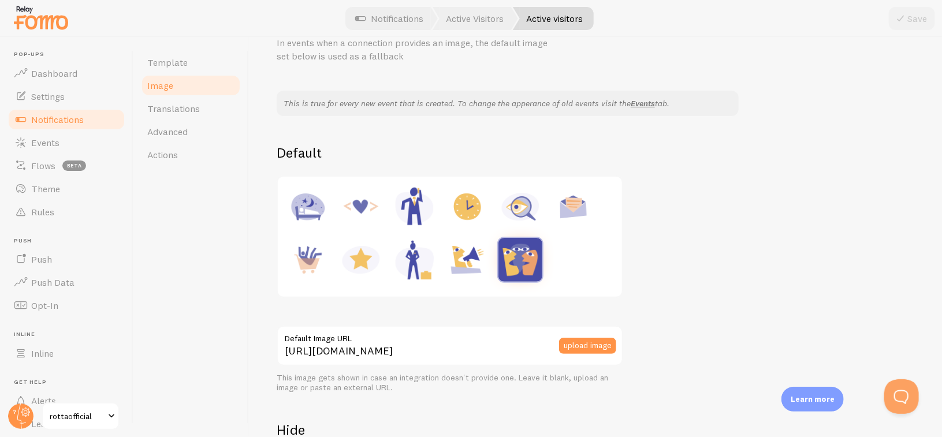
scroll to position [58, 0]
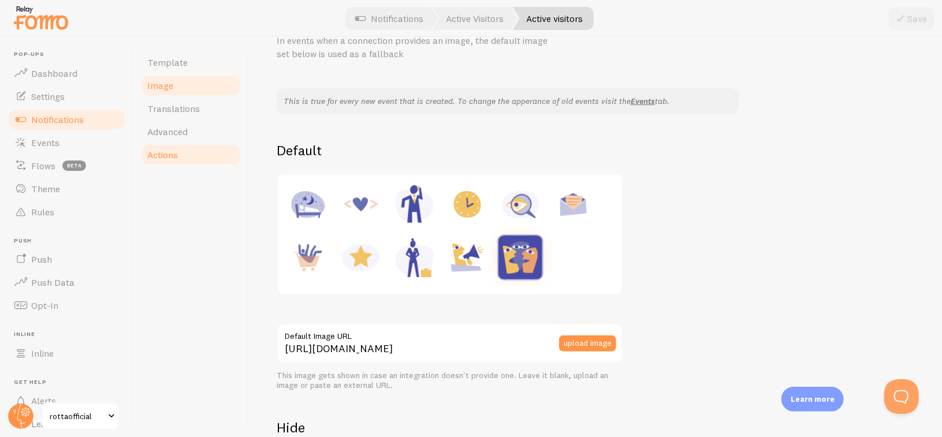
click at [187, 152] on link "Actions" at bounding box center [190, 154] width 101 height 23
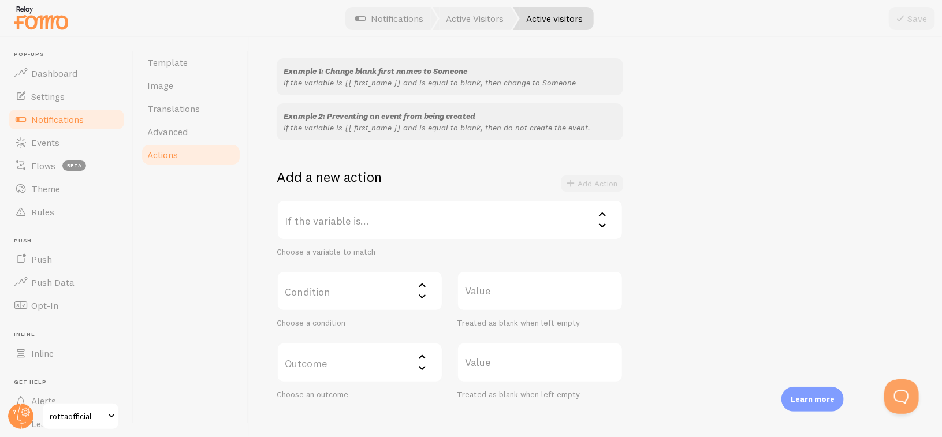
scroll to position [115, 0]
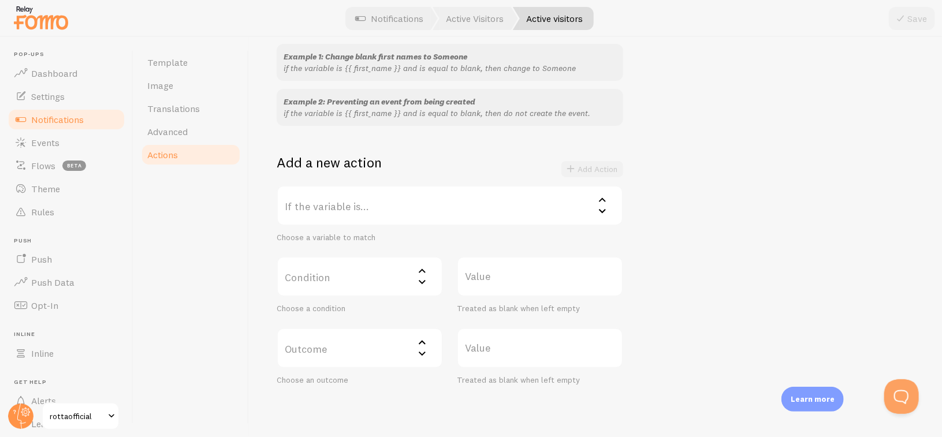
click at [589, 206] on label "If the variable is..." at bounding box center [450, 205] width 346 height 40
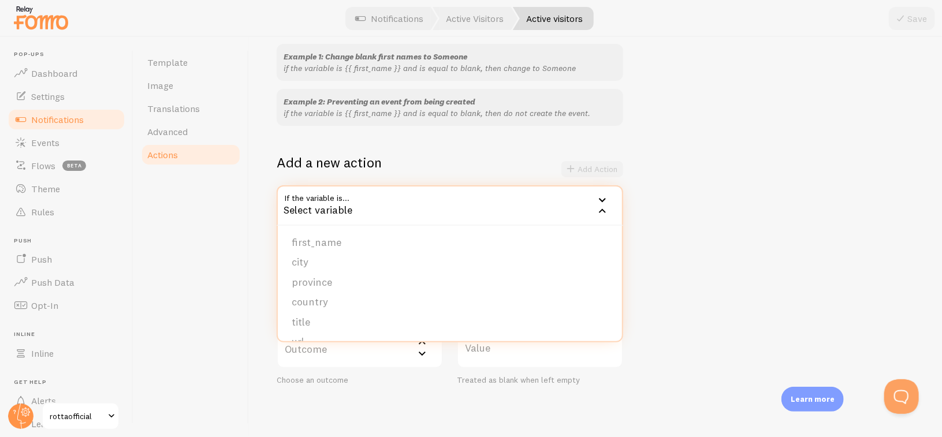
click at [718, 193] on div "Example 1: Change blank first names to Someone if the variable is {{ first_name…" at bounding box center [595, 214] width 637 height 341
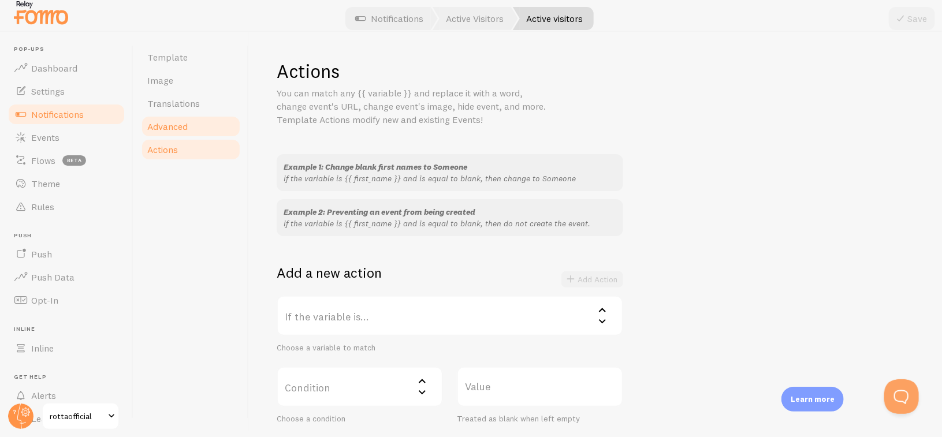
scroll to position [0, 0]
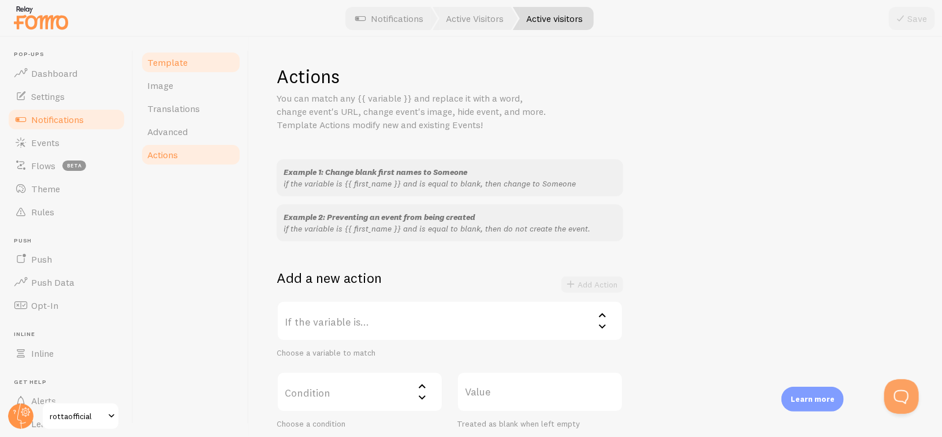
click at [197, 69] on link "Template" at bounding box center [190, 62] width 101 height 23
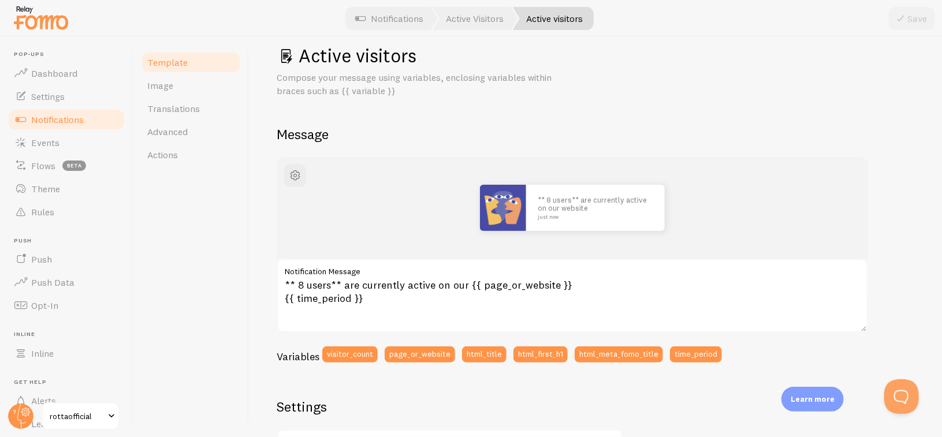
scroll to position [58, 0]
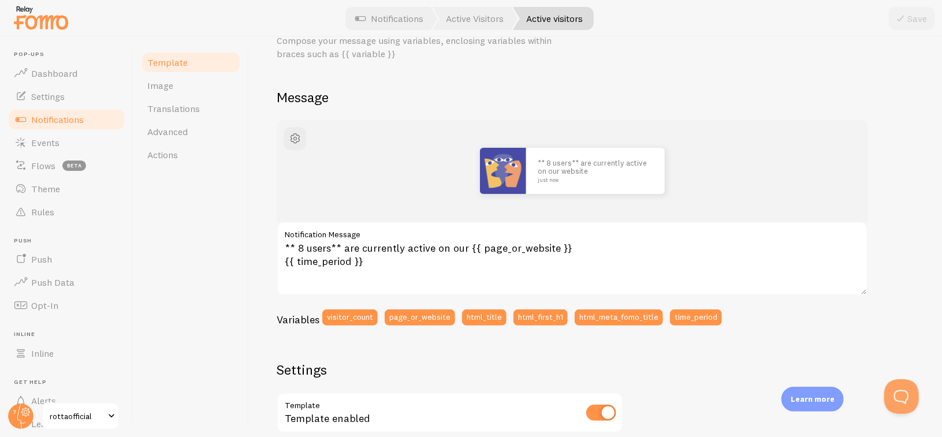
click at [97, 122] on link "Notifications" at bounding box center [66, 119] width 119 height 23
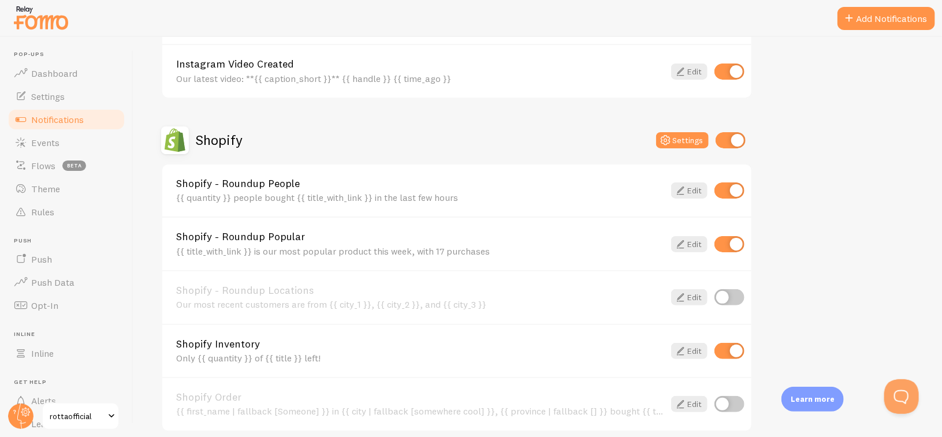
scroll to position [577, 0]
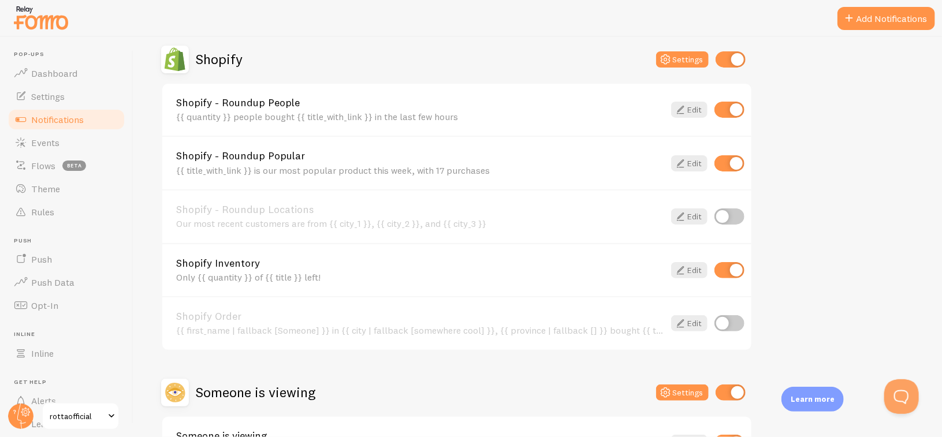
click at [737, 270] on input "checkbox" at bounding box center [729, 270] width 30 height 16
checkbox input "false"
click at [675, 322] on icon at bounding box center [680, 323] width 14 height 14
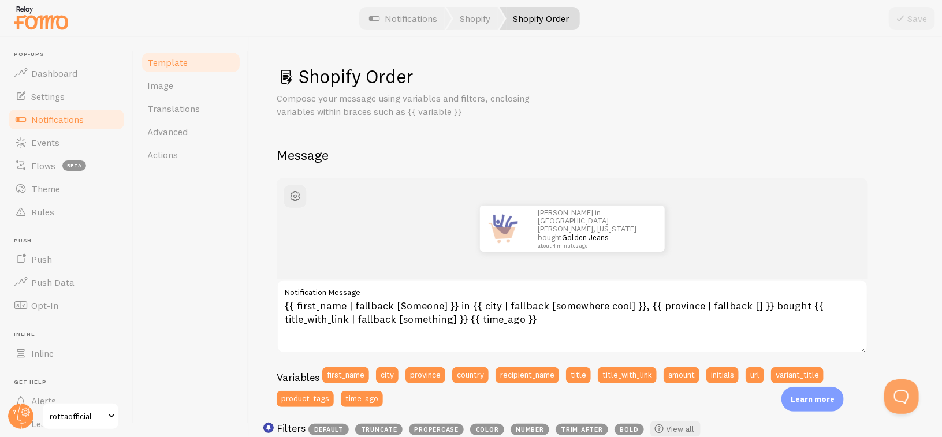
click at [72, 124] on span "Notifications" at bounding box center [57, 120] width 53 height 12
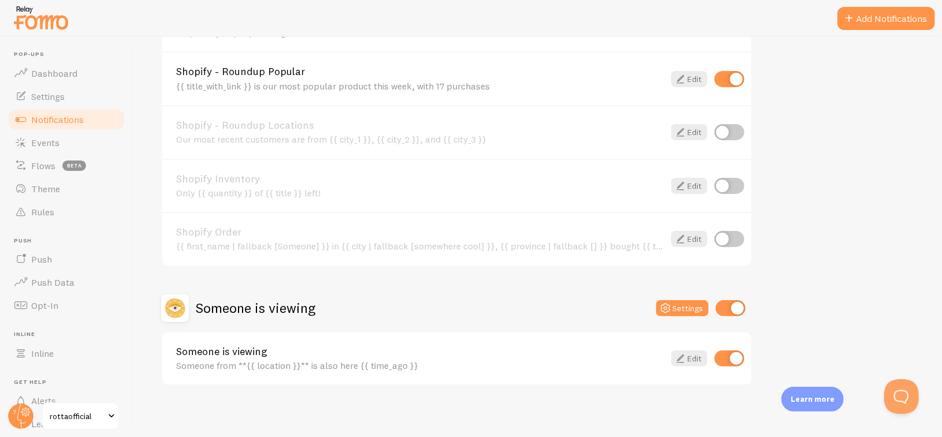
scroll to position [663, 0]
click at [692, 358] on link "Edit" at bounding box center [689, 357] width 36 height 16
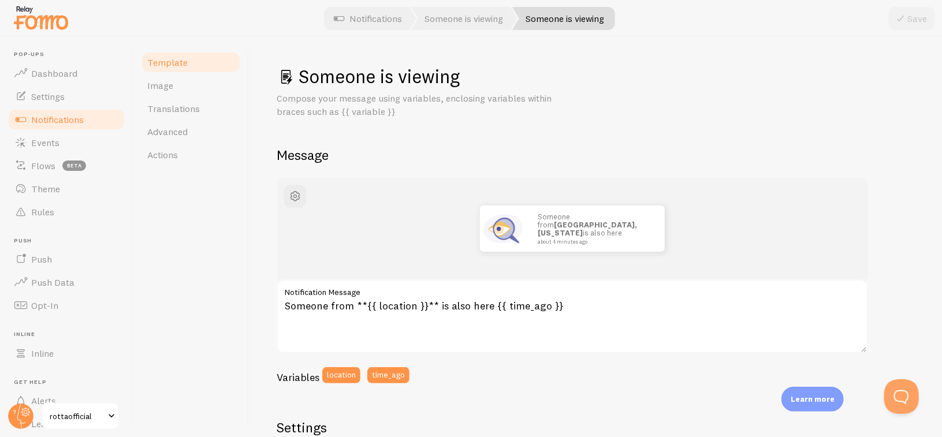
click at [87, 116] on link "Notifications" at bounding box center [66, 119] width 119 height 23
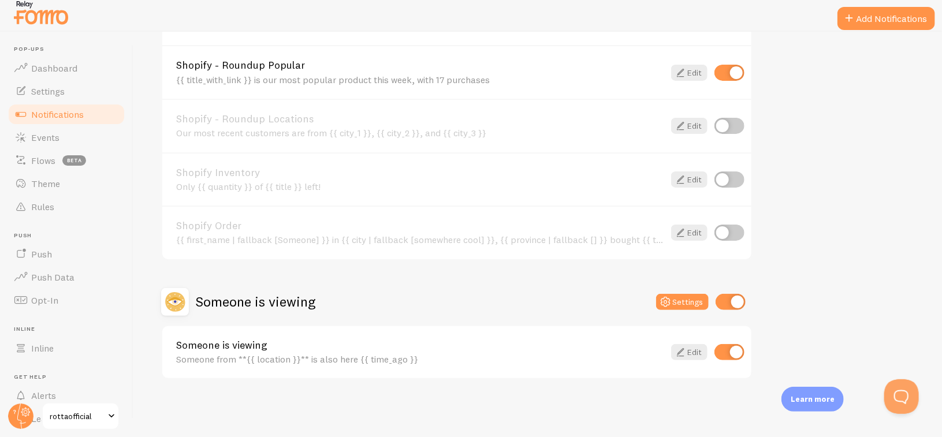
scroll to position [10, 0]
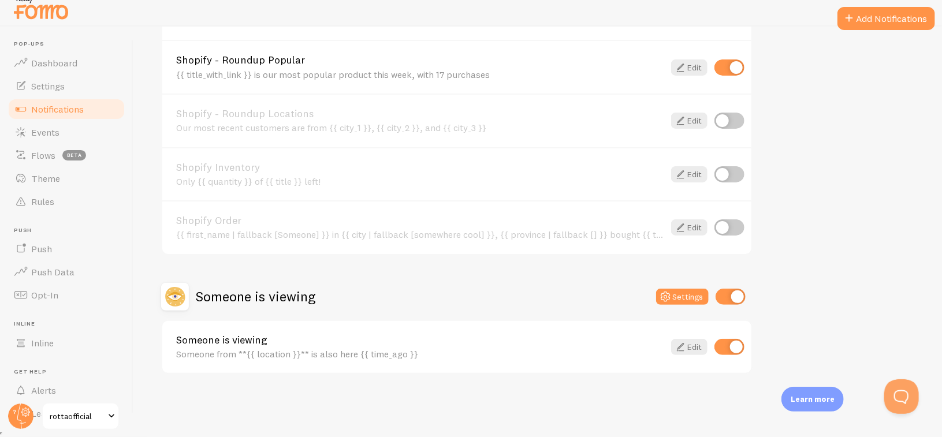
click at [738, 351] on input "checkbox" at bounding box center [729, 347] width 30 height 16
checkbox input "false"
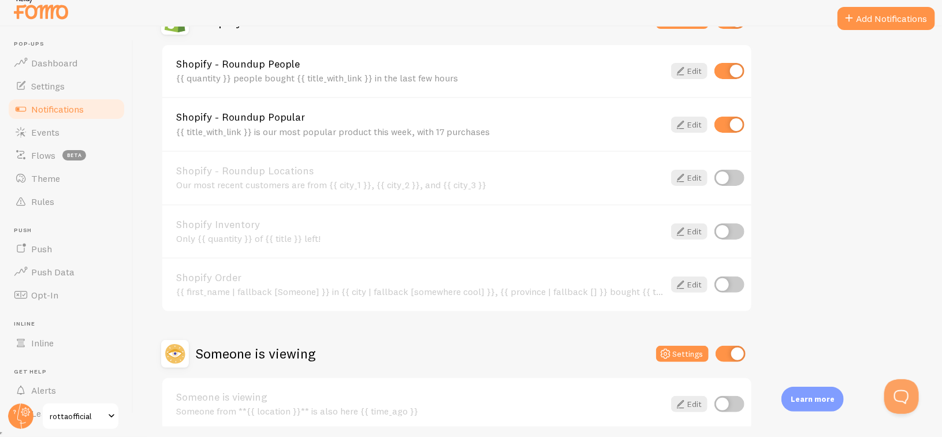
scroll to position [605, 0]
click at [730, 73] on input "checkbox" at bounding box center [729, 72] width 30 height 16
checkbox input "false"
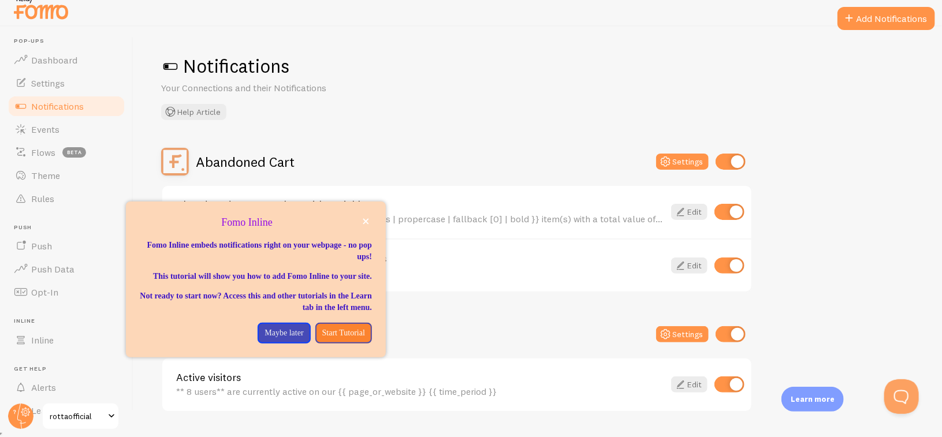
scroll to position [0, 0]
click at [64, 83] on span "Settings" at bounding box center [47, 86] width 33 height 12
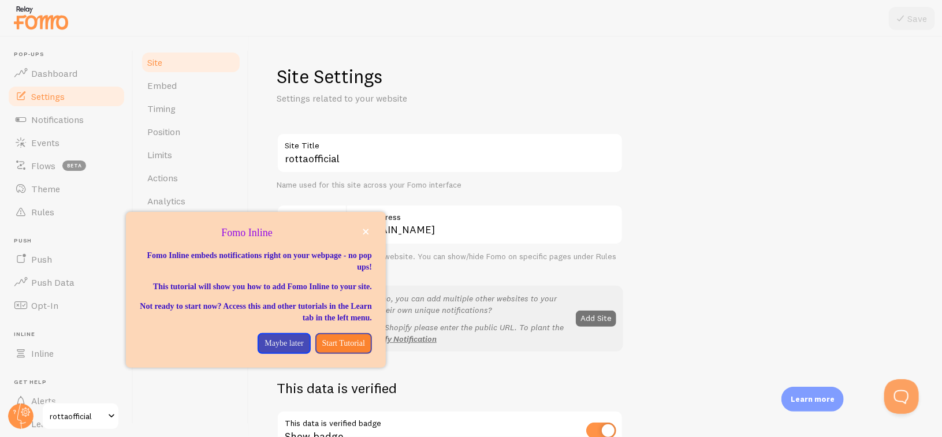
click at [363, 229] on icon "close," at bounding box center [366, 232] width 6 height 6
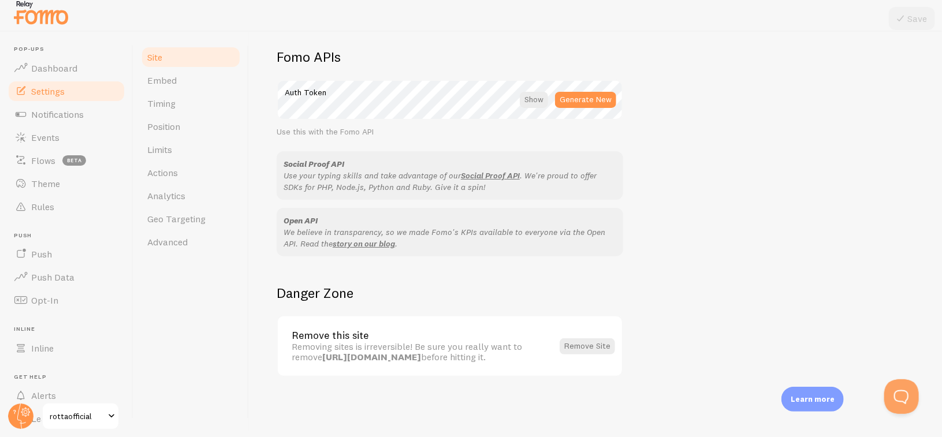
scroll to position [10, 0]
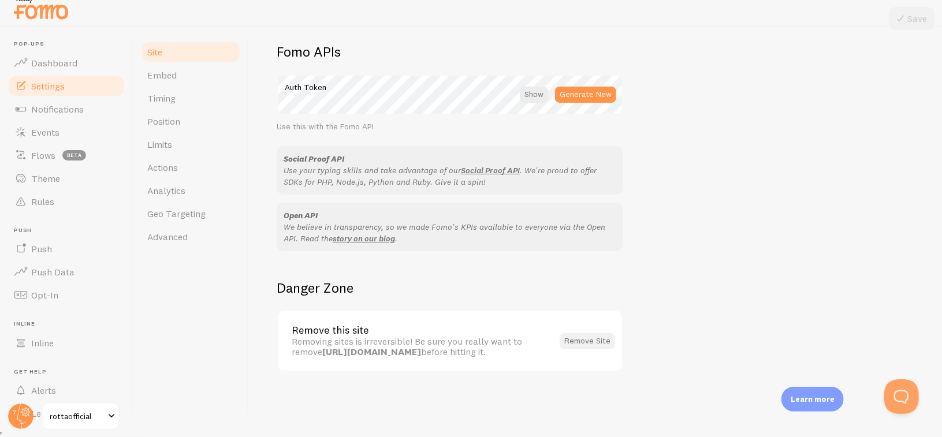
click at [587, 338] on button "Remove Site" at bounding box center [586, 341] width 55 height 16
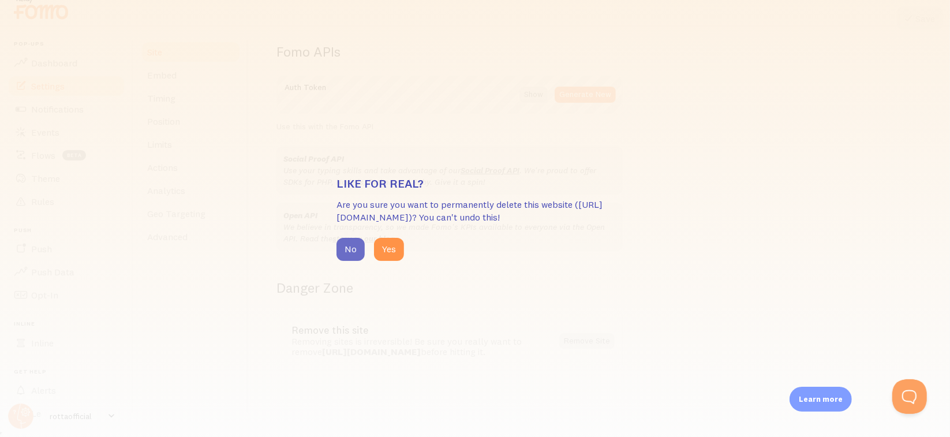
click at [350, 251] on button "No" at bounding box center [351, 249] width 28 height 23
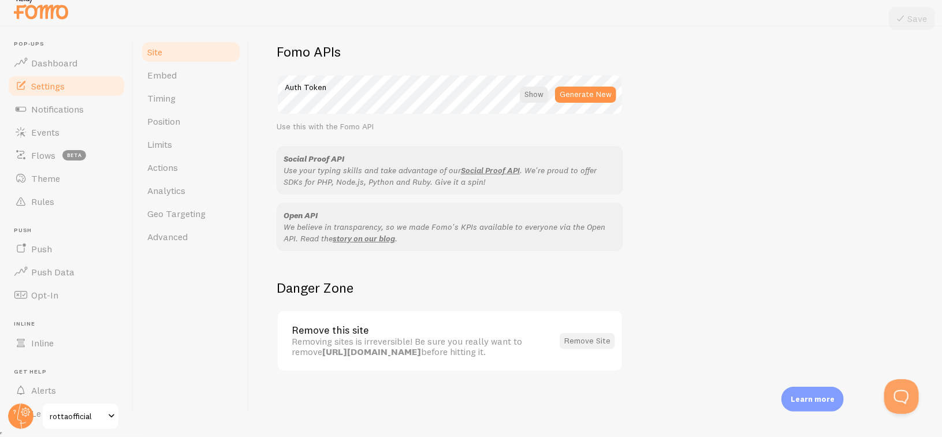
click at [591, 335] on button "Remove Site" at bounding box center [586, 341] width 55 height 16
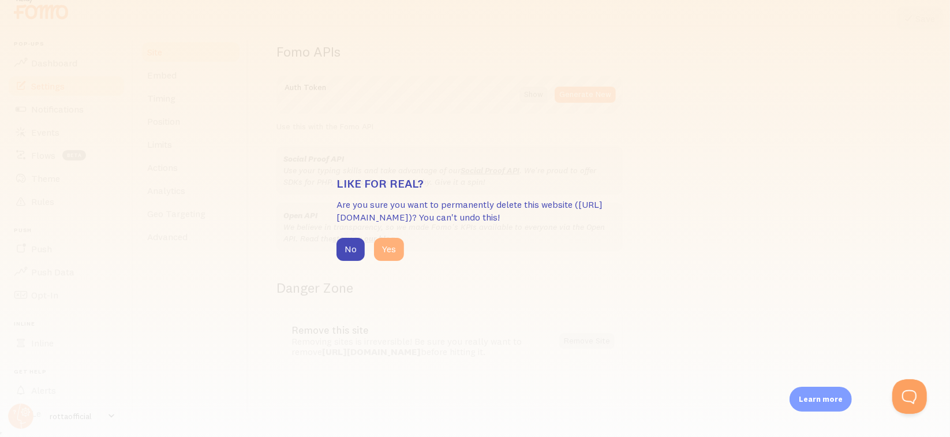
click at [398, 252] on button "Yes" at bounding box center [389, 249] width 30 height 23
